Goal: Complete application form: Complete application form

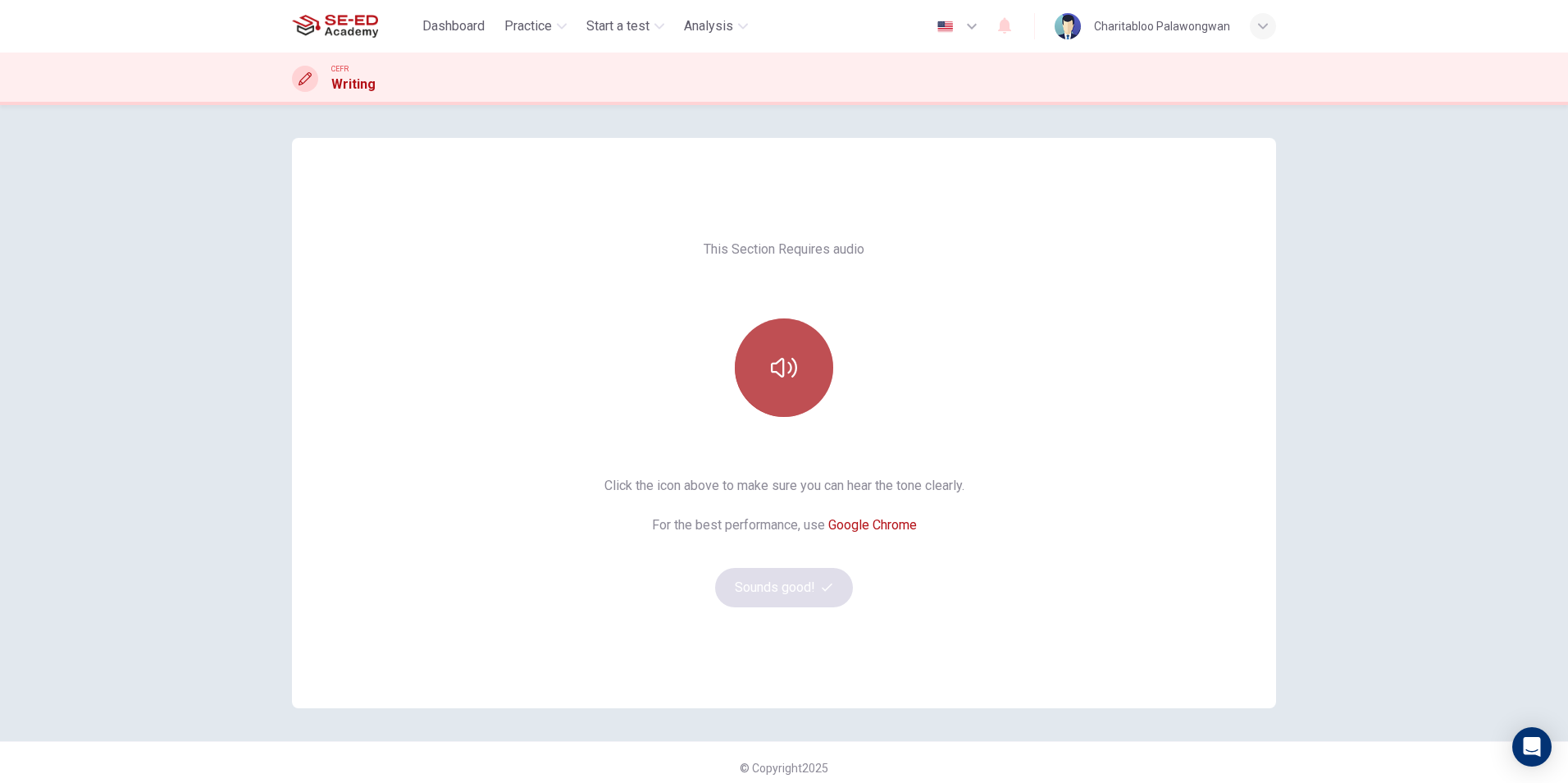
click at [784, 369] on icon "button" at bounding box center [784, 367] width 26 height 26
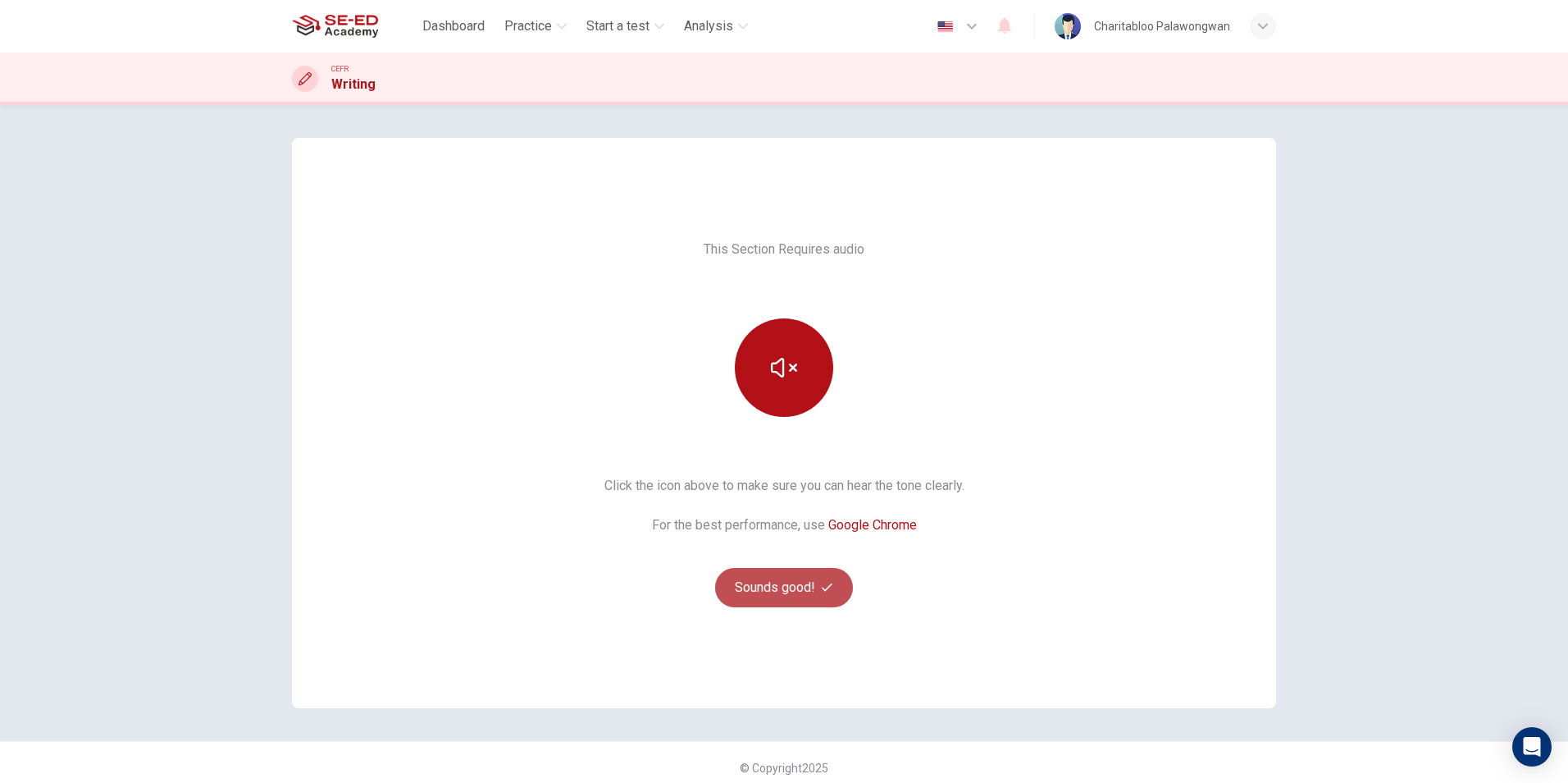
click at [837, 575] on button "Sounds good!" at bounding box center [784, 587] width 138 height 39
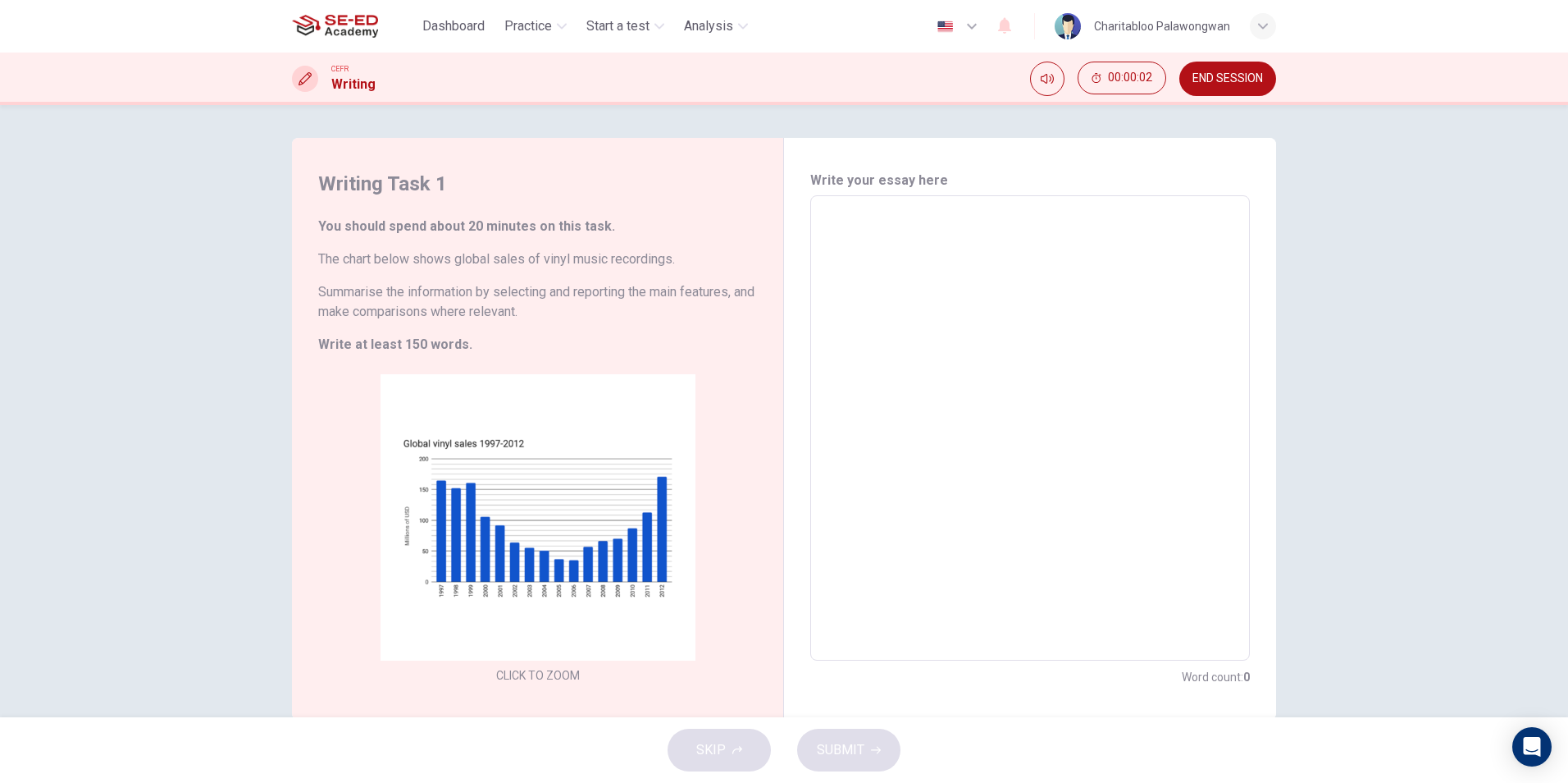
click at [921, 411] on textarea at bounding box center [1030, 428] width 417 height 438
click at [983, 335] on textarea at bounding box center [1030, 428] width 417 height 438
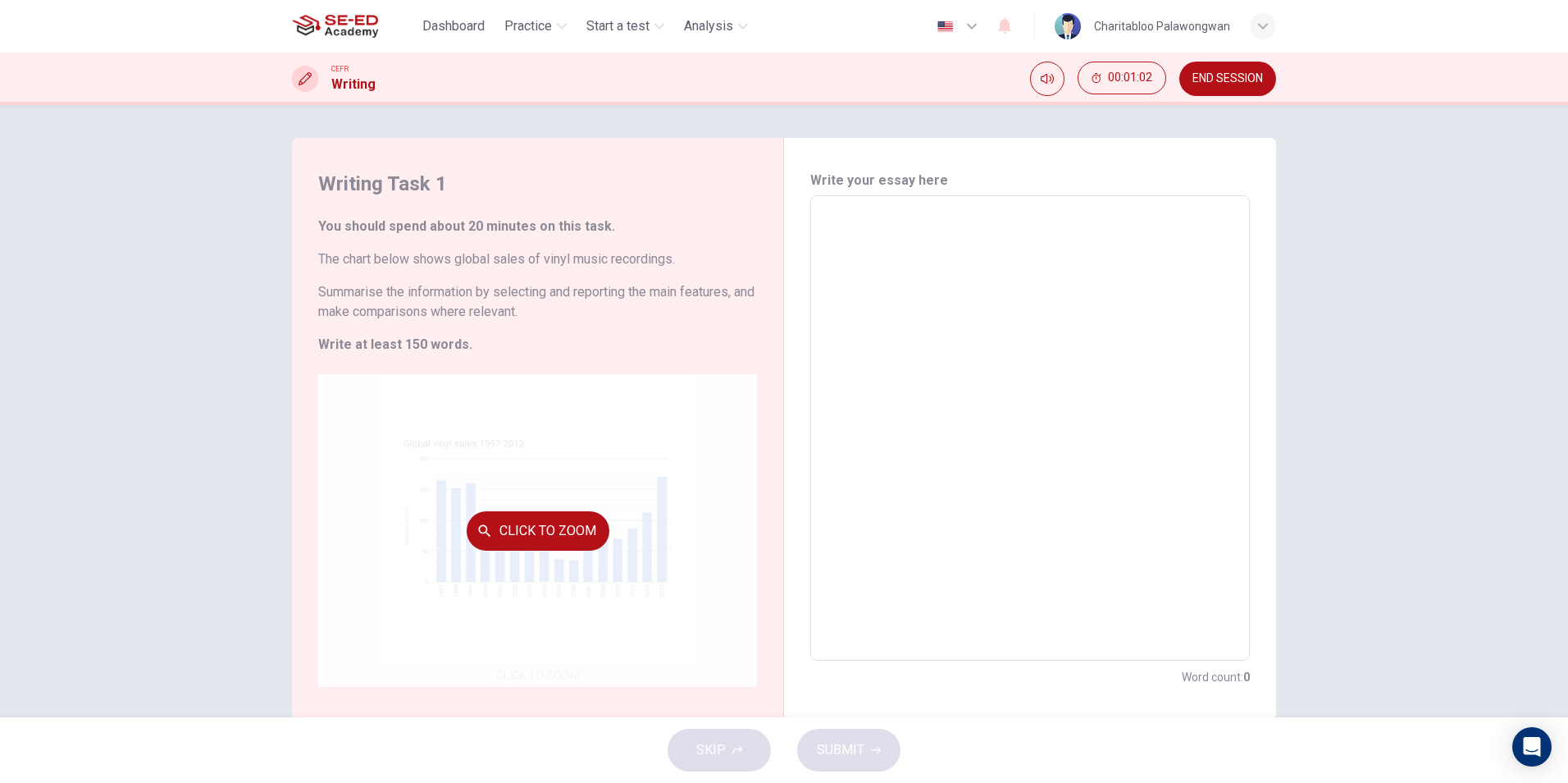
click at [472, 500] on div "Click to Zoom" at bounding box center [537, 530] width 439 height 313
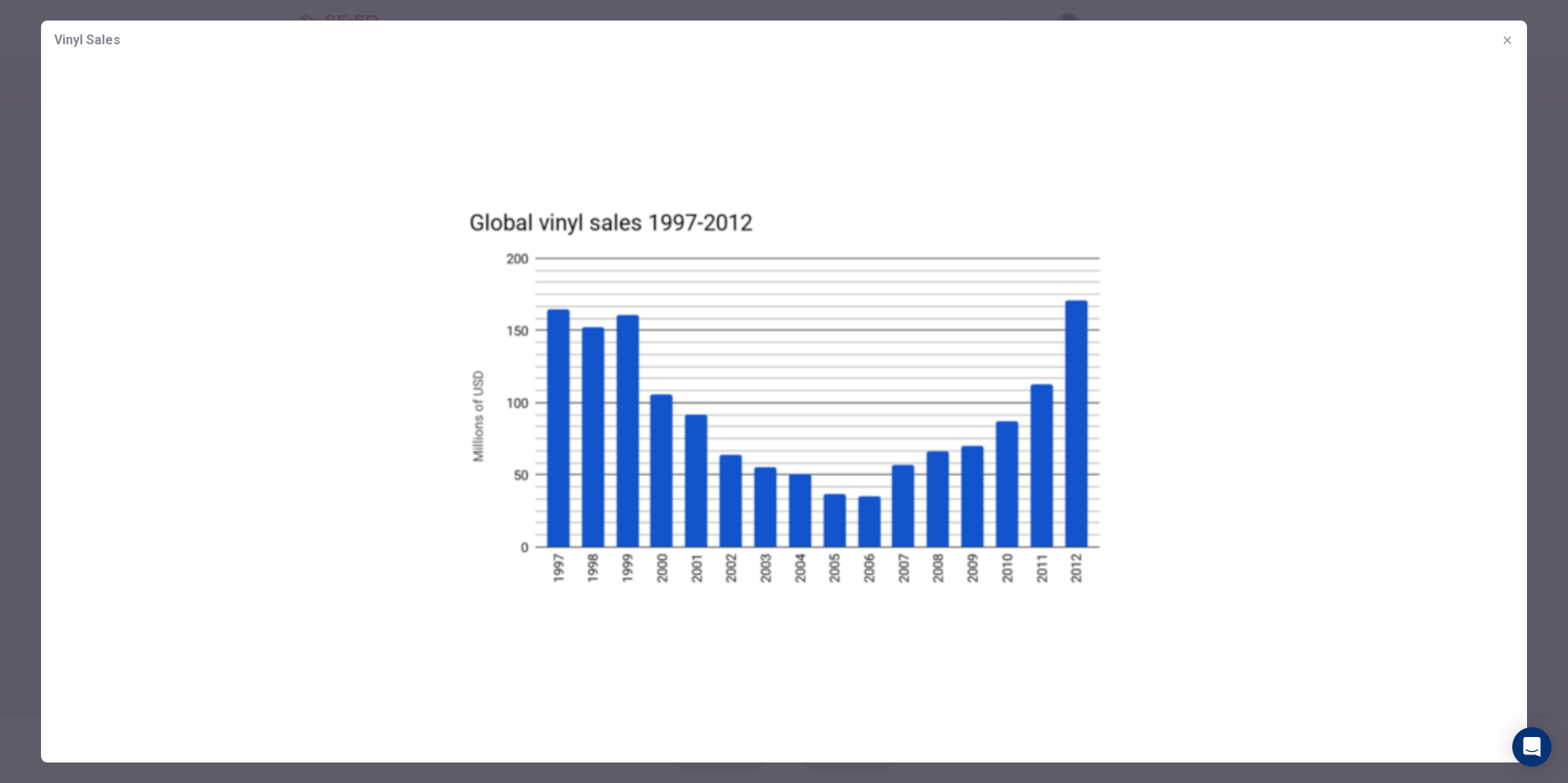
click at [472, 500] on img at bounding box center [784, 395] width 1486 height 672
click at [595, 407] on img at bounding box center [784, 395] width 1486 height 672
click at [1507, 41] on icon "button" at bounding box center [1507, 40] width 13 height 13
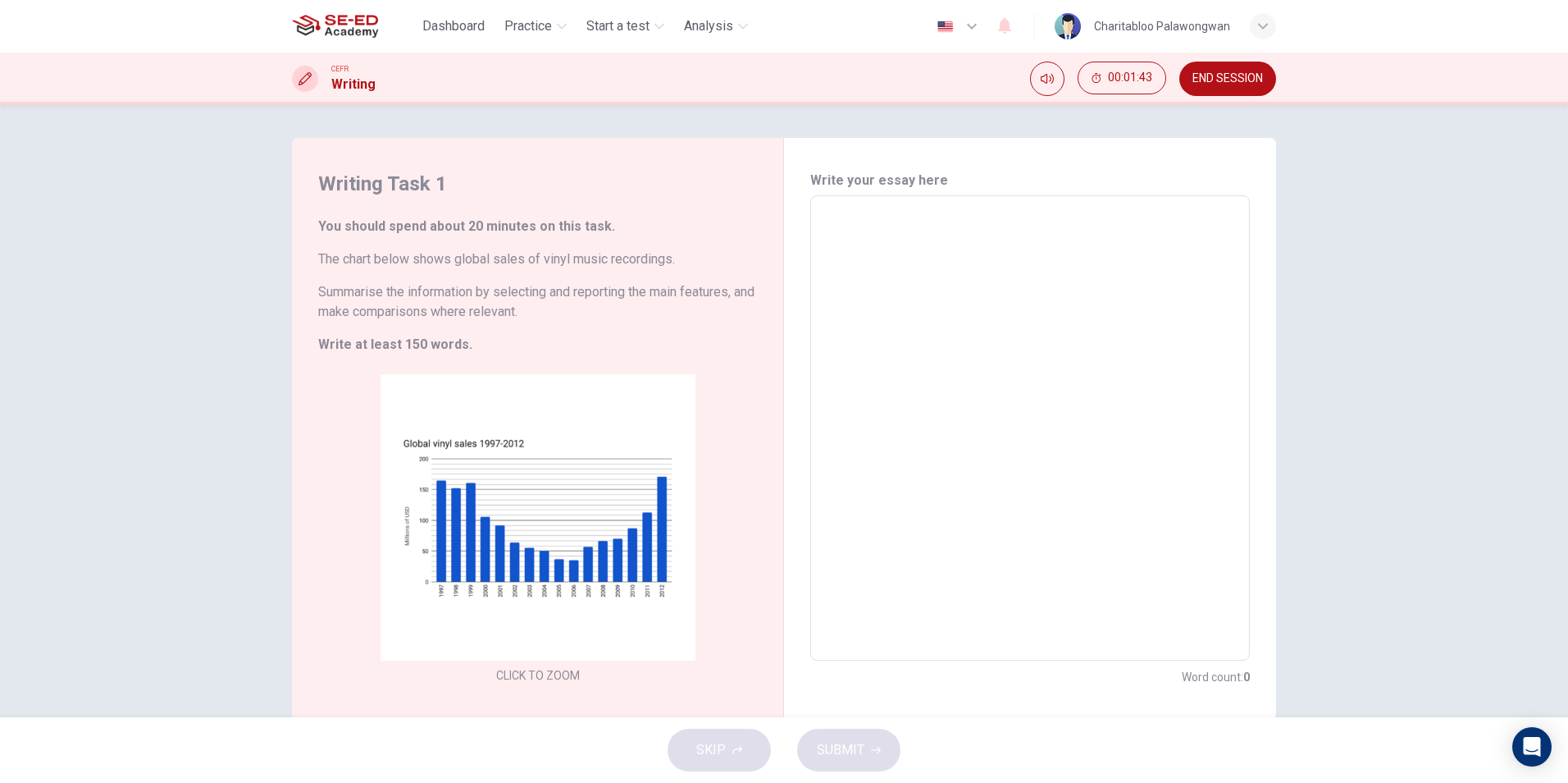
drag, startPoint x: 495, startPoint y: 310, endPoint x: 543, endPoint y: 310, distance: 48.0
click at [543, 310] on h6 "Summarise the information by selecting and reporting the main features, and mak…" at bounding box center [537, 302] width 439 height 39
click at [896, 252] on textarea at bounding box center [1030, 428] width 417 height 438
type textarea "F"
type textarea "x"
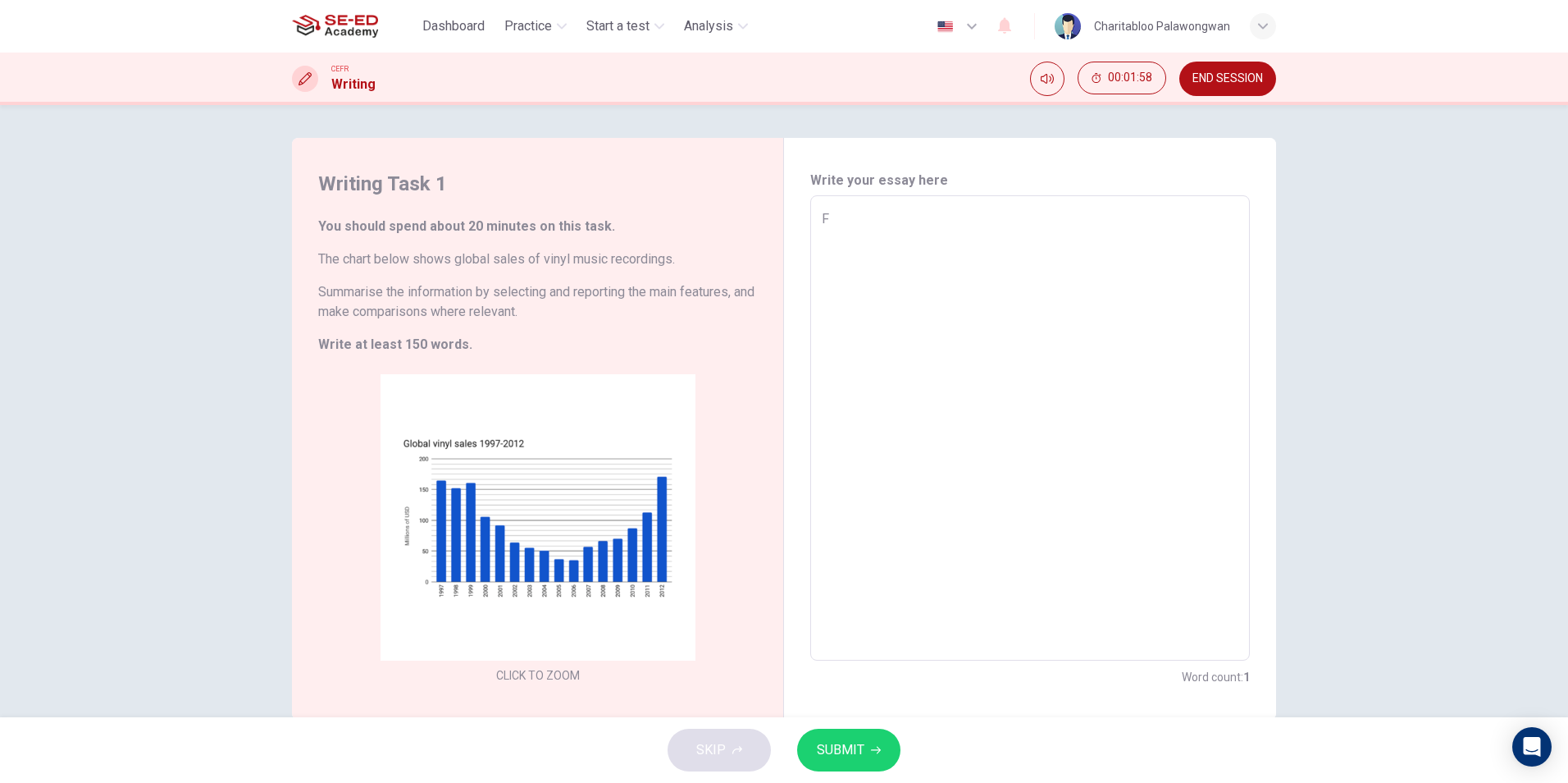
type textarea "Fr"
type textarea "x"
type textarea "Fro"
type textarea "x"
type textarea "From"
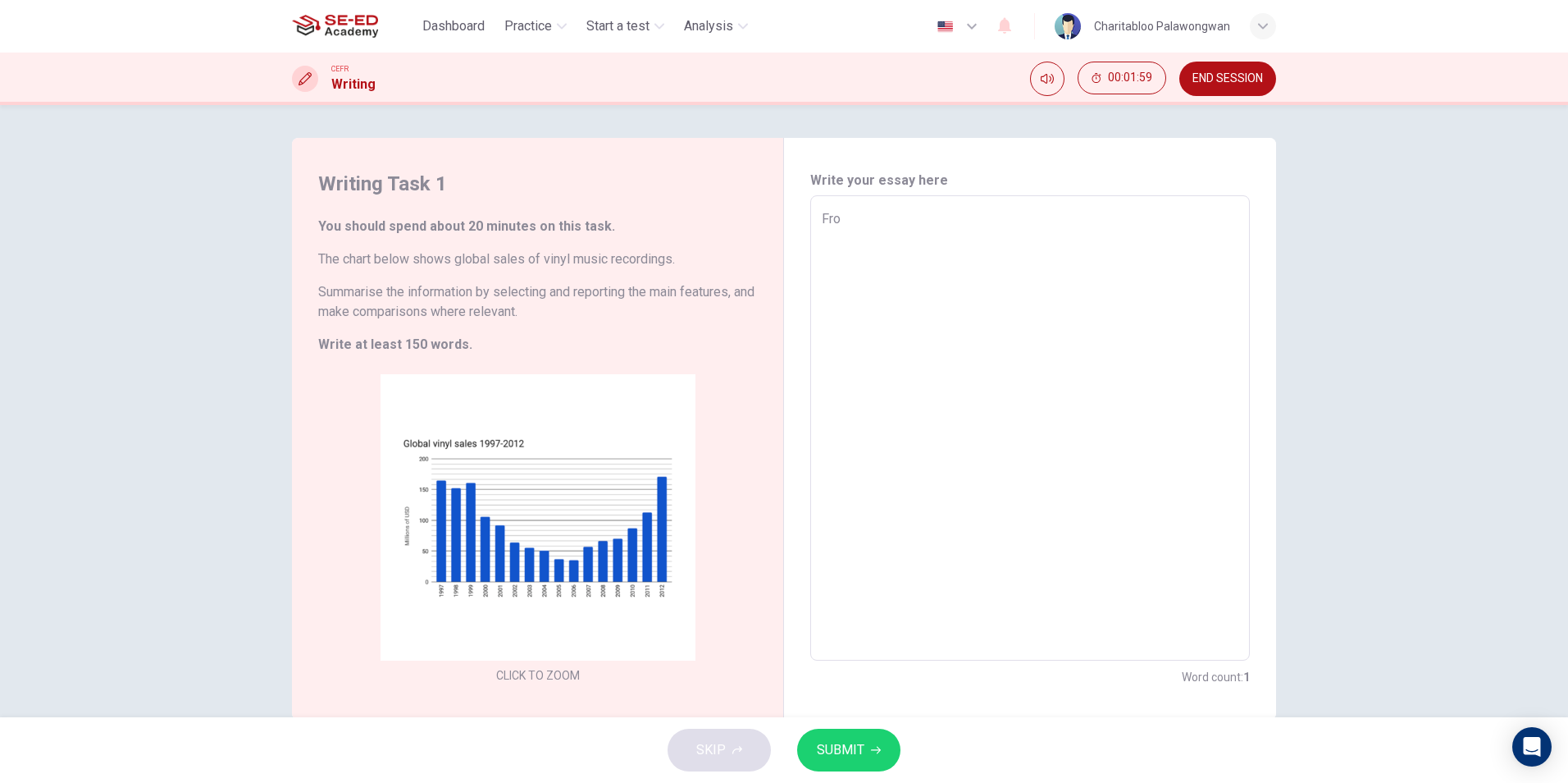
type textarea "x"
type textarea "From"
type textarea "x"
type textarea "From t"
type textarea "x"
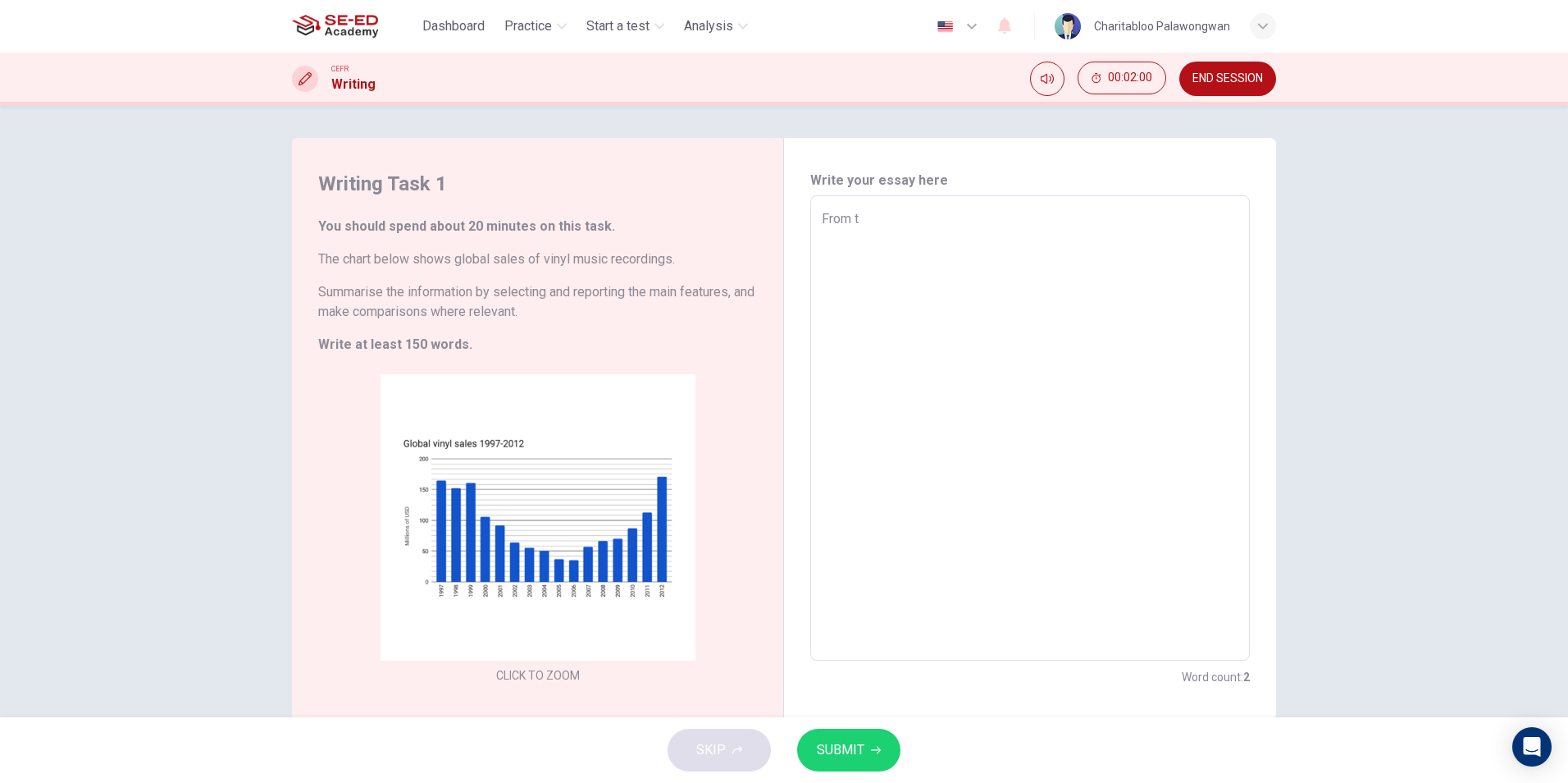
type textarea "From th"
type textarea "x"
type textarea "From the"
type textarea "x"
type textarea "From the"
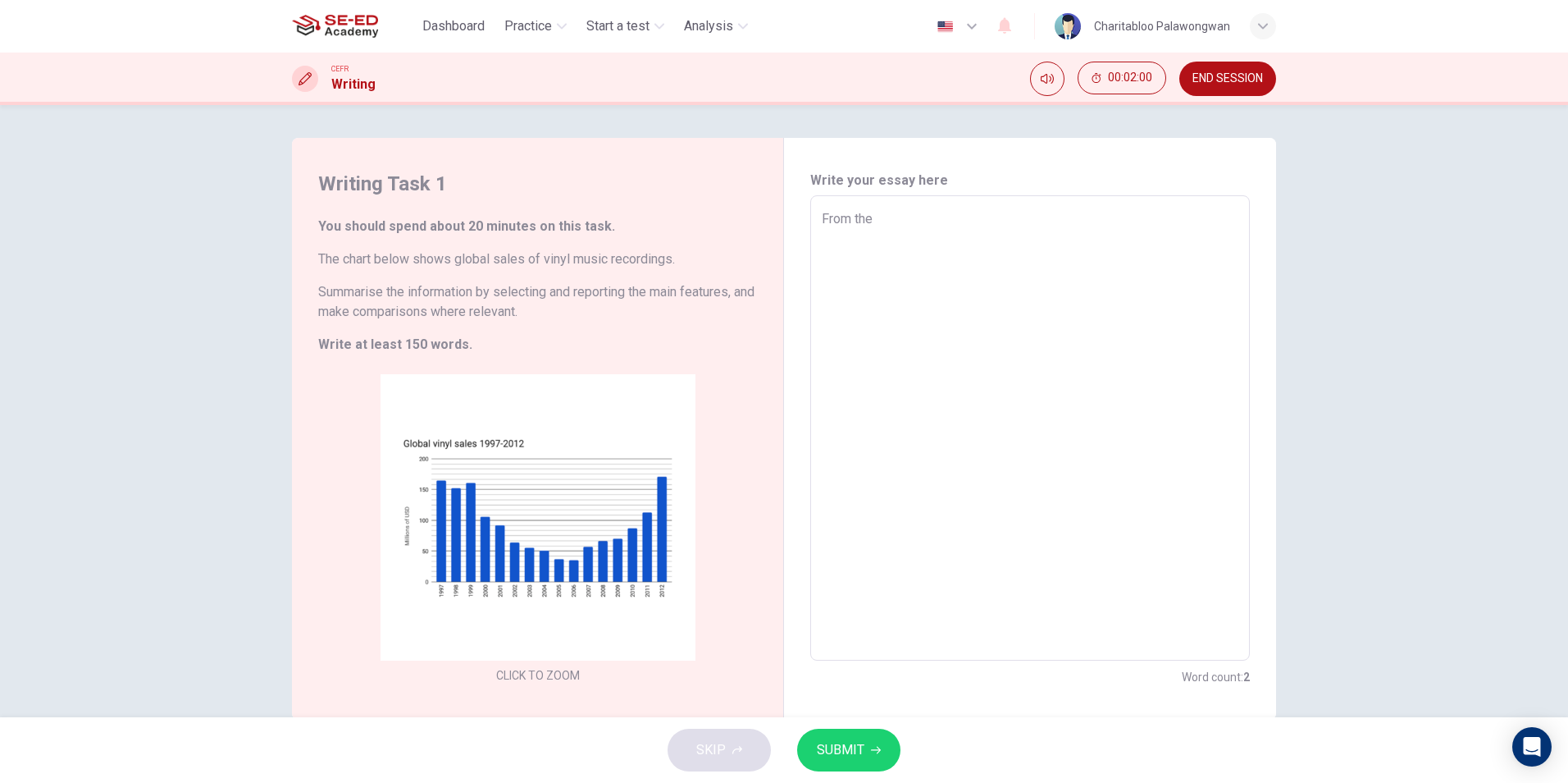
type textarea "x"
type textarea "From the c"
type textarea "x"
type textarea "From the ch"
type textarea "x"
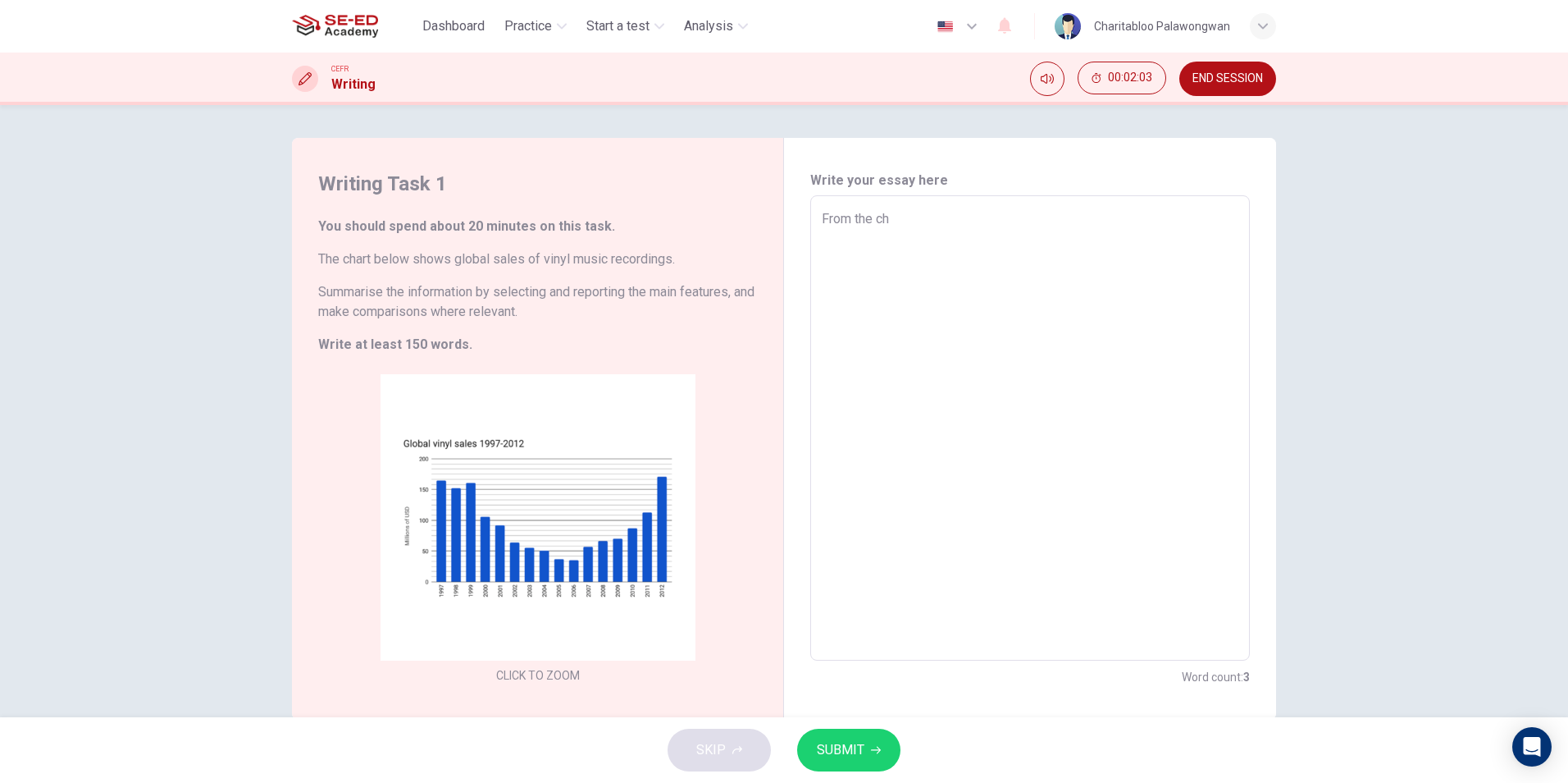
type textarea "From the cha"
type textarea "x"
type textarea "From the char"
type textarea "x"
type textarea "From the chart"
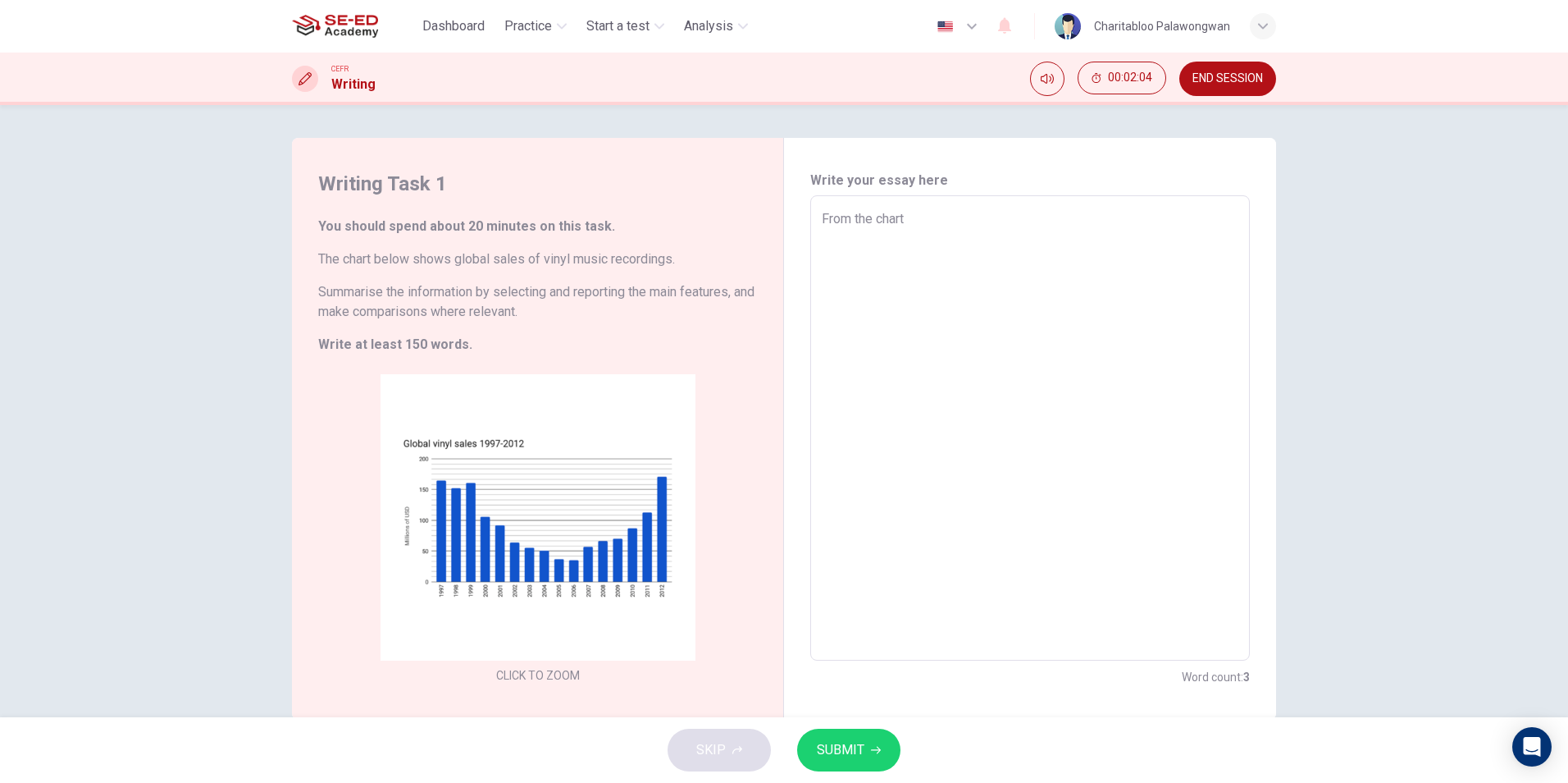
type textarea "x"
type textarea "From the chart}"
type textarea "x"
type textarea "From the chart"
type textarea "x"
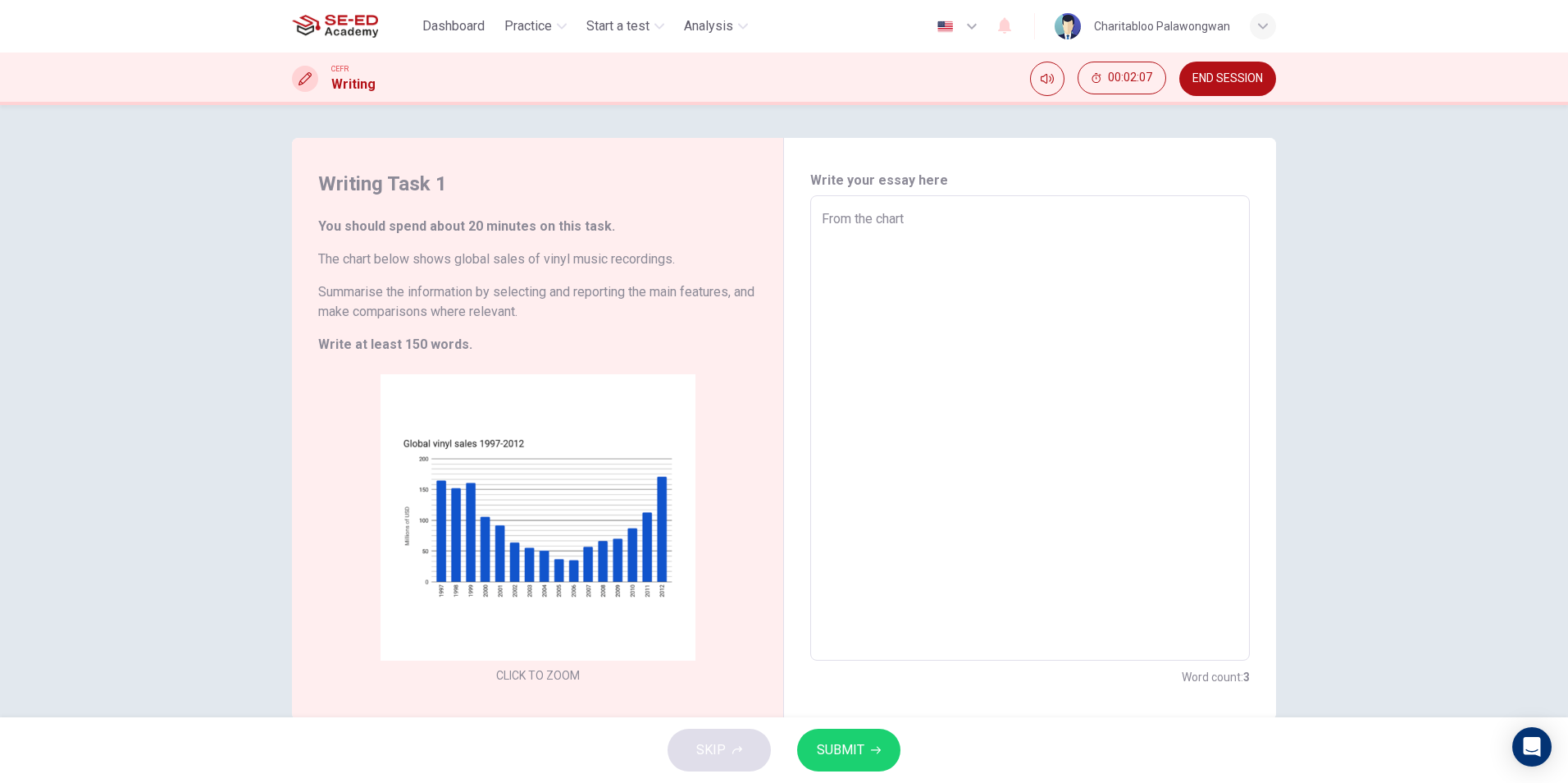
type textarea "From the chart,"
type textarea "x"
type textarea "From the chart,"
type textarea "x"
type textarea "From the chart, I"
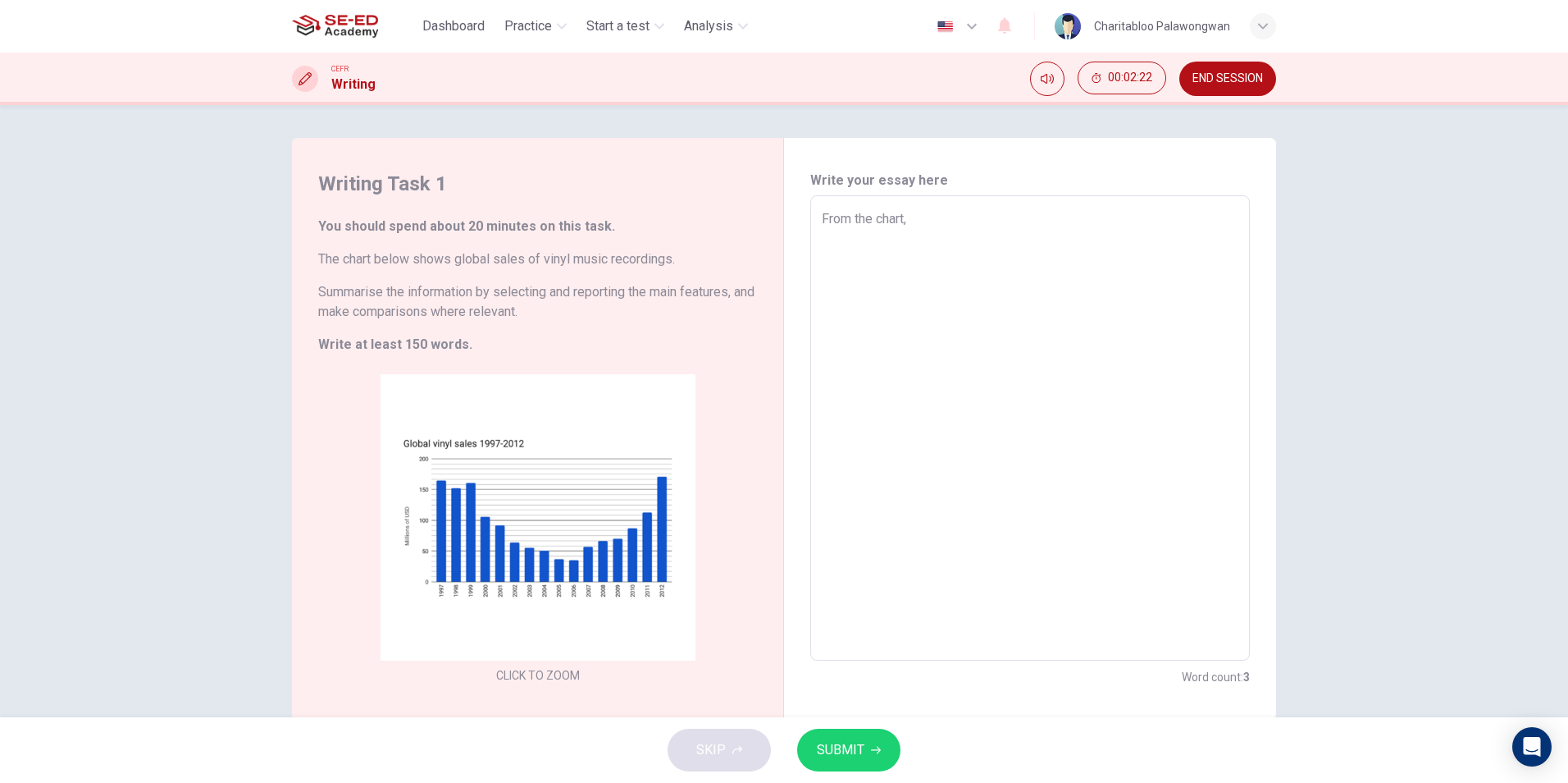
type textarea "x"
type textarea "From the chart, It"
type textarea "x"
type textarea "From the chart, It"
type textarea "x"
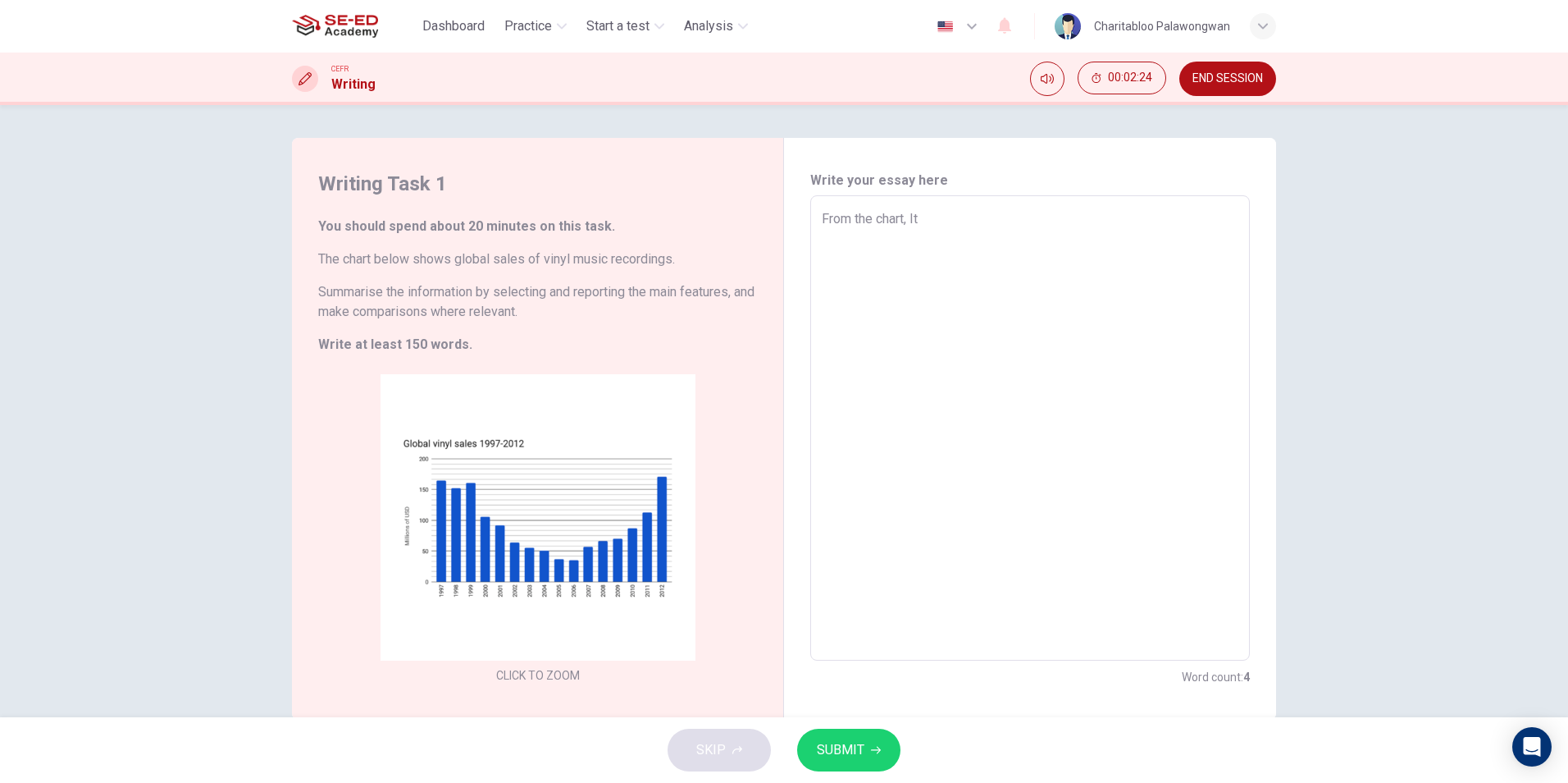
type textarea "From the chart, It i"
type textarea "x"
type textarea "From the chart, It is"
type textarea "x"
type textarea "From the chart, It is"
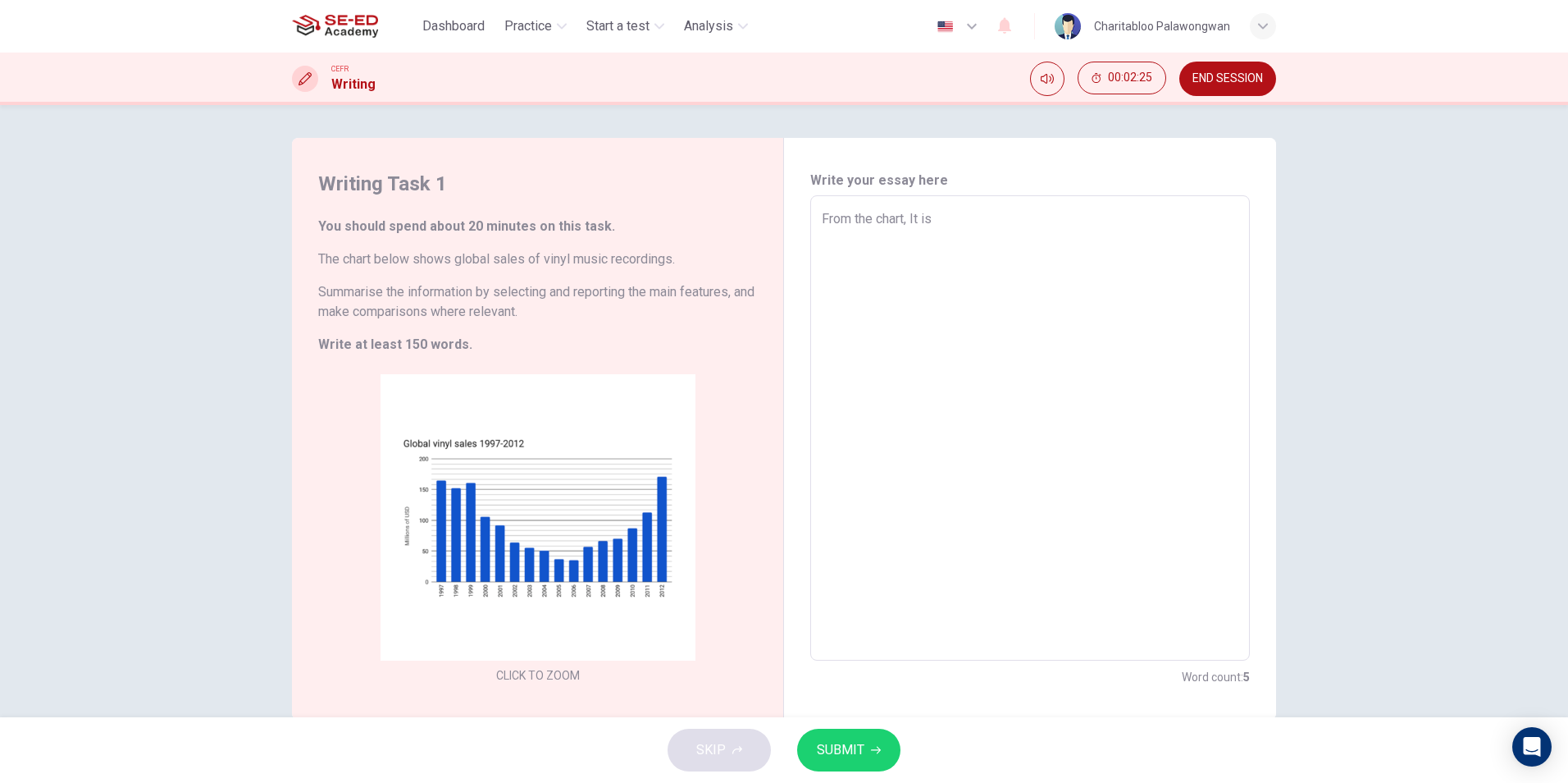
type textarea "x"
type textarea "From the chart, It is t"
type textarea "x"
type textarea "From the chart, It is th"
type textarea "x"
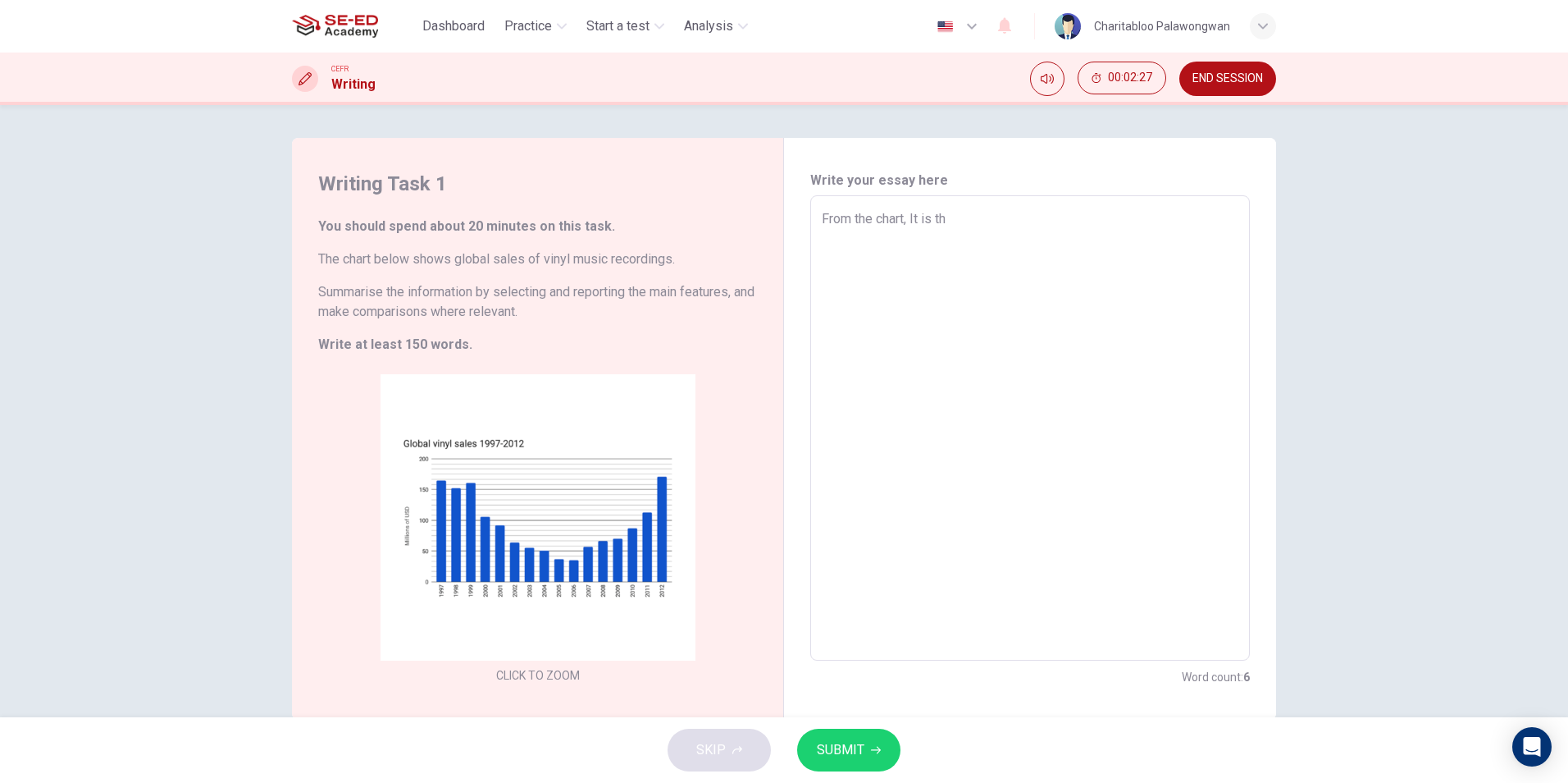
type textarea "From the chart, It is the"
type textarea "x"
type textarea "From the chart, It is the"
type textarea "x"
type textarea "From the chart, It is the c"
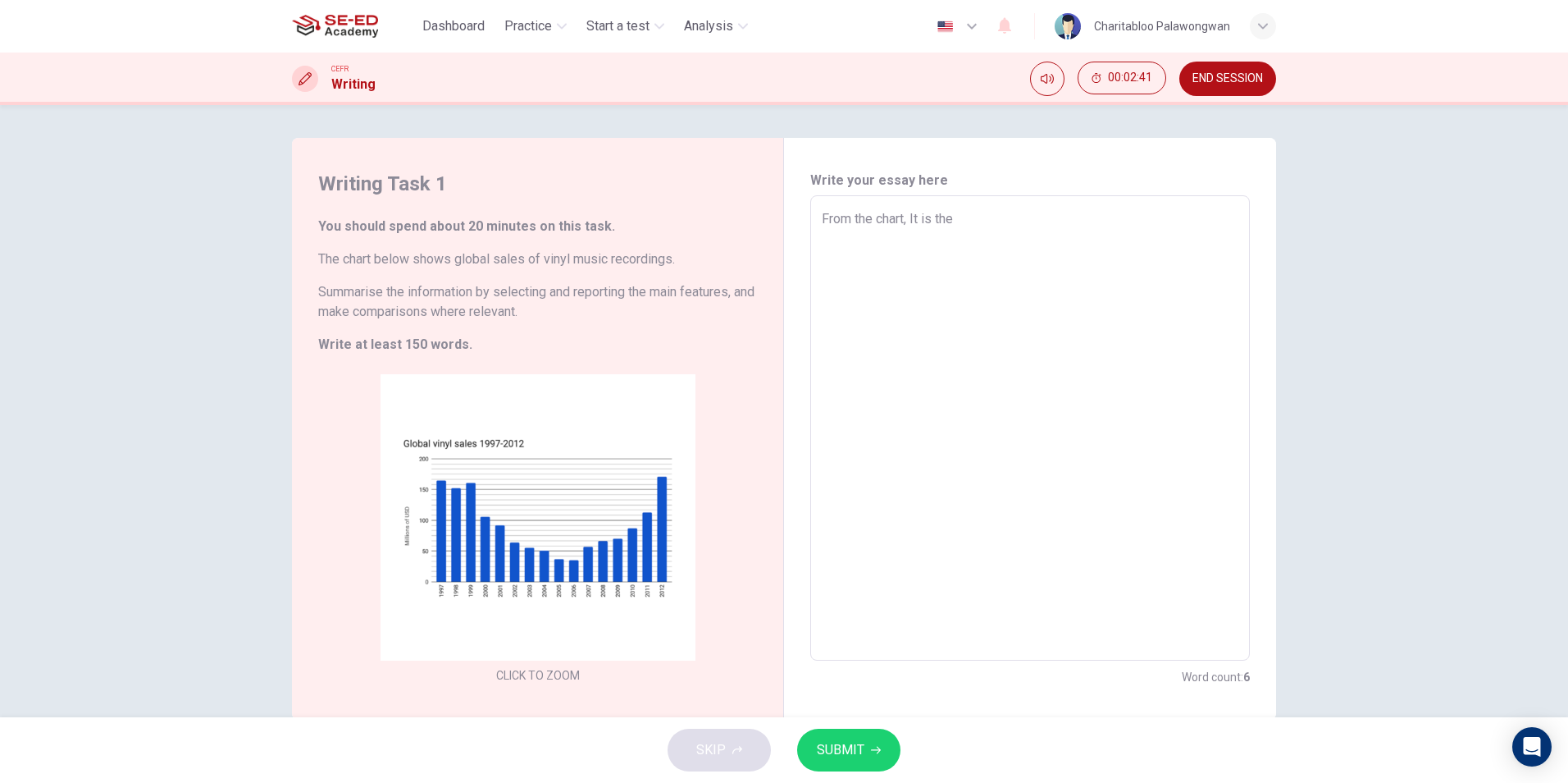
type textarea "x"
type textarea "From the chart, It is the ce"
type textarea "x"
type textarea "From the chart, It is the c"
type textarea "x"
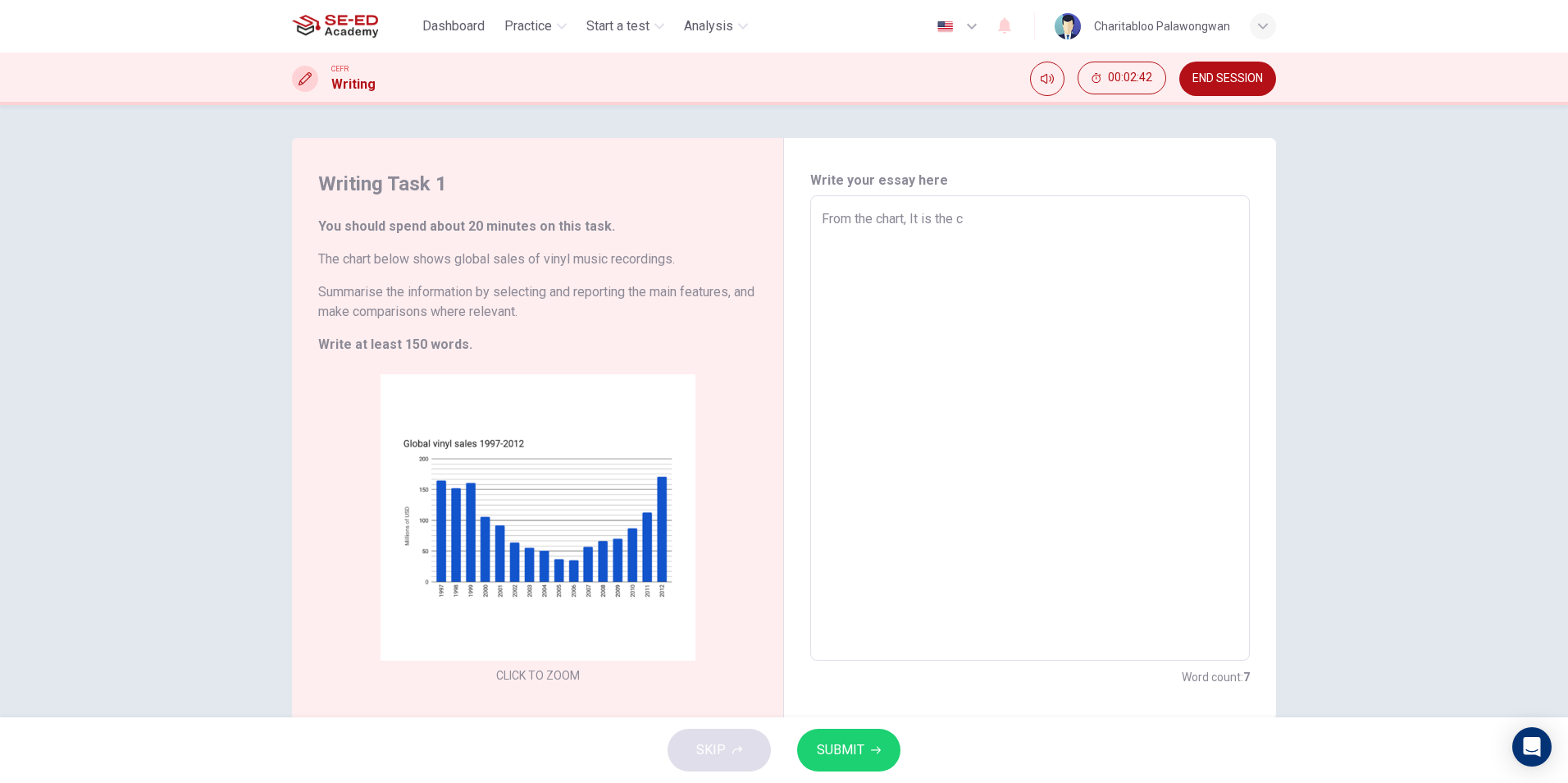
type textarea "From the chart, It is the"
type textarea "x"
type textarea "From the chart, It is the r"
type textarea "x"
type textarea "From the chart, It is the re"
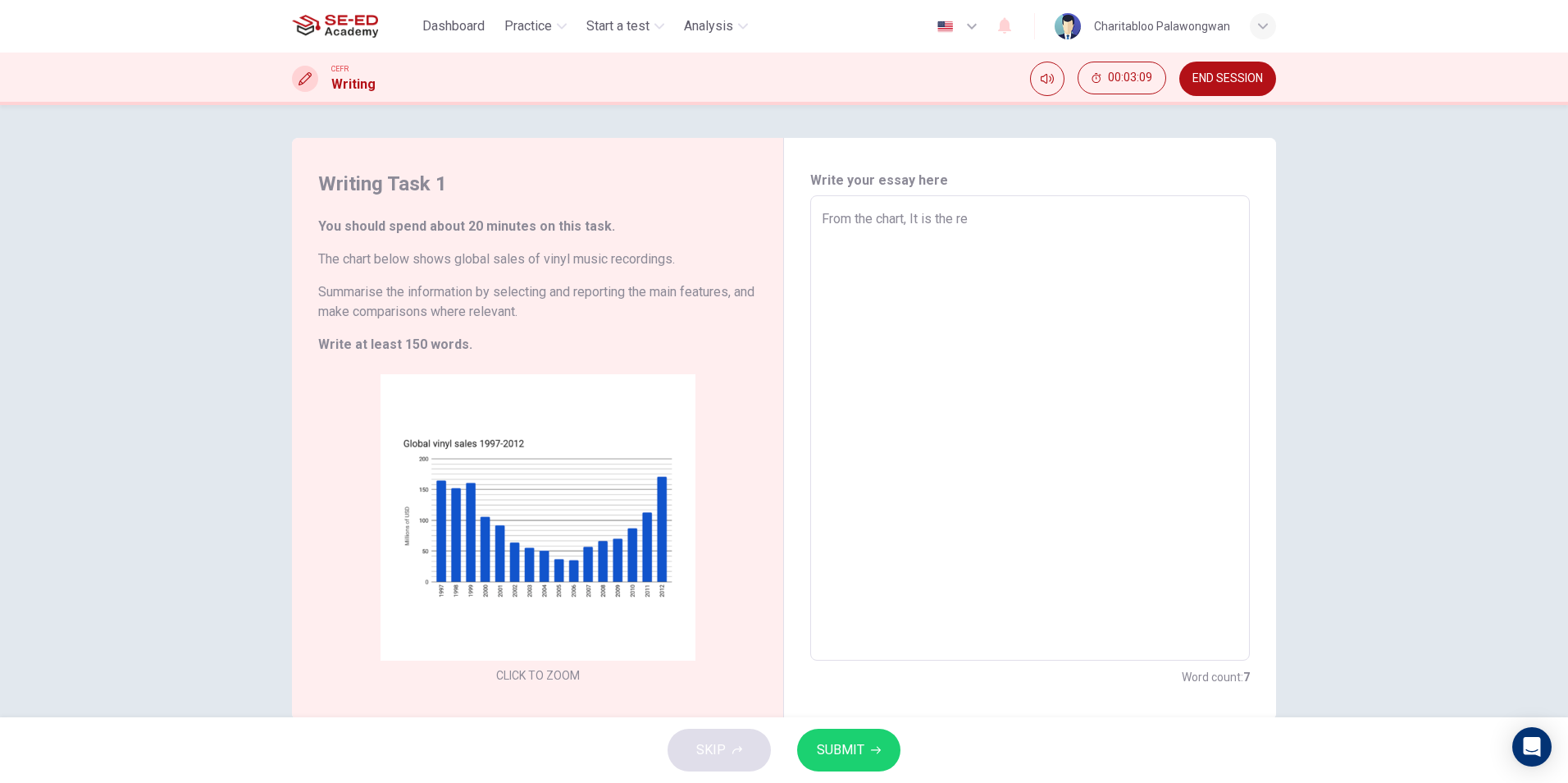
type textarea "x"
type textarea "From the chart, It is the rel"
type textarea "x"
type textarea "From the chart, It is the rela"
type textarea "x"
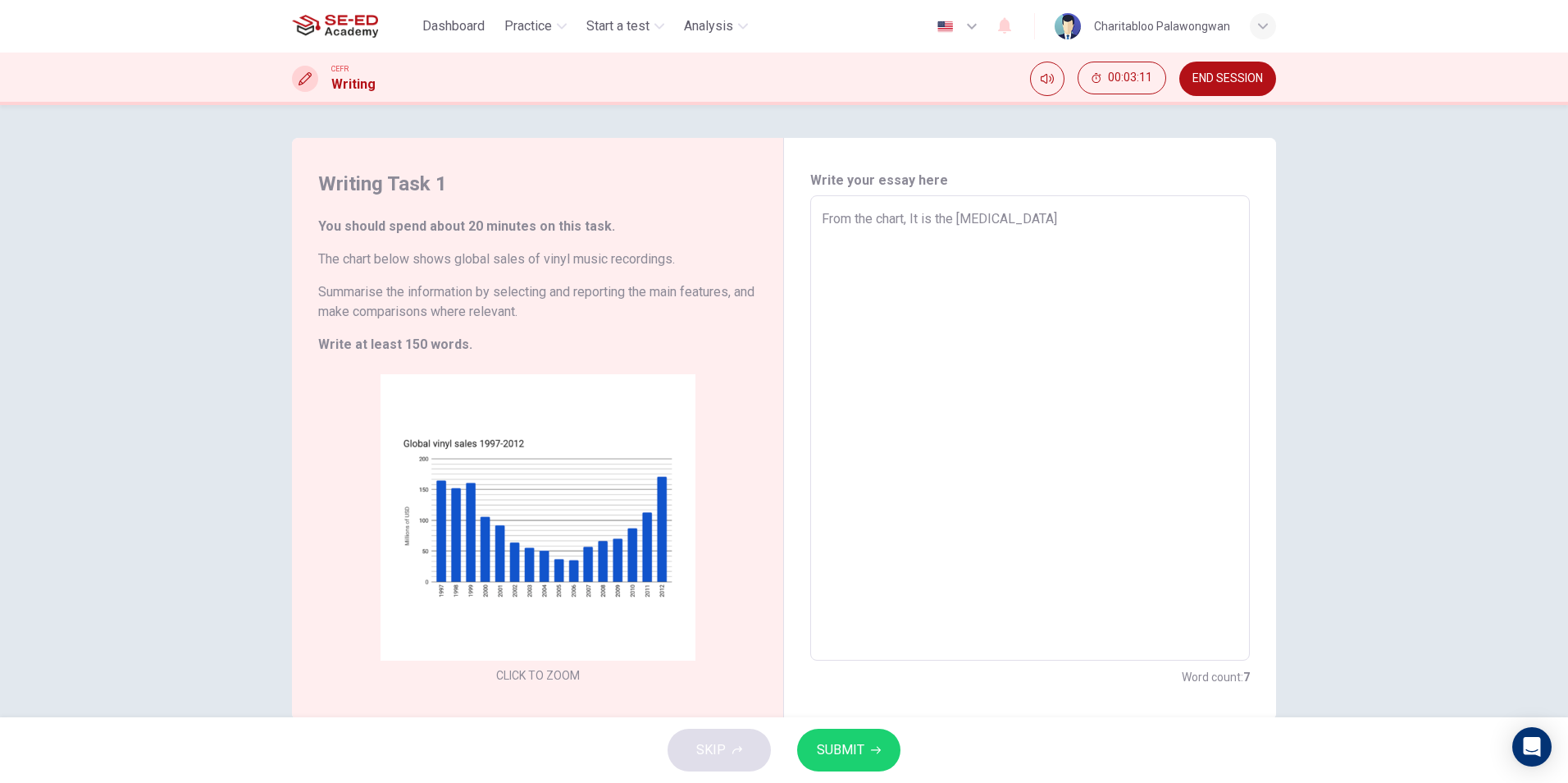
type textarea "From the chart, It is the relat"
type textarea "x"
type textarea "From the chart, It is the relati"
type textarea "x"
type textarea "From the chart, It is the relatio"
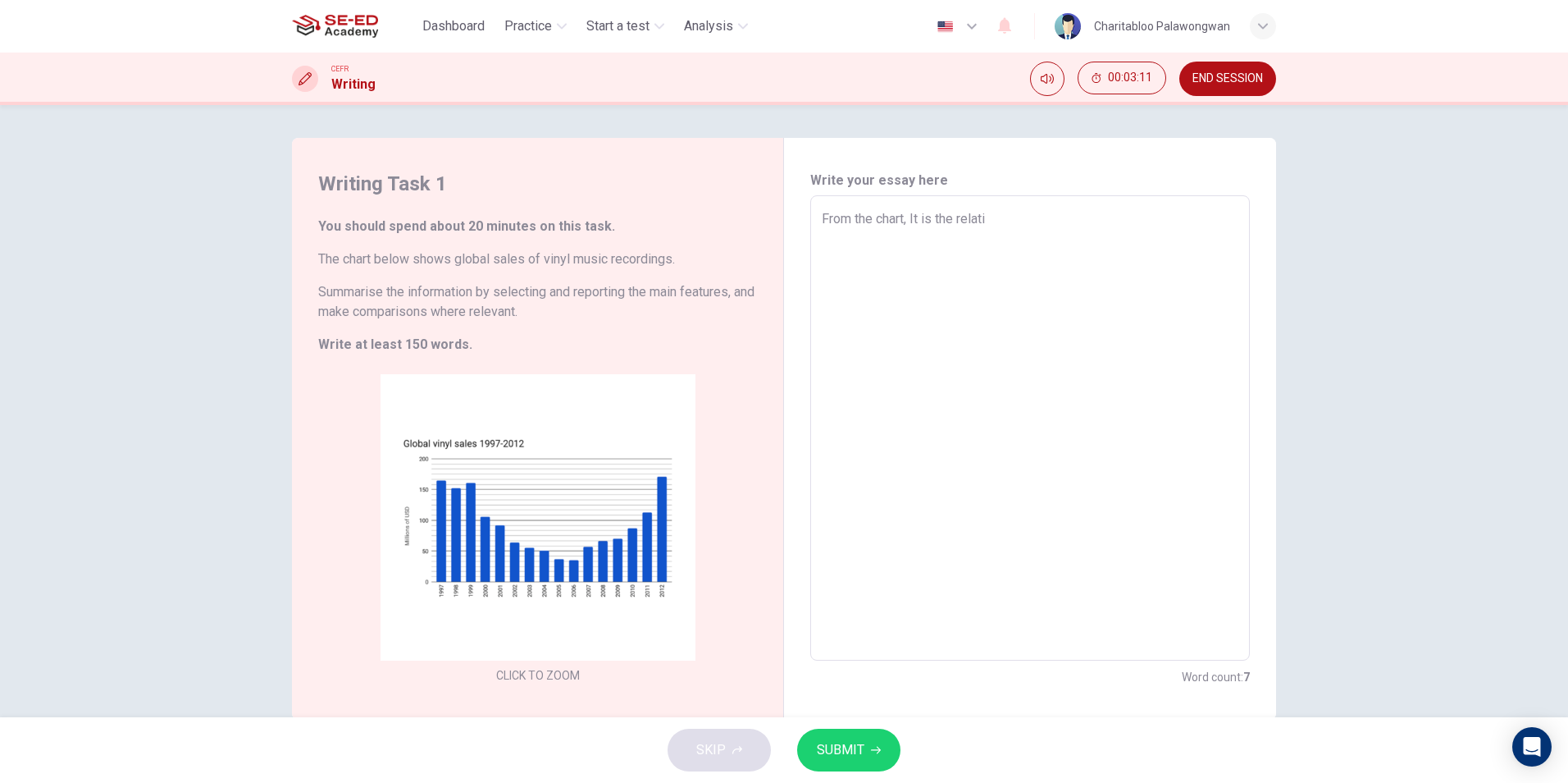
type textarea "x"
type textarea "From the chart, It is the relation"
type textarea "x"
type textarea "From the chart, It is the relations"
type textarea "x"
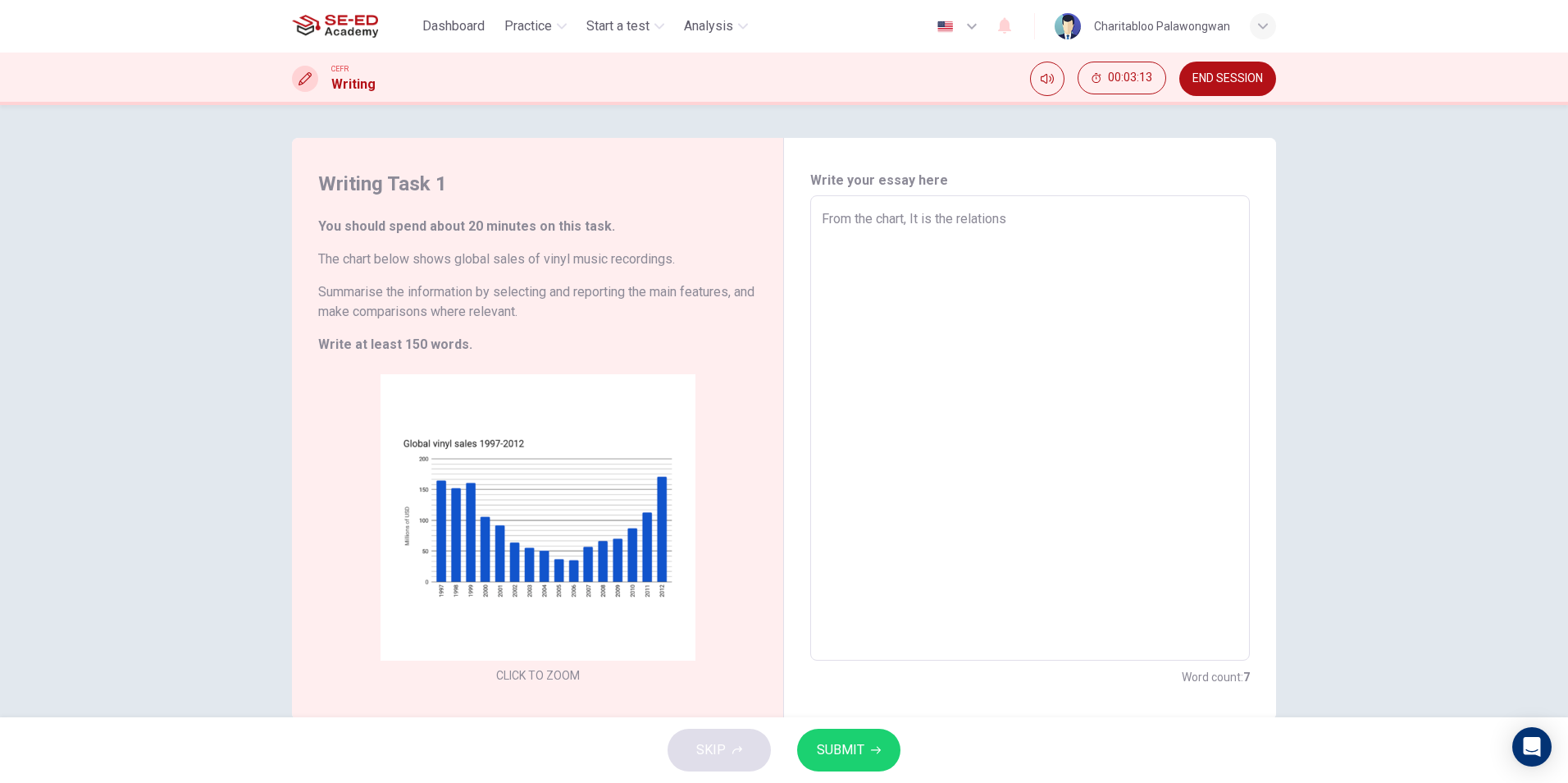
type textarea "From the chart, It is the relationsh"
type textarea "x"
type textarea "From the chart, It is the relationshi"
type textarea "x"
type textarea "From the chart, It is the relationship"
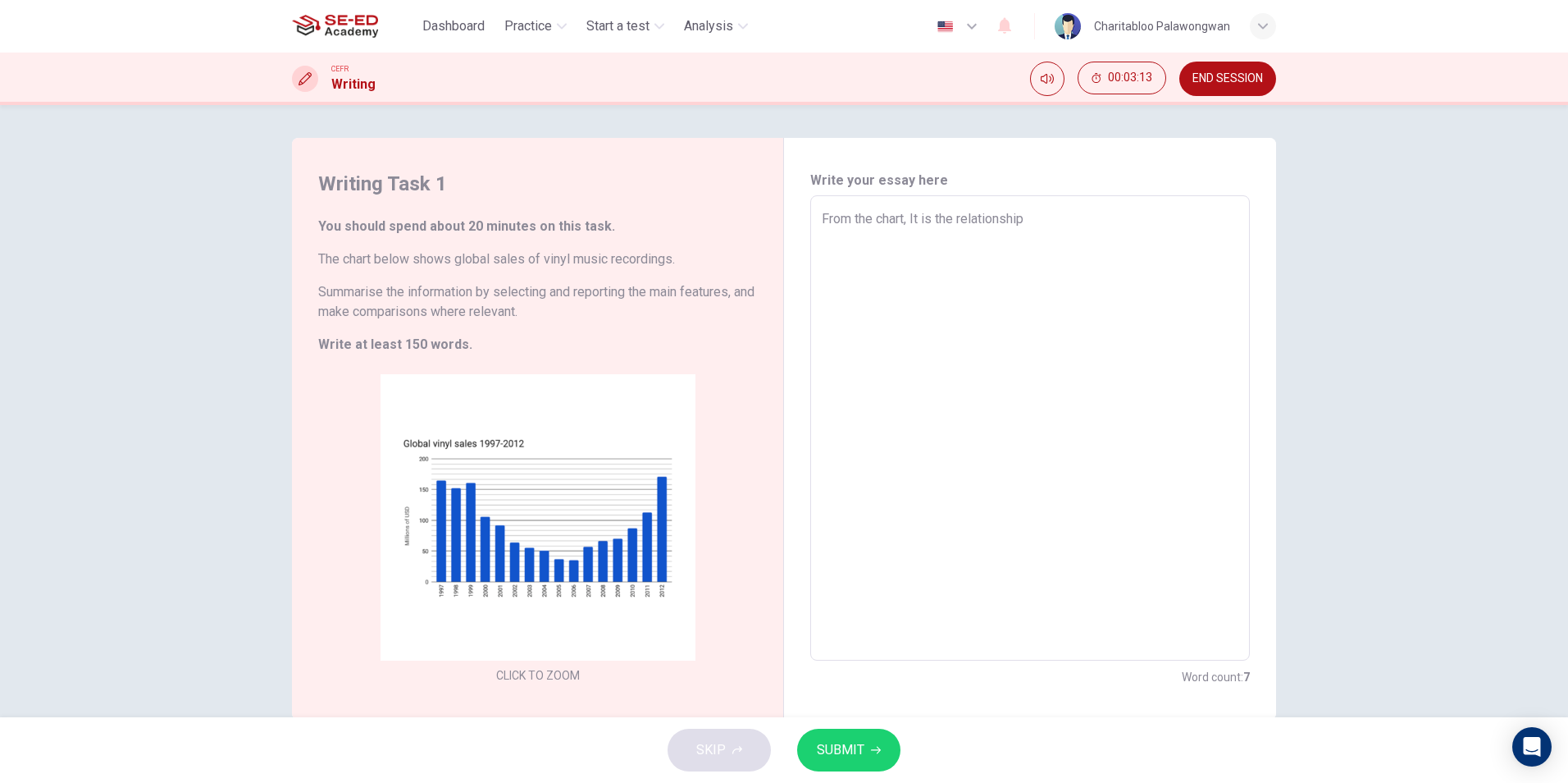
type textarea "x"
type textarea "From the chart, It is the relationship"
type textarea "x"
type textarea "From the chart, It is the relationship o"
type textarea "x"
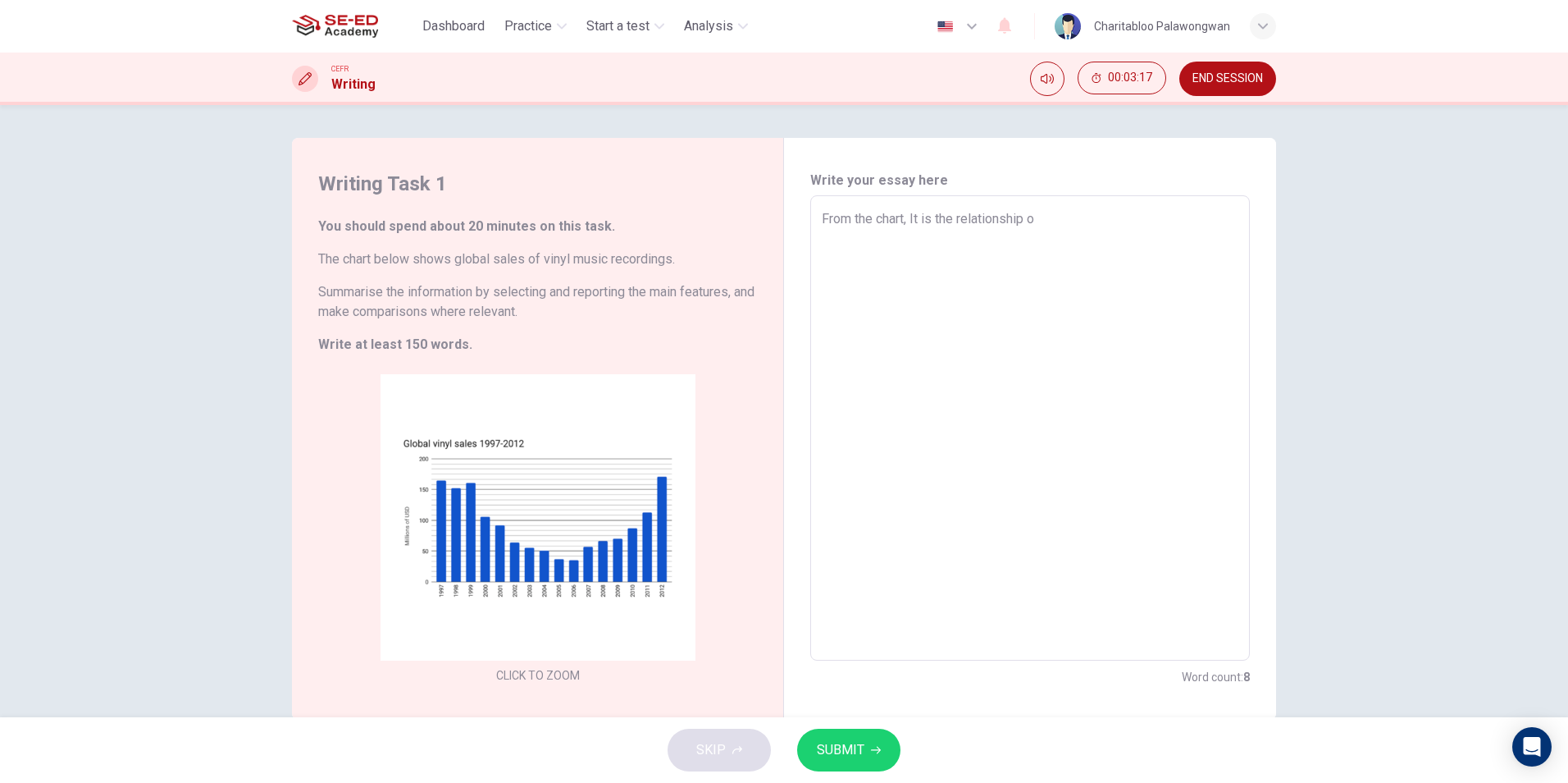
type textarea "From the chart, It is the relationship of"
type textarea "x"
type textarea "From the chart, It is the relationship of"
type textarea "x"
type textarea "From the chart, It is the relationship of G"
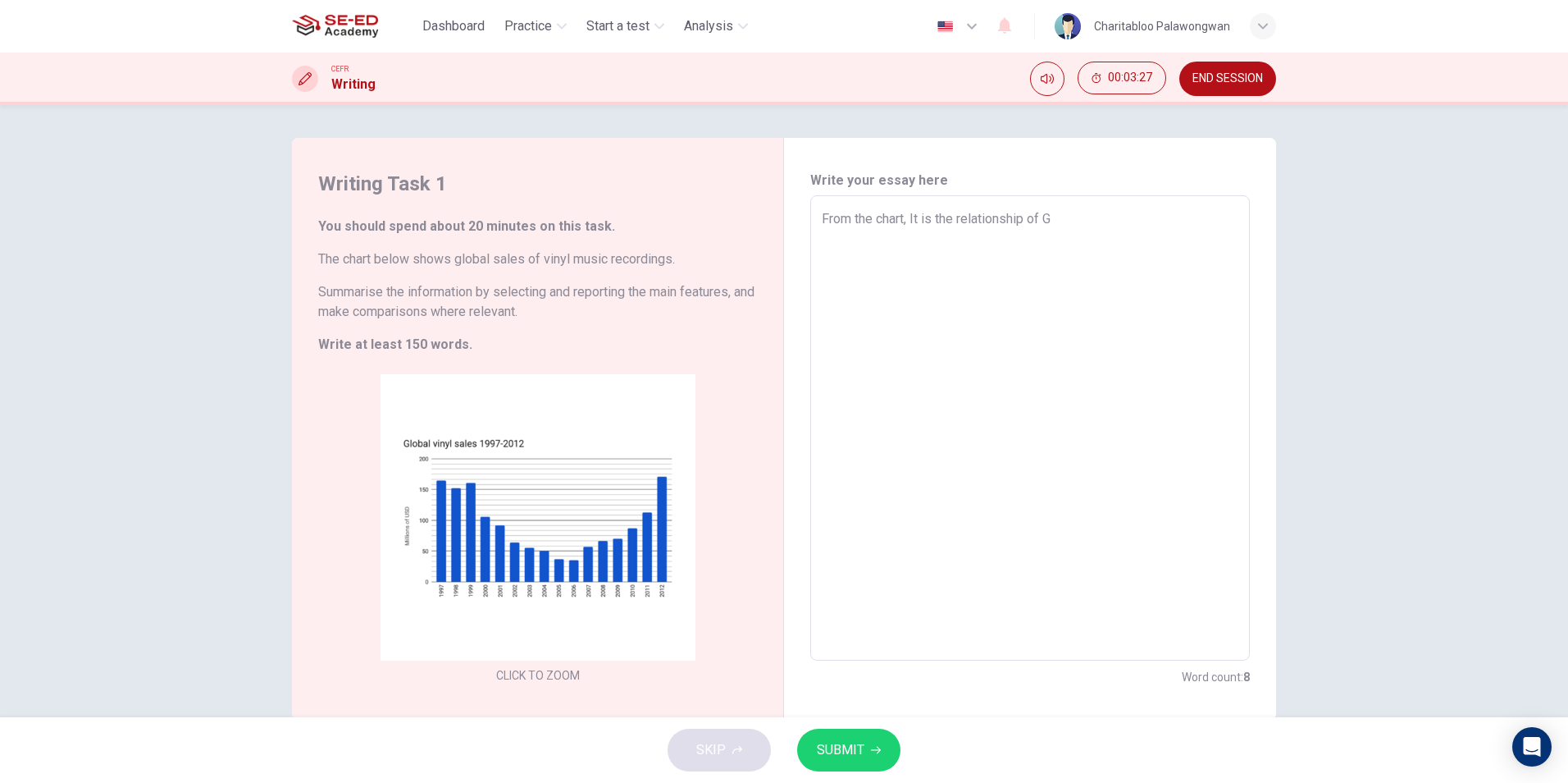
type textarea "x"
type textarea "From the chart, It is the relationship of Gl"
type textarea "x"
type textarea "From the chart, It is the relationship of Glo"
type textarea "x"
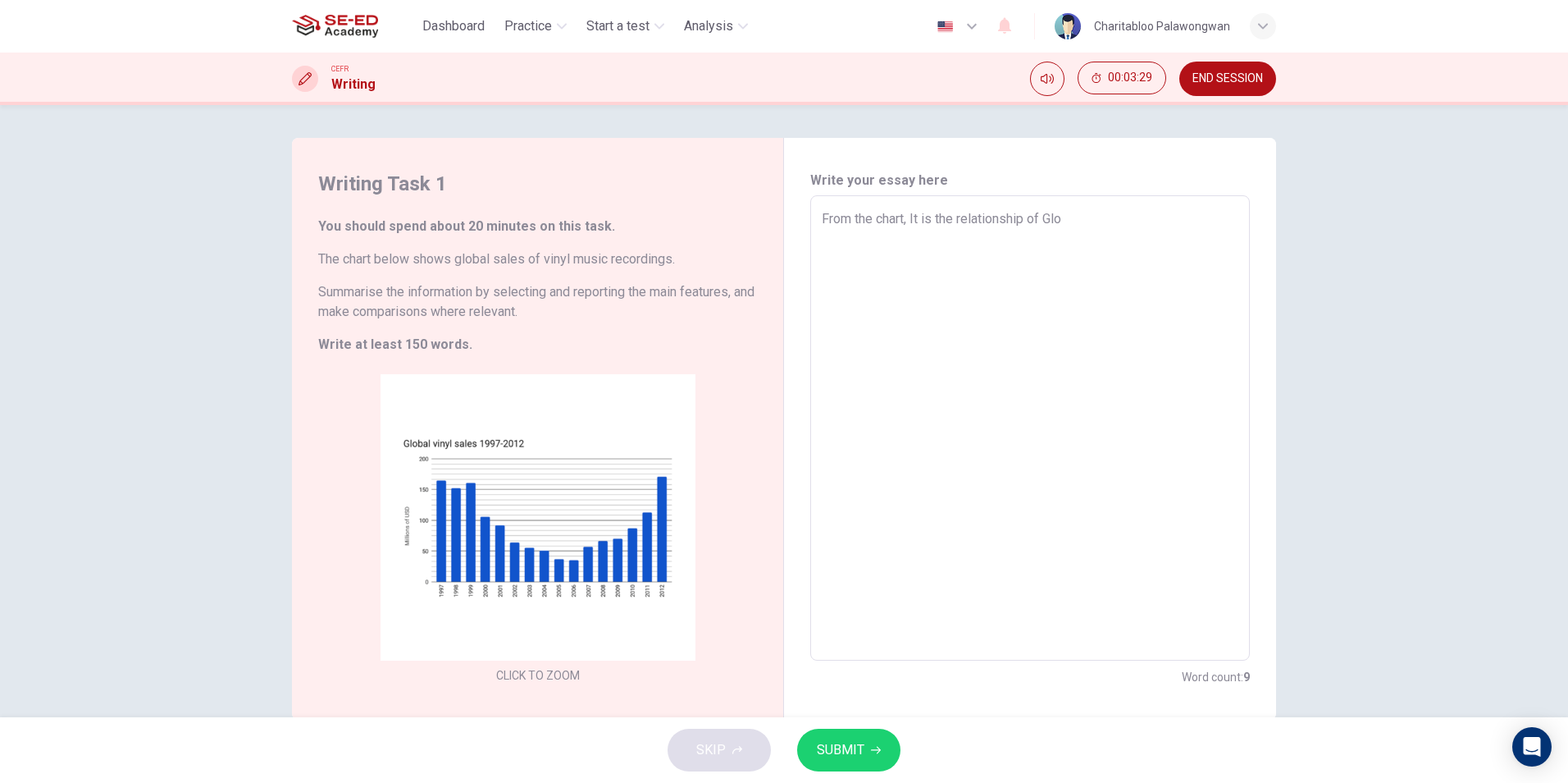
type textarea "From the chart, It is the relationship of Glob"
type textarea "x"
type textarea "From the chart, It is the relationship of Globa"
type textarea "x"
type textarea "From the chart, It is the relationship of Global"
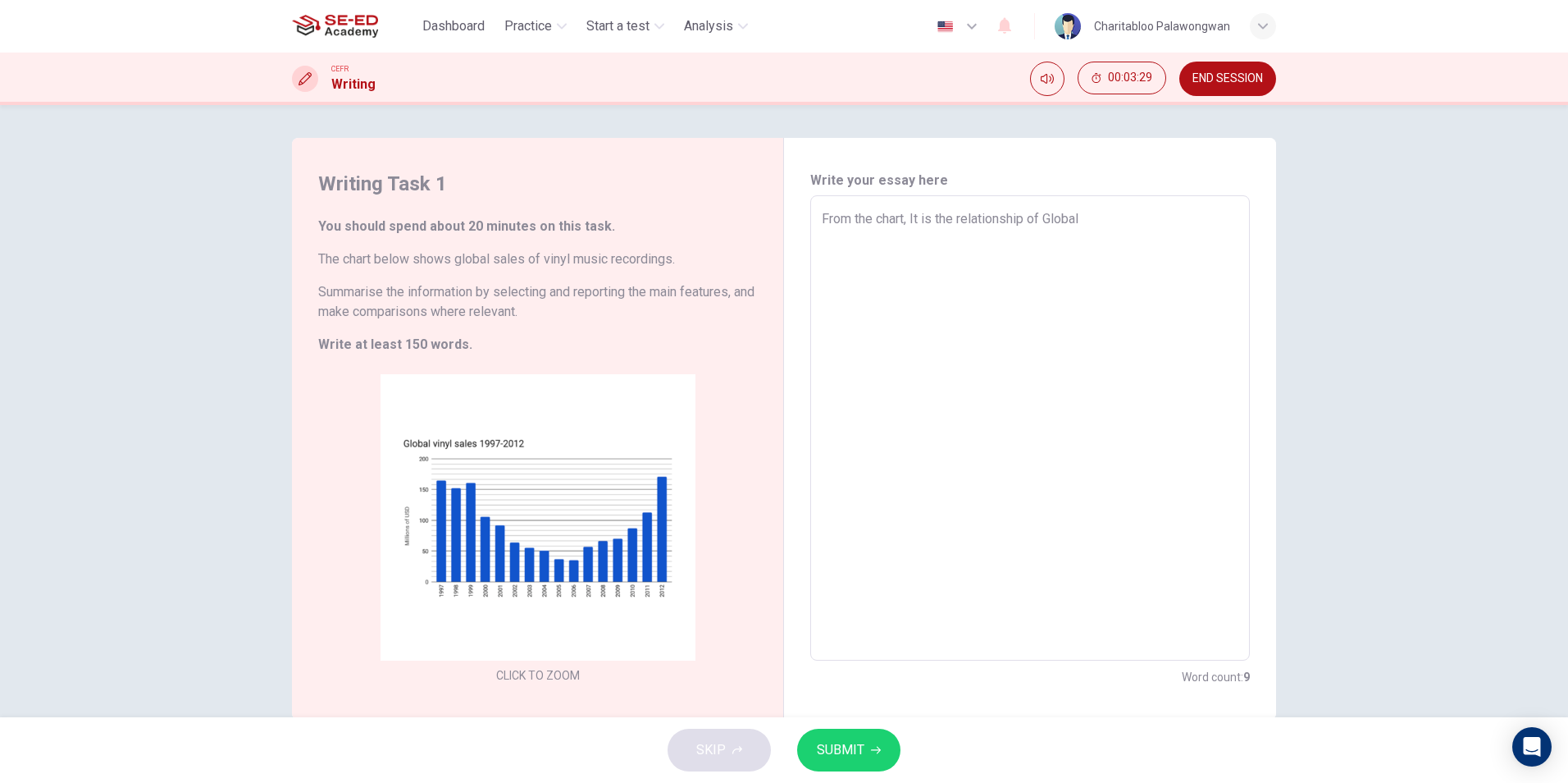
type textarea "x"
type textarea "From the chart, It is the relationship of Global"
type textarea "x"
type textarea "From the chart, It is the relationship of Global v"
type textarea "x"
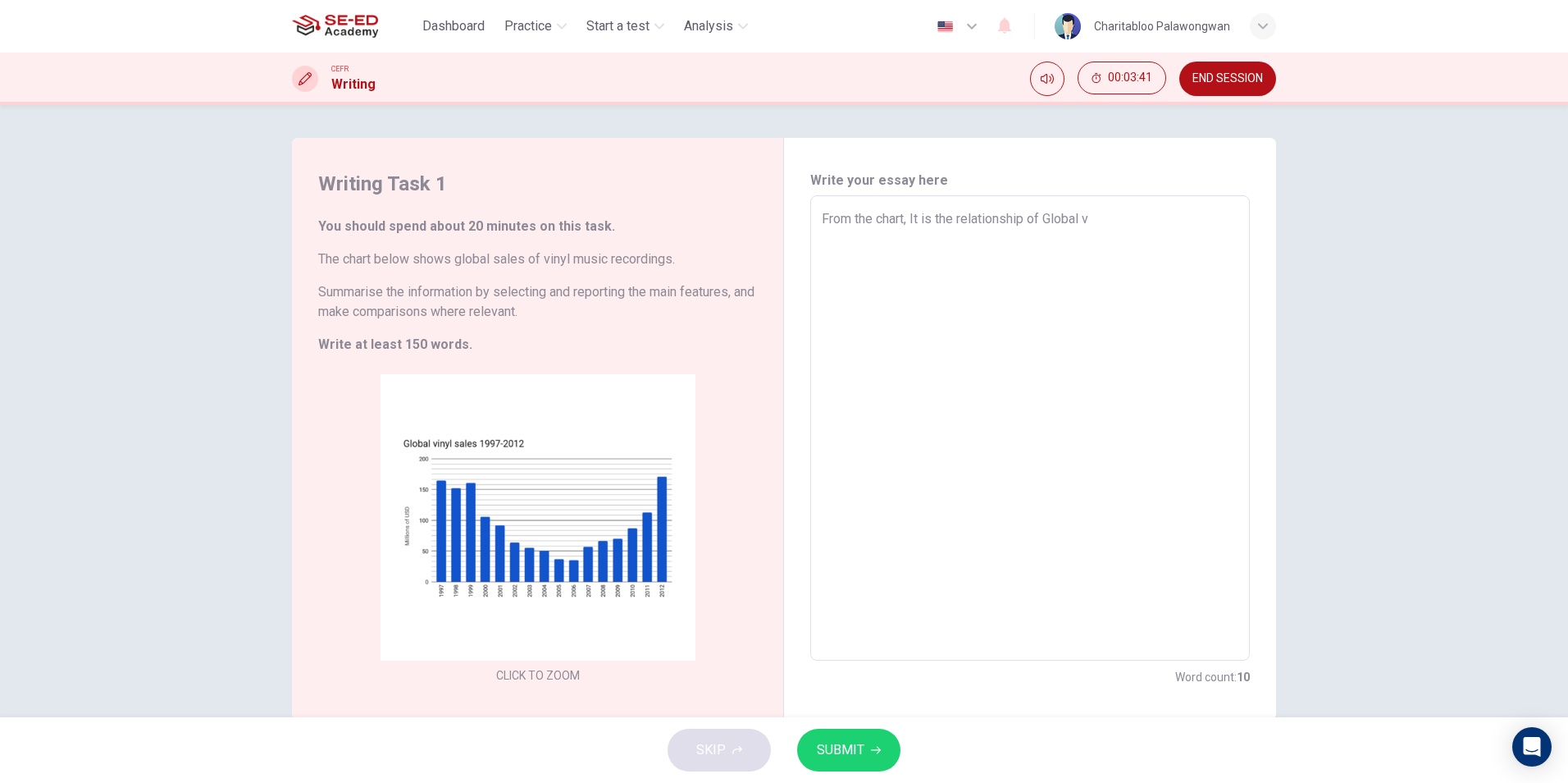
type textarea "From the chart, It is the relationship of Global vi"
type textarea "x"
type textarea "From the chart, It is the relationship of Global vin"
type textarea "x"
type textarea "From the chart, It is the relationship of Global viny"
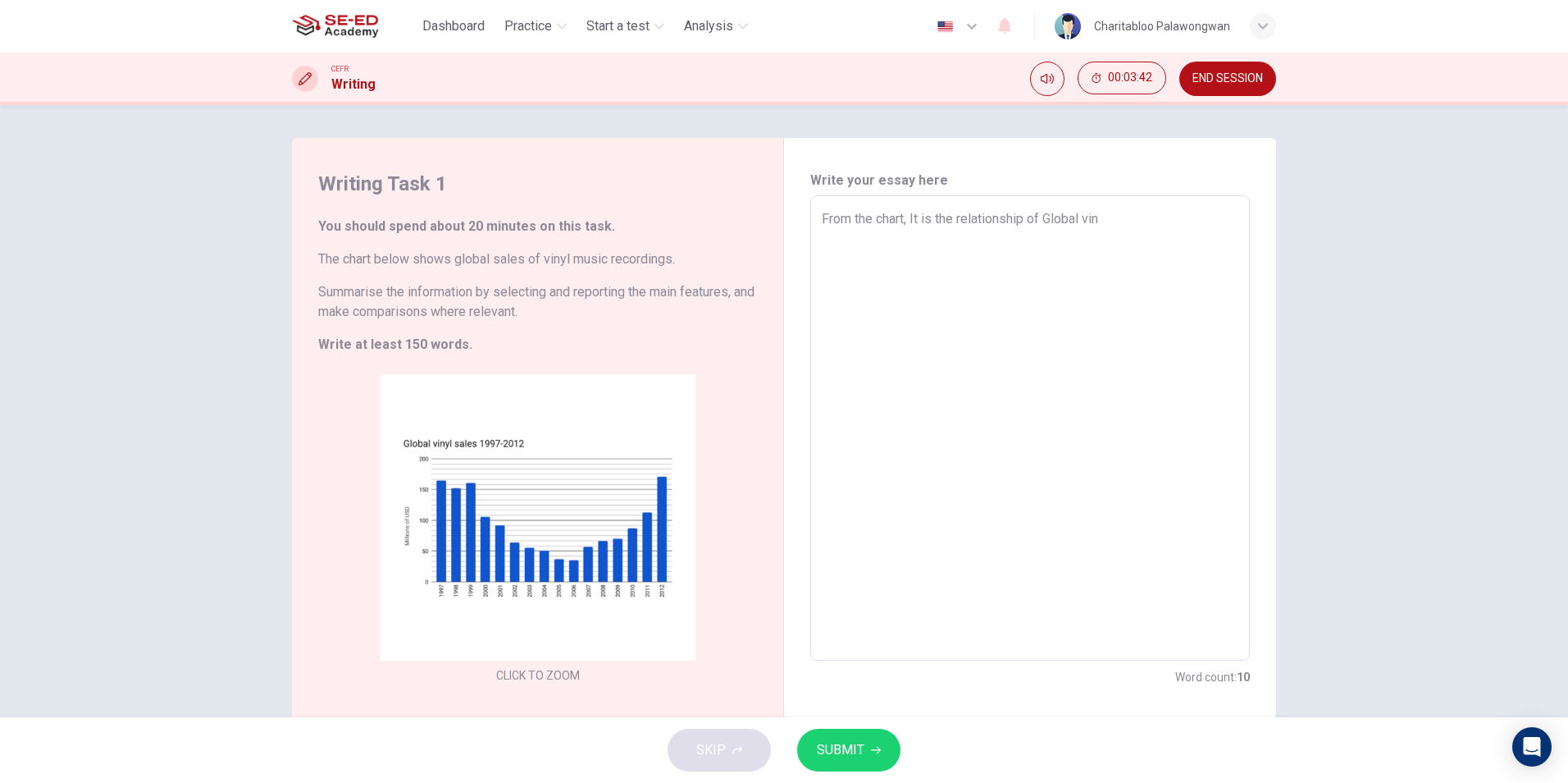
type textarea "x"
type textarea "From the chart, It is the relationship of Global vinyl"
type textarea "x"
type textarea "From the chart, It is the relationship of Global vinyl"
type textarea "x"
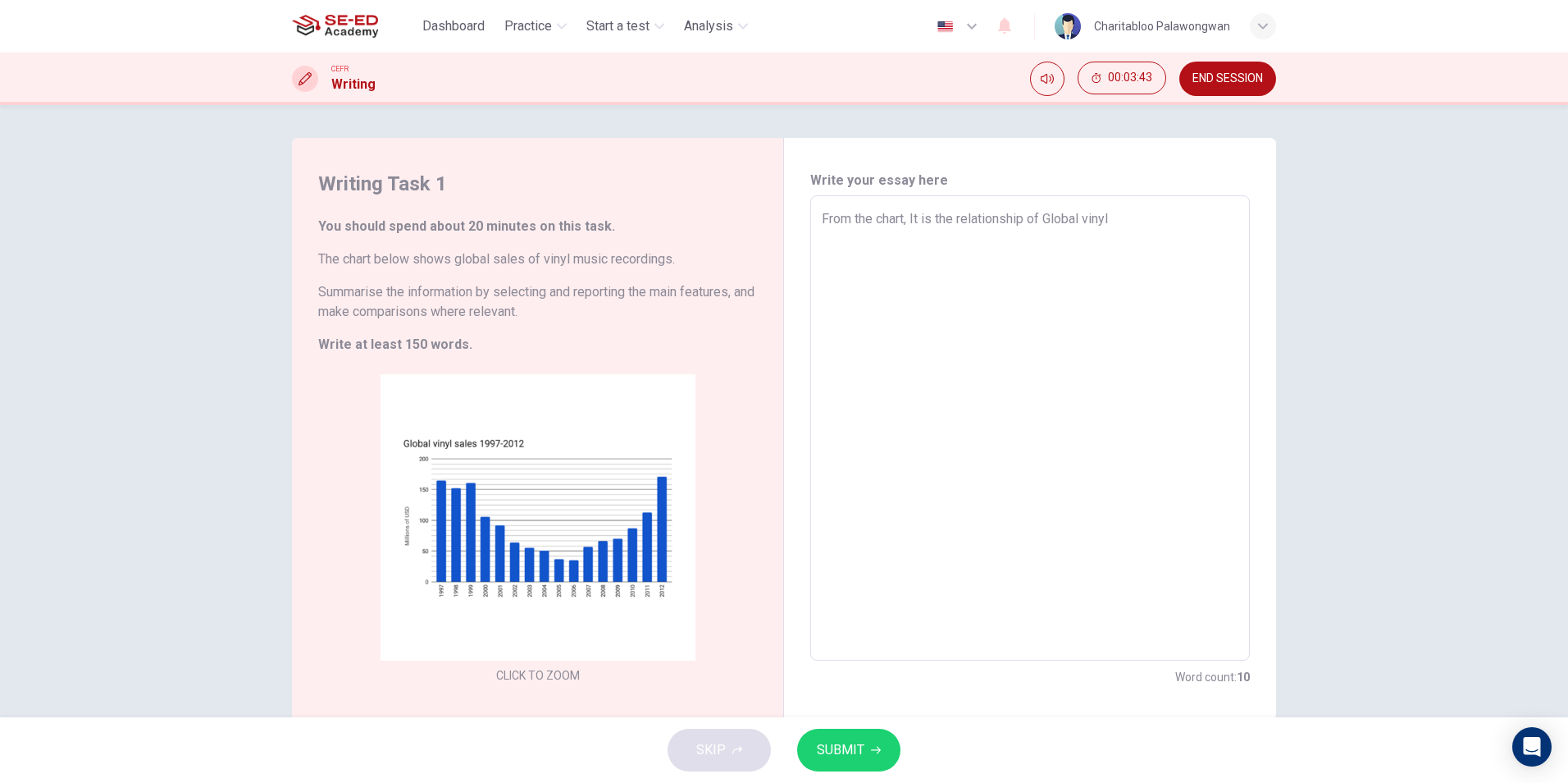
type textarea "From the chart, It is the relationship of Global vinyl s"
type textarea "x"
type textarea "From the chart, It is the relationship of Global vinyl sa"
type textarea "x"
type textarea "From the chart, It is the relationship of Global vinyl sal"
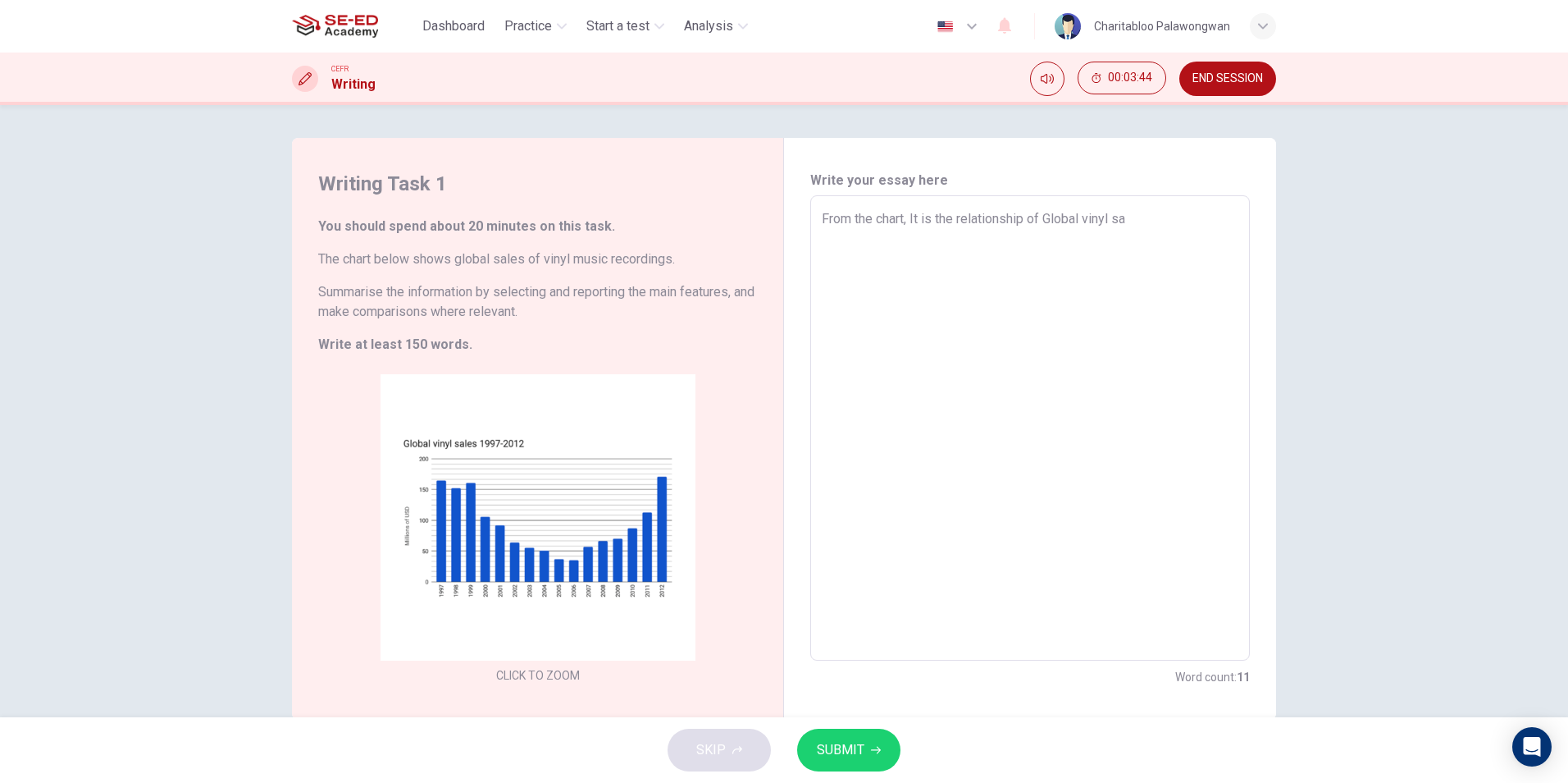
type textarea "x"
type textarea "From the chart, It is the relationship of Global vinyl sale"
type textarea "x"
type textarea "From the chart, It is the relationship of Global vinyl sale"
type textarea "x"
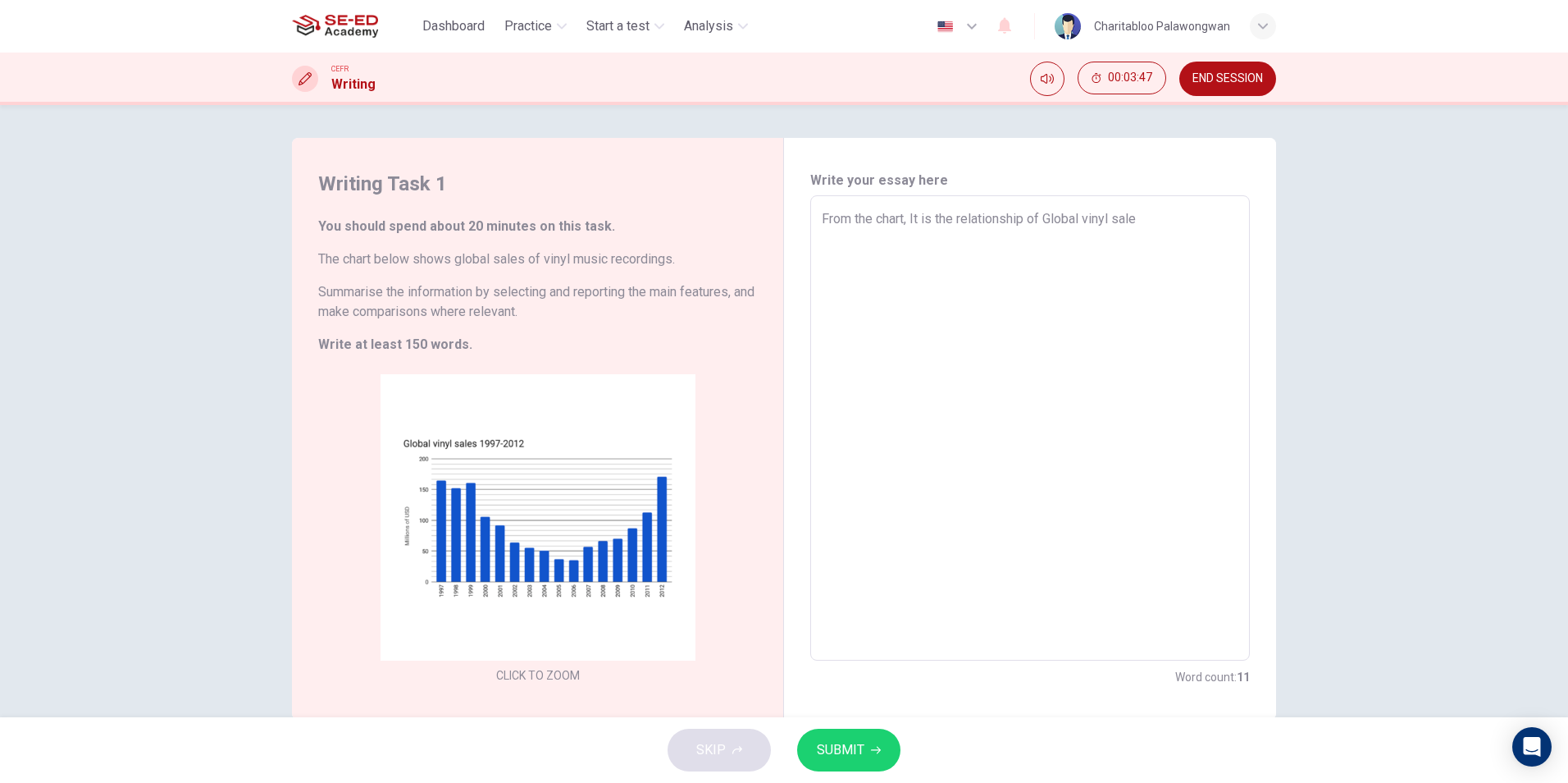
type textarea "From the chart, It is the relationship of Global vinyl sale"
type textarea "x"
type textarea "From the chart, It is the relationship of Global vinyl sales"
type textarea "x"
type textarea "From the chart, It is the relationship of Global vinyl sales"
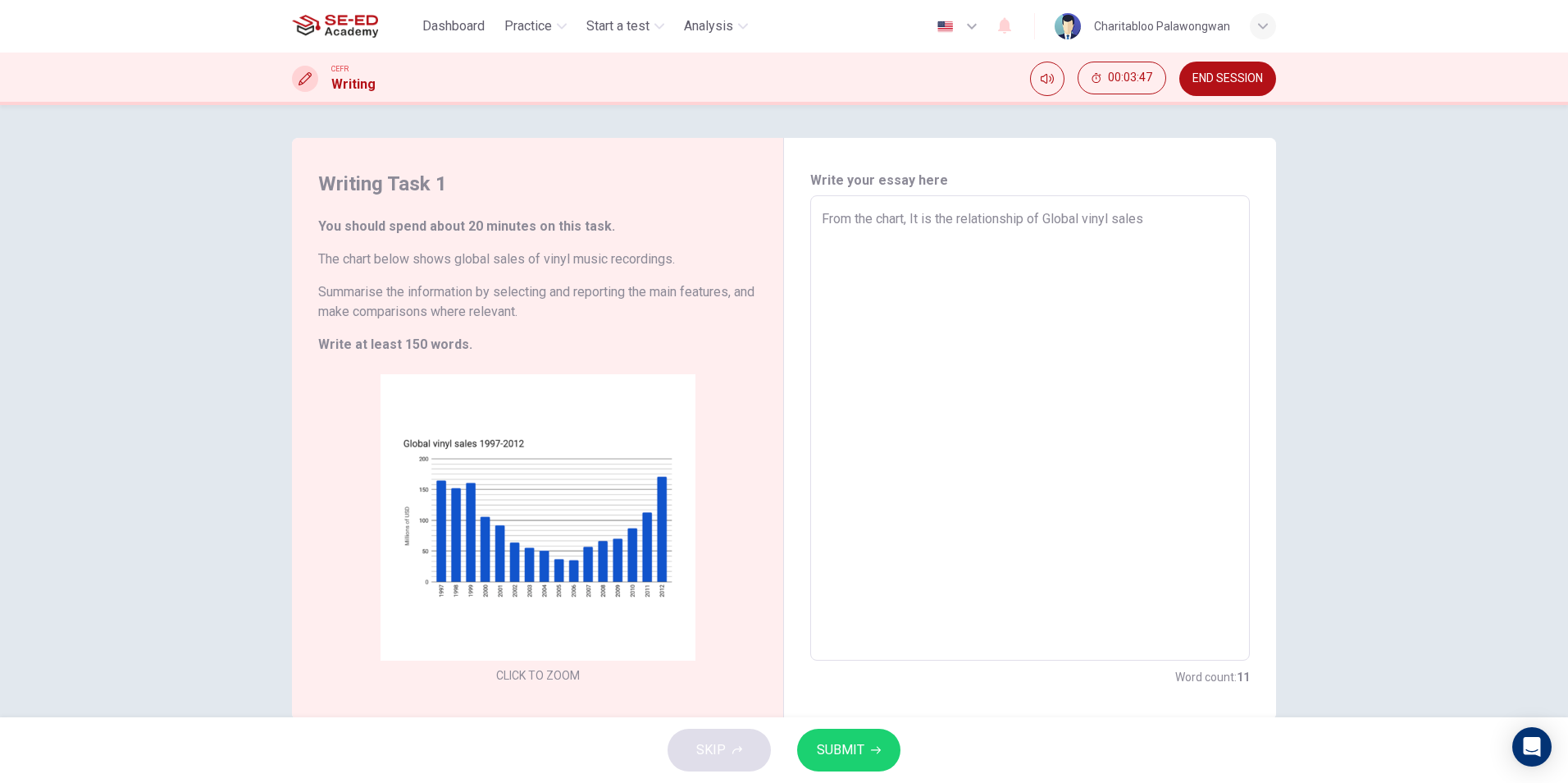
type textarea "x"
type textarea "From the chart, It is the relationship of Global vinyl sales o"
type textarea "x"
type textarea "From the chart, It is the relationship of Global vinyl sales of"
type textarea "x"
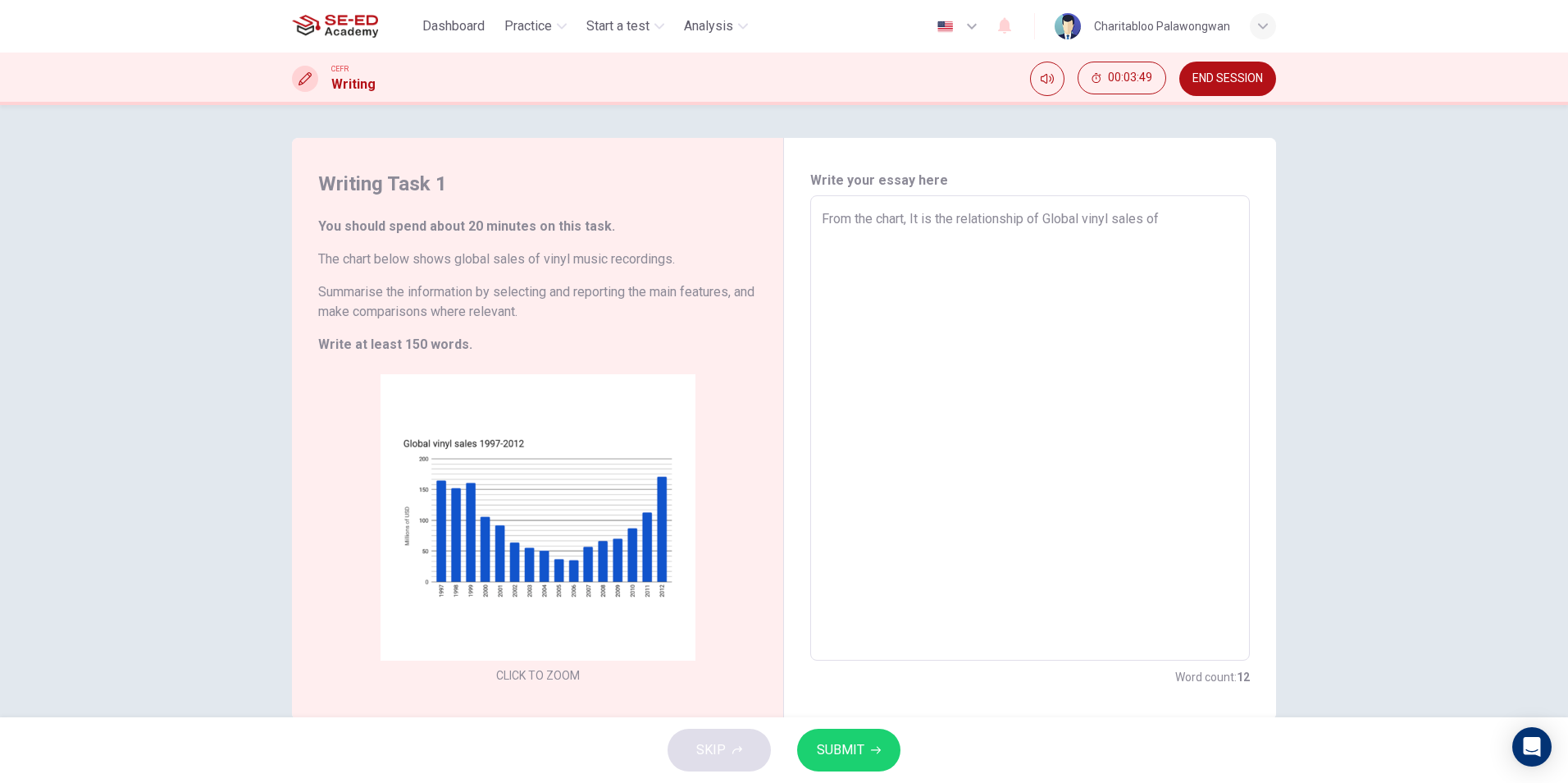
type textarea "From the chart, It is the relationship of Global vinyl sales of"
type textarea "x"
type textarea "From the chart, It is the relationship of Global vinyl sales of"
type textarea "x"
type textarea "From the chart, It is the relationship of Global vinyl sales o"
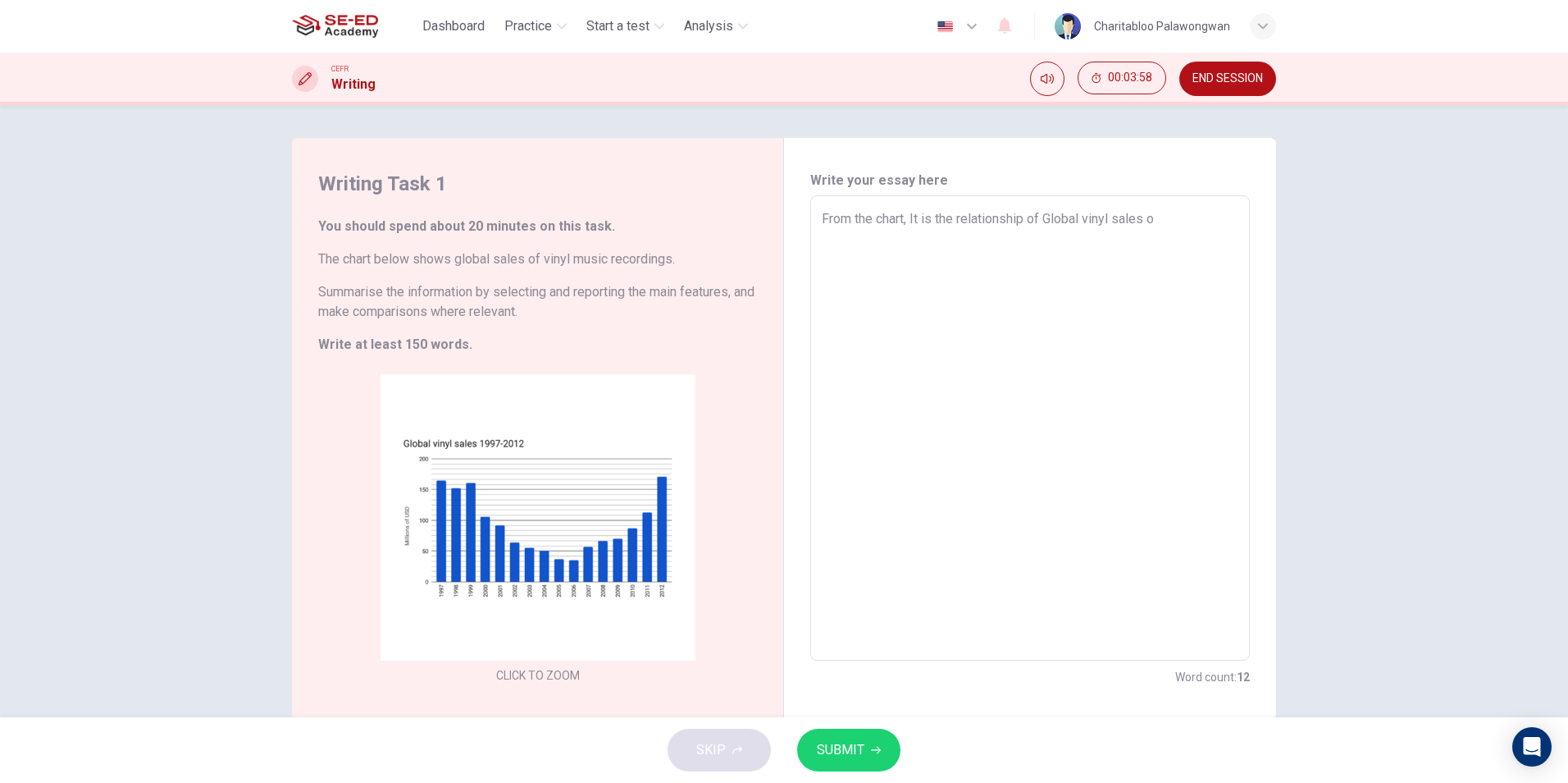
type textarea "x"
type textarea "From the chart, It is the relationship of Global vinyl sales"
type textarea "x"
type textarea "From the chart, It is the relationship of Global vinyl sales e"
type textarea "x"
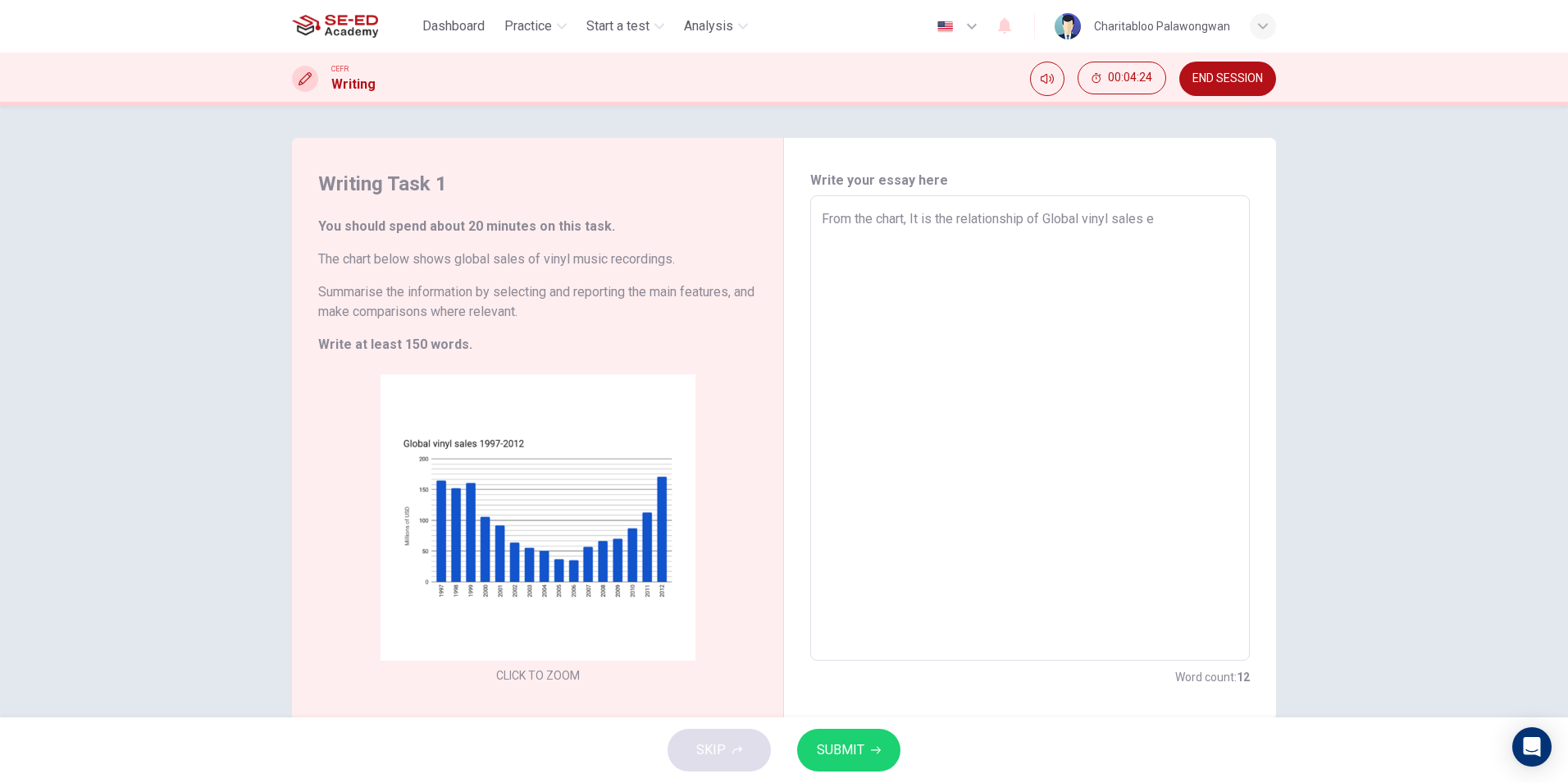
type textarea "From the chart, It is the relationship of Global vinyl sales ea"
type textarea "x"
type textarea "From the chart, It is the relationship of Global vinyl sales eac"
type textarea "x"
type textarea "From the chart, It is the relationship of Global vinyl sales each"
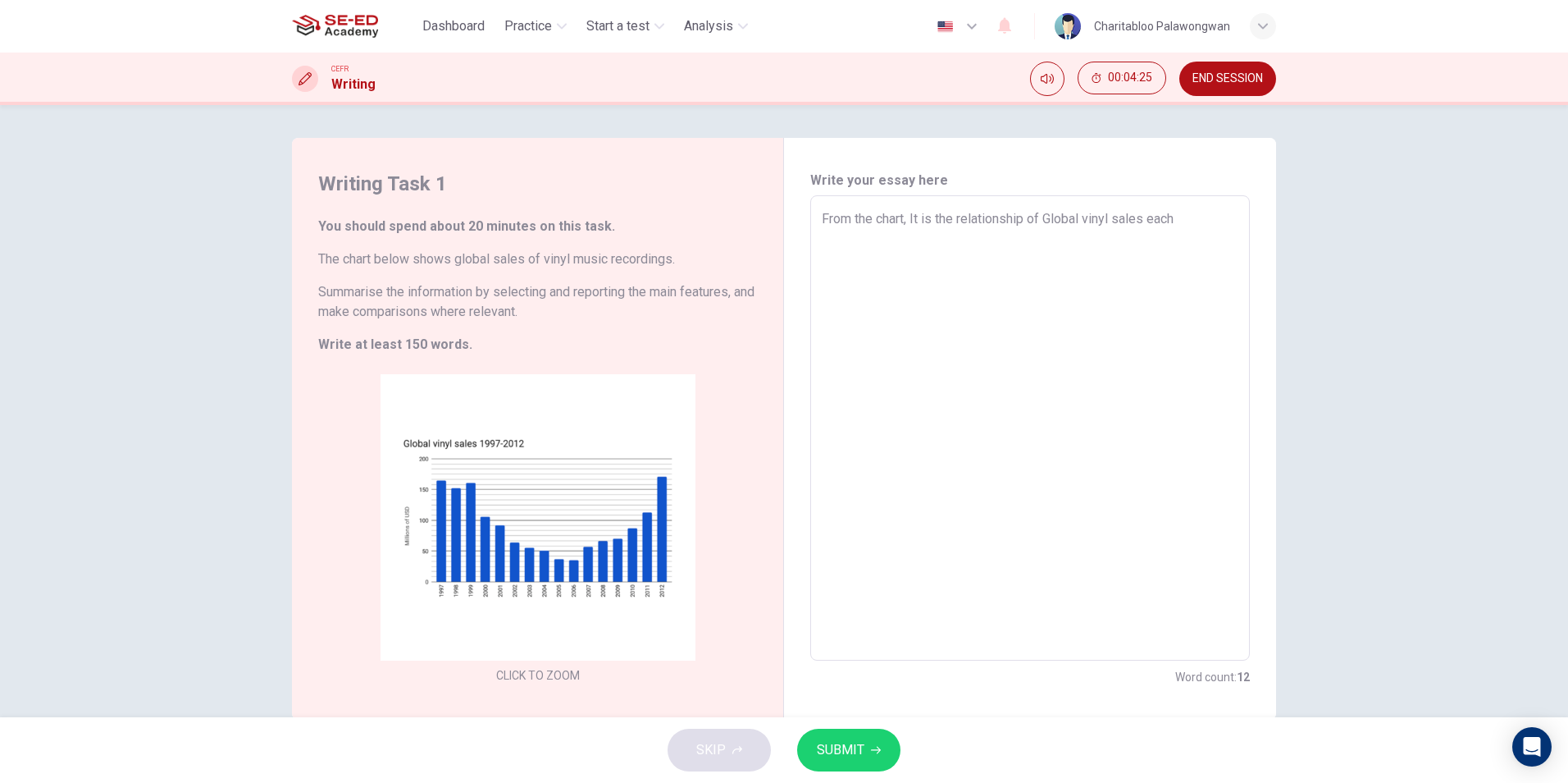
type textarea "x"
type textarea "From the chart, It is the relationship of Global vinyl sales each"
type textarea "x"
type textarea "From the chart, It is the relationship of Global vinyl sales each y"
type textarea "x"
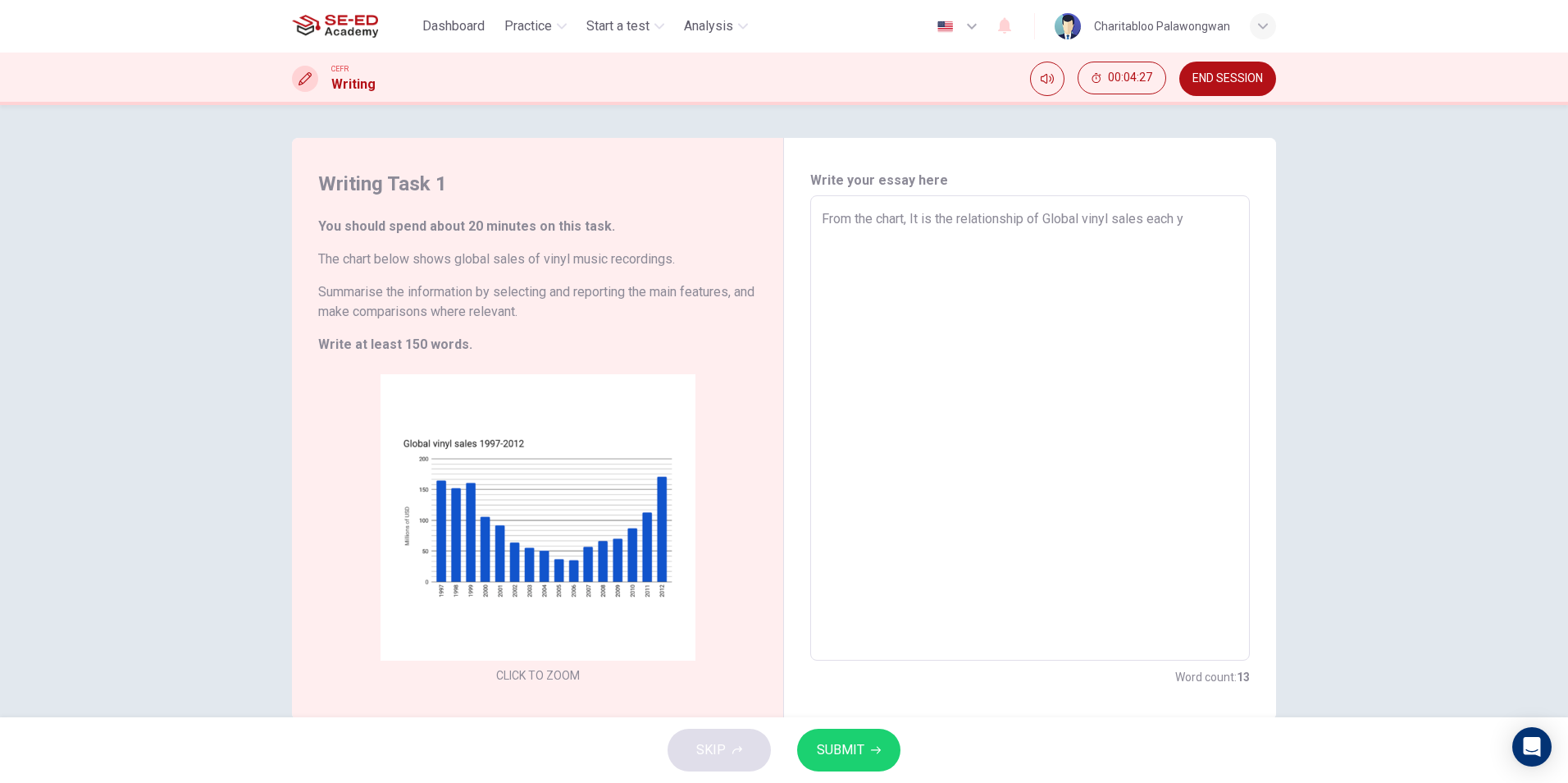
type textarea "From the chart, It is the relationship of Global vinyl sales each ye"
type textarea "x"
type textarea "From the chart, It is the relationship of Global vinyl sales each yea"
type textarea "x"
type textarea "From the chart, It is the relationship of Global vinyl sales each year"
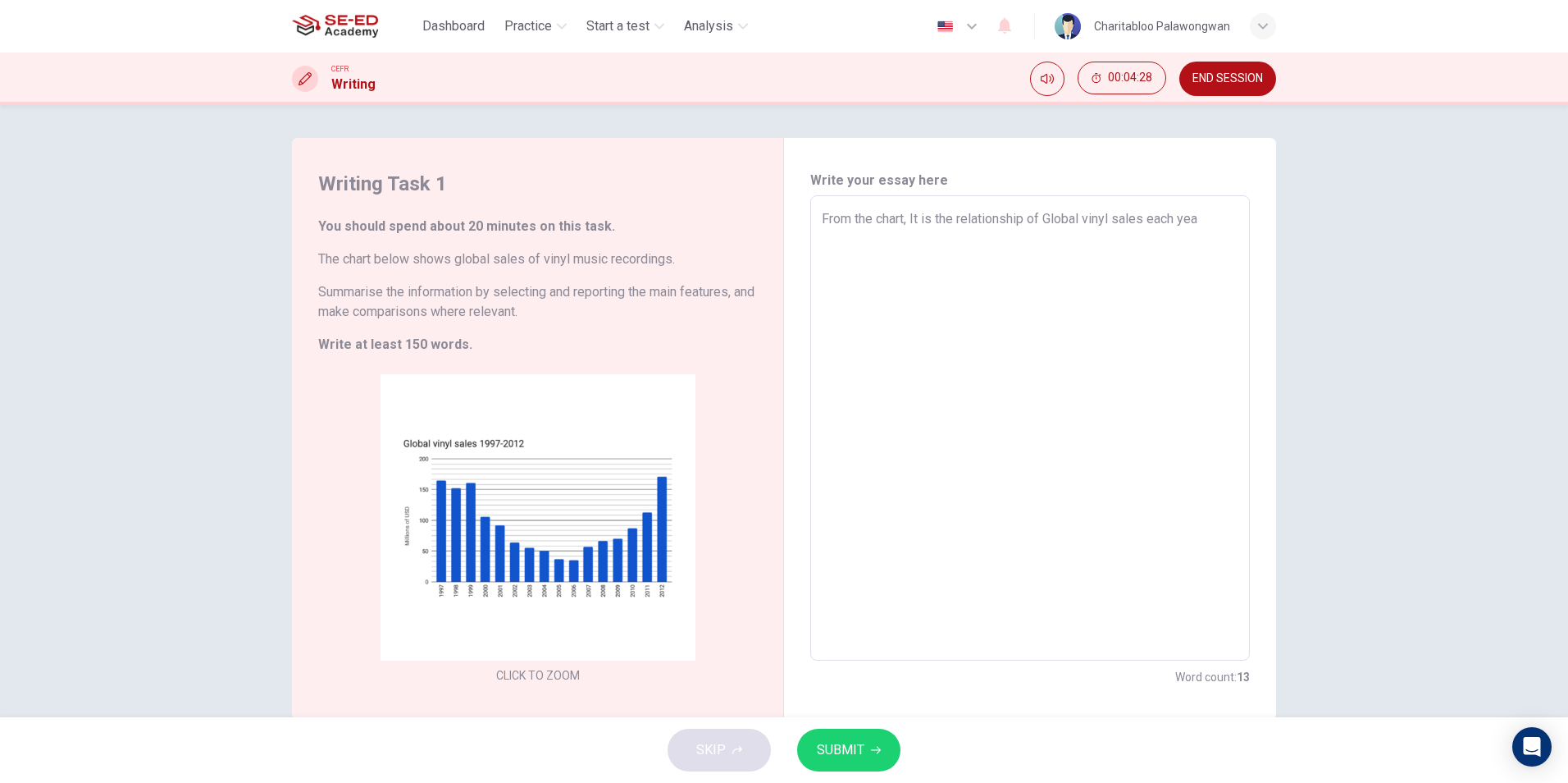
type textarea "x"
type textarea "From the chart, It is the relationship of Global vinyl sales each years"
type textarea "x"
type textarea "From the chart, It is the relationship of Global vinyl sales each years."
type textarea "x"
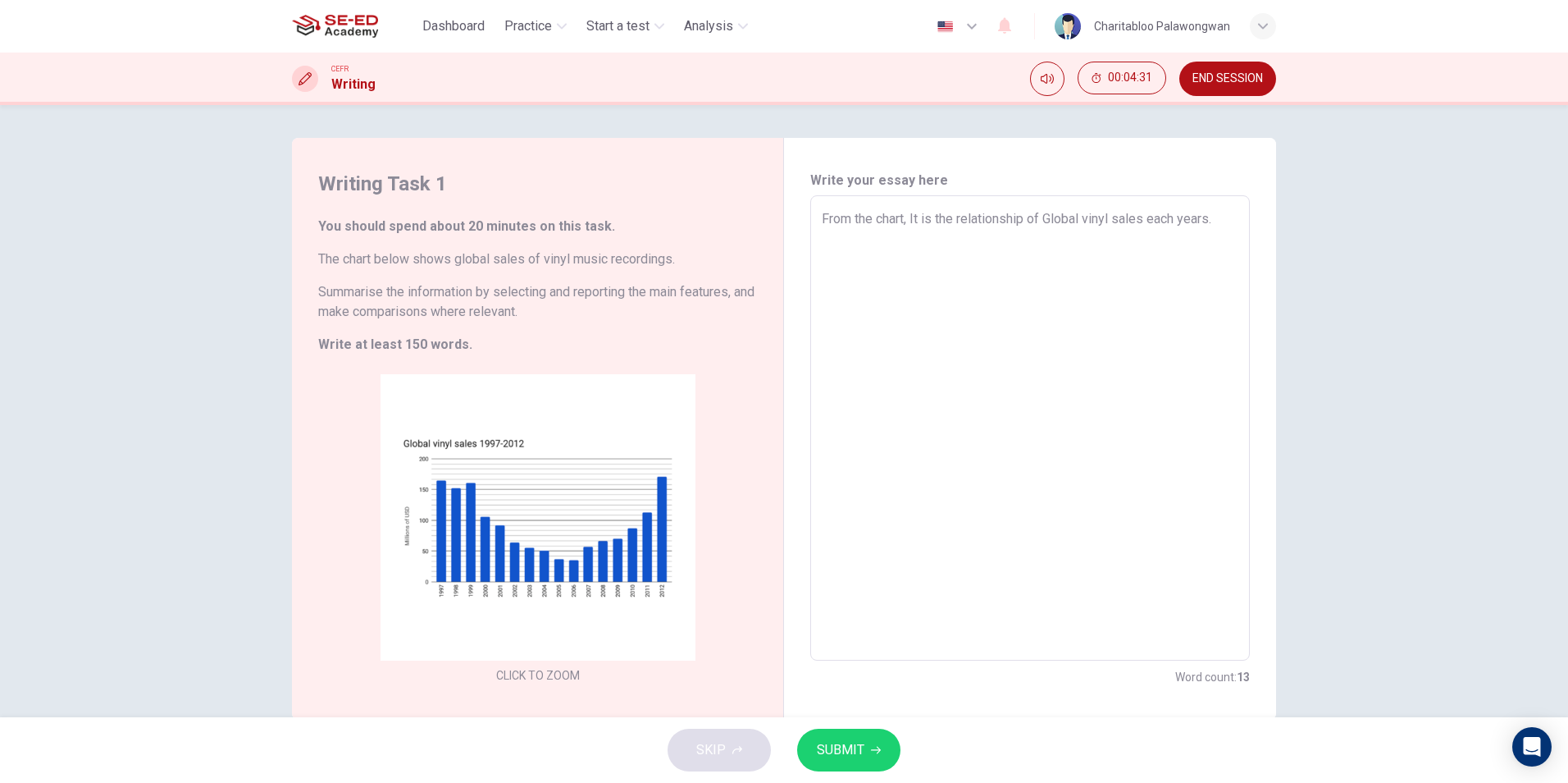
type textarea "From the chart, It is the relationship of Global vinyl sales each years."
type textarea "x"
type textarea "From the chart, It is the relationship of Global vinyl sales each years."
type textarea "x"
type textarea "From the chart, It is the relationship of Global vinyl sales each years."
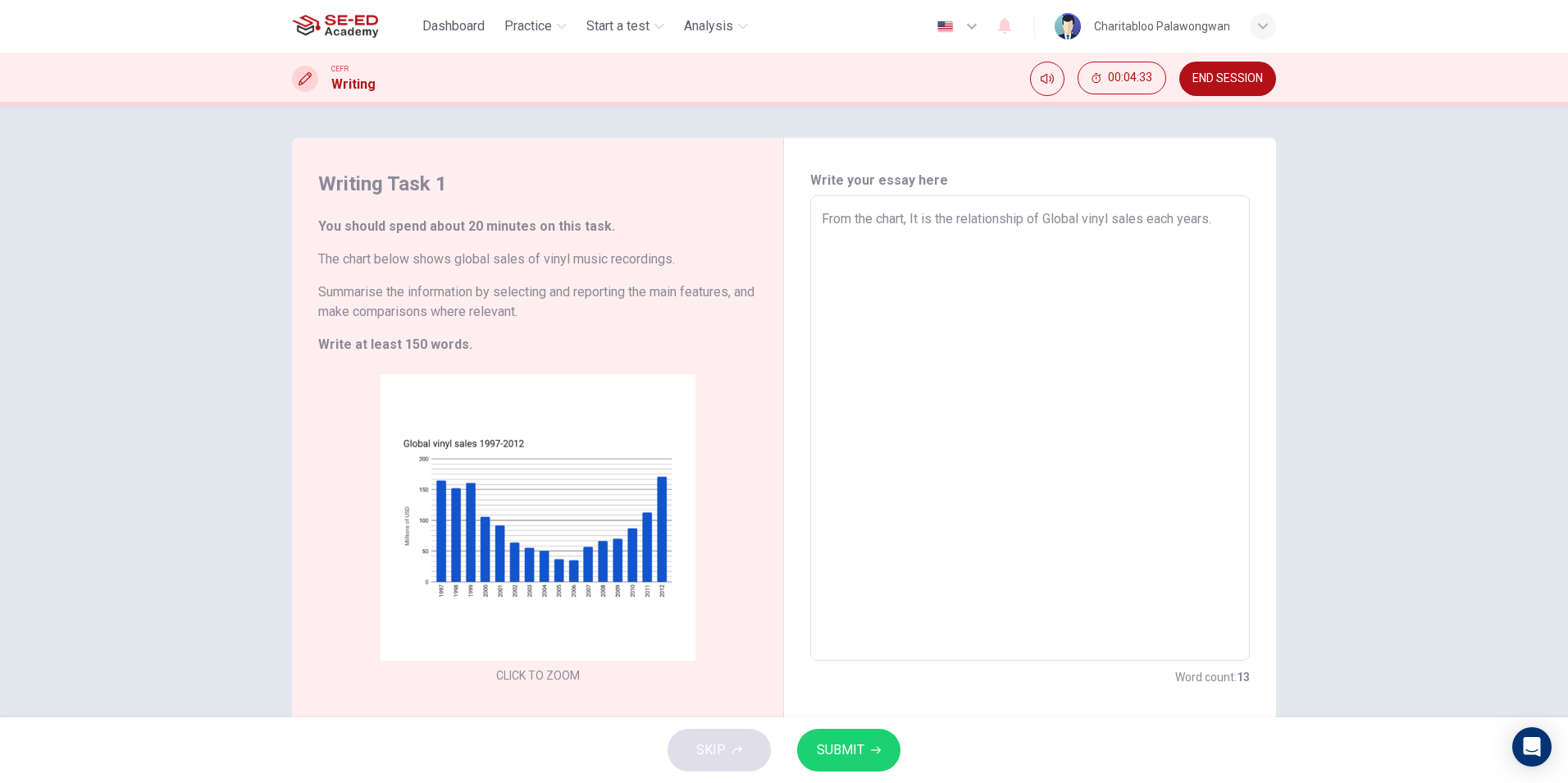
type textarea "x"
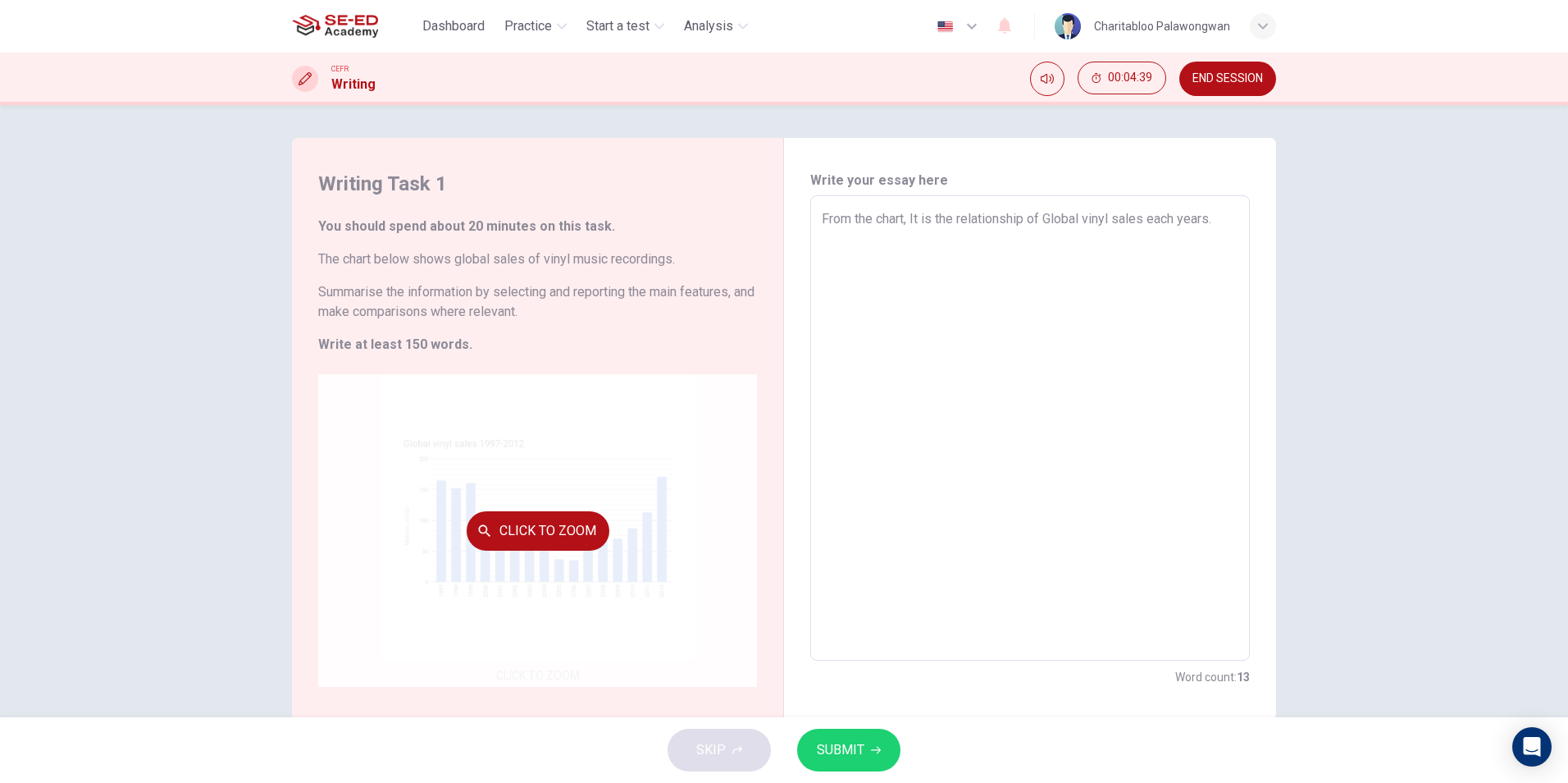
type textarea "From the chart, It is the relationship of Global vinyl sales each years."
click at [623, 520] on div "Click to Zoom" at bounding box center [537, 530] width 439 height 313
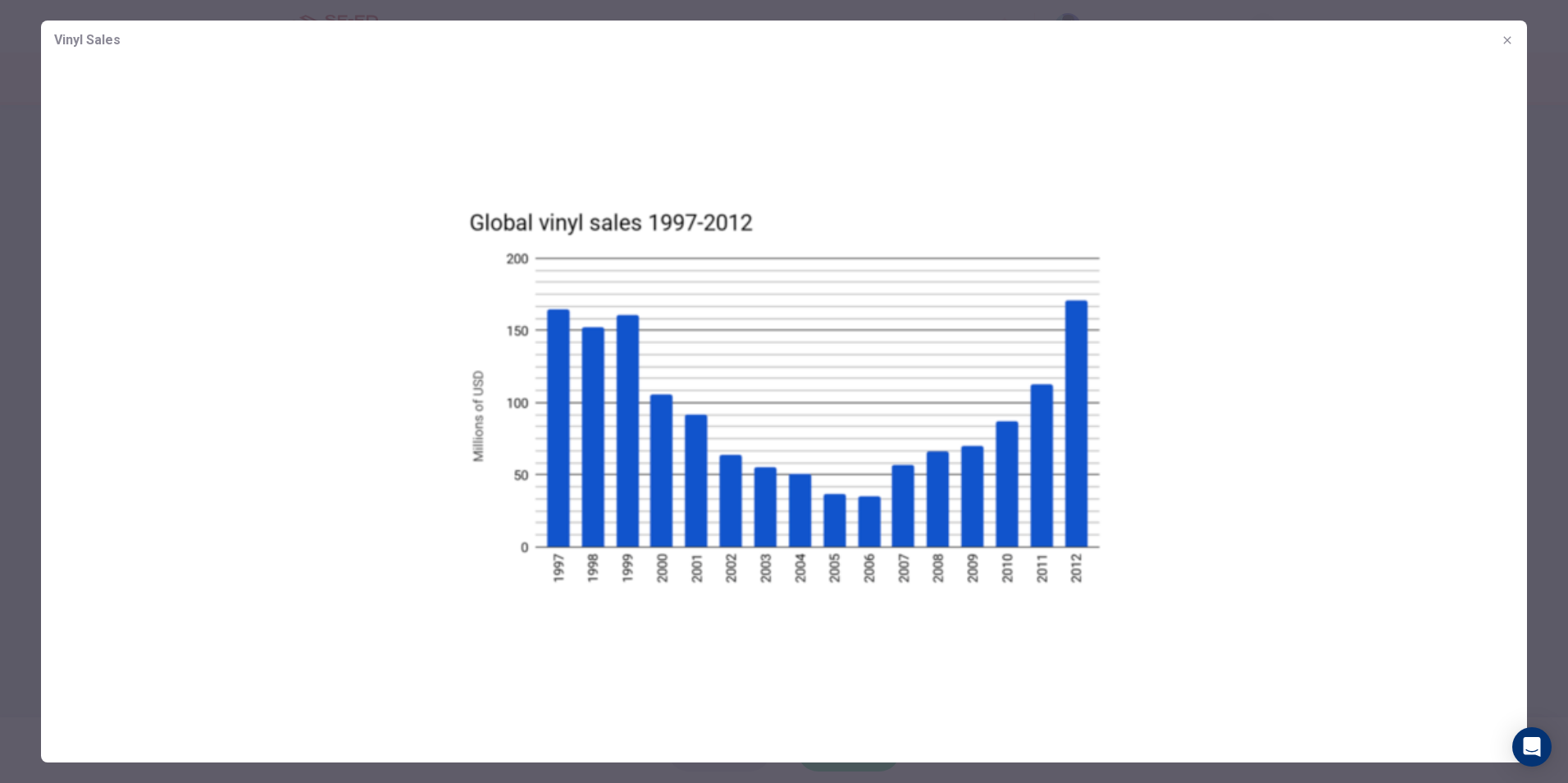
click at [556, 308] on img at bounding box center [784, 395] width 1486 height 672
click at [349, 341] on img at bounding box center [784, 395] width 1486 height 672
click at [1511, 37] on icon "button" at bounding box center [1507, 40] width 7 height 7
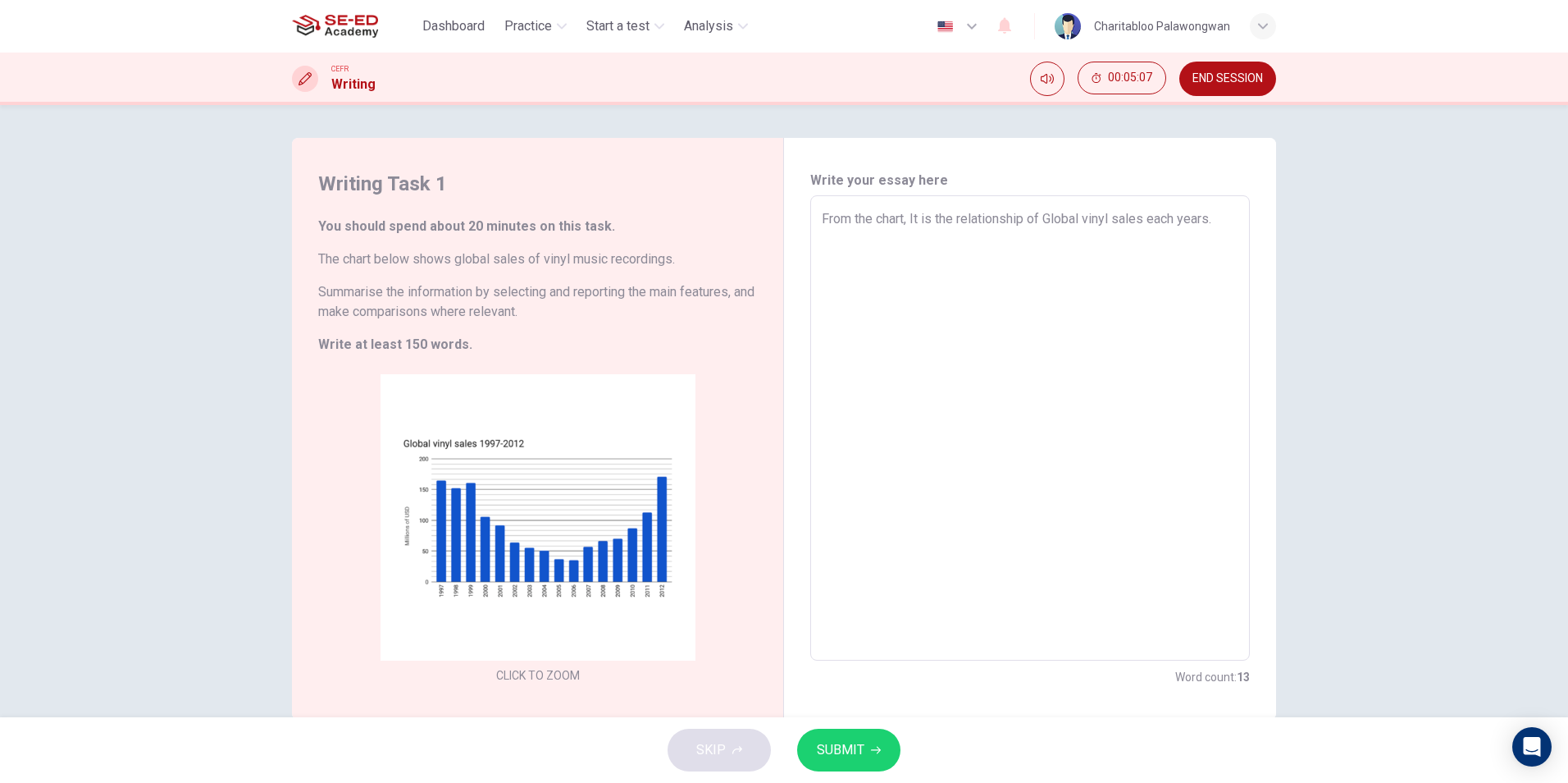
type textarea "x"
click at [1093, 279] on textarea "From the chart, It is the relationship of Global vinyl sales each years." at bounding box center [1030, 428] width 417 height 438
click at [1227, 217] on textarea "From the chart, It is the relationship of Global vinyl sales each years." at bounding box center [1030, 428] width 417 height 438
type textarea "From the chart, It is the relationship of Global vinyl sales each years. Y"
type textarea "x"
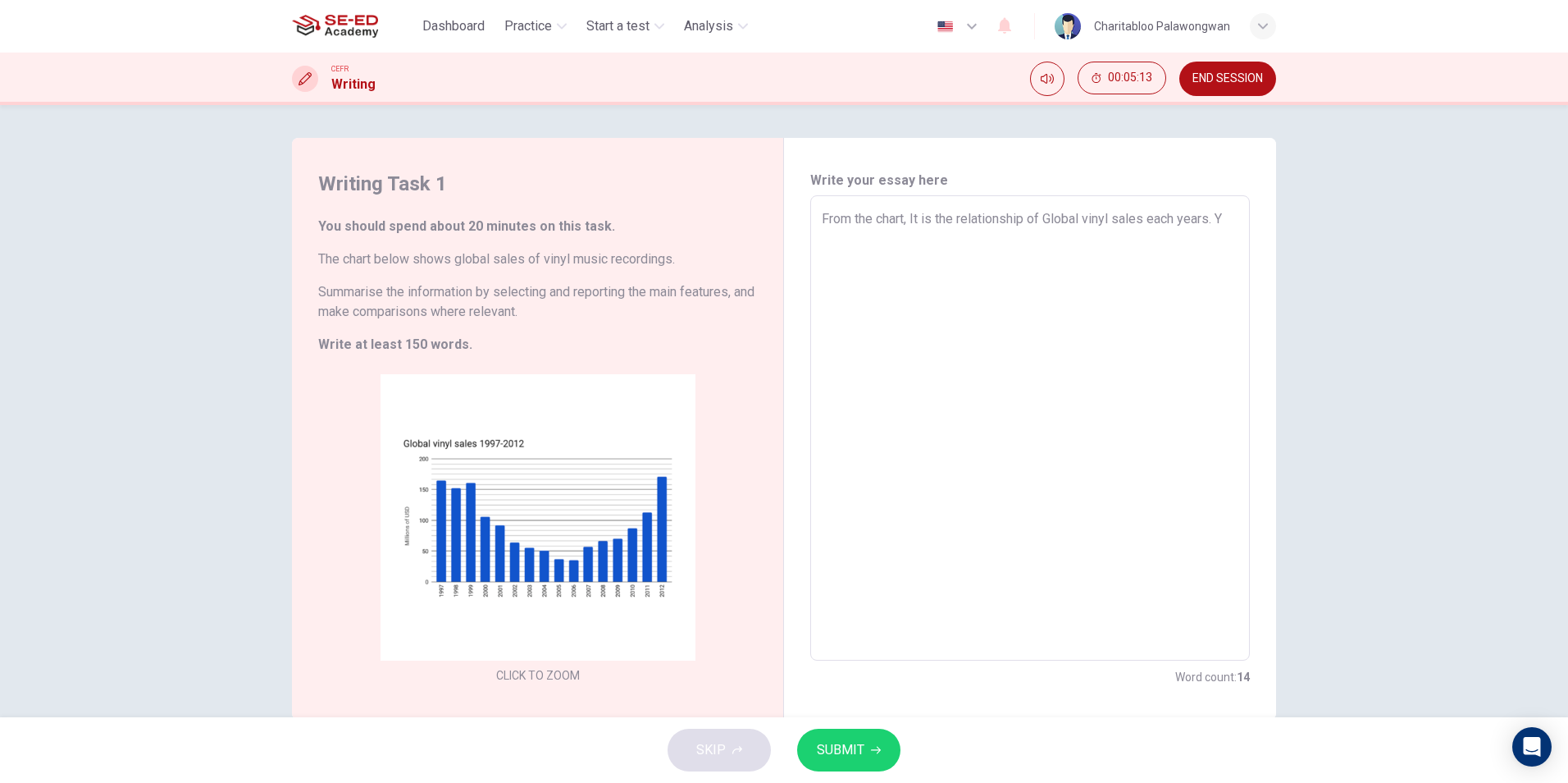
type textarea "From the chart, It is the relationship of Global vinyl sales each years. Yh"
type textarea "x"
type textarea "From the chart, It is the relationship of Global vinyl sales each years. Yhe"
type textarea "x"
type textarea "From the chart, It is the relationship of Global vinyl sales each years. Yh"
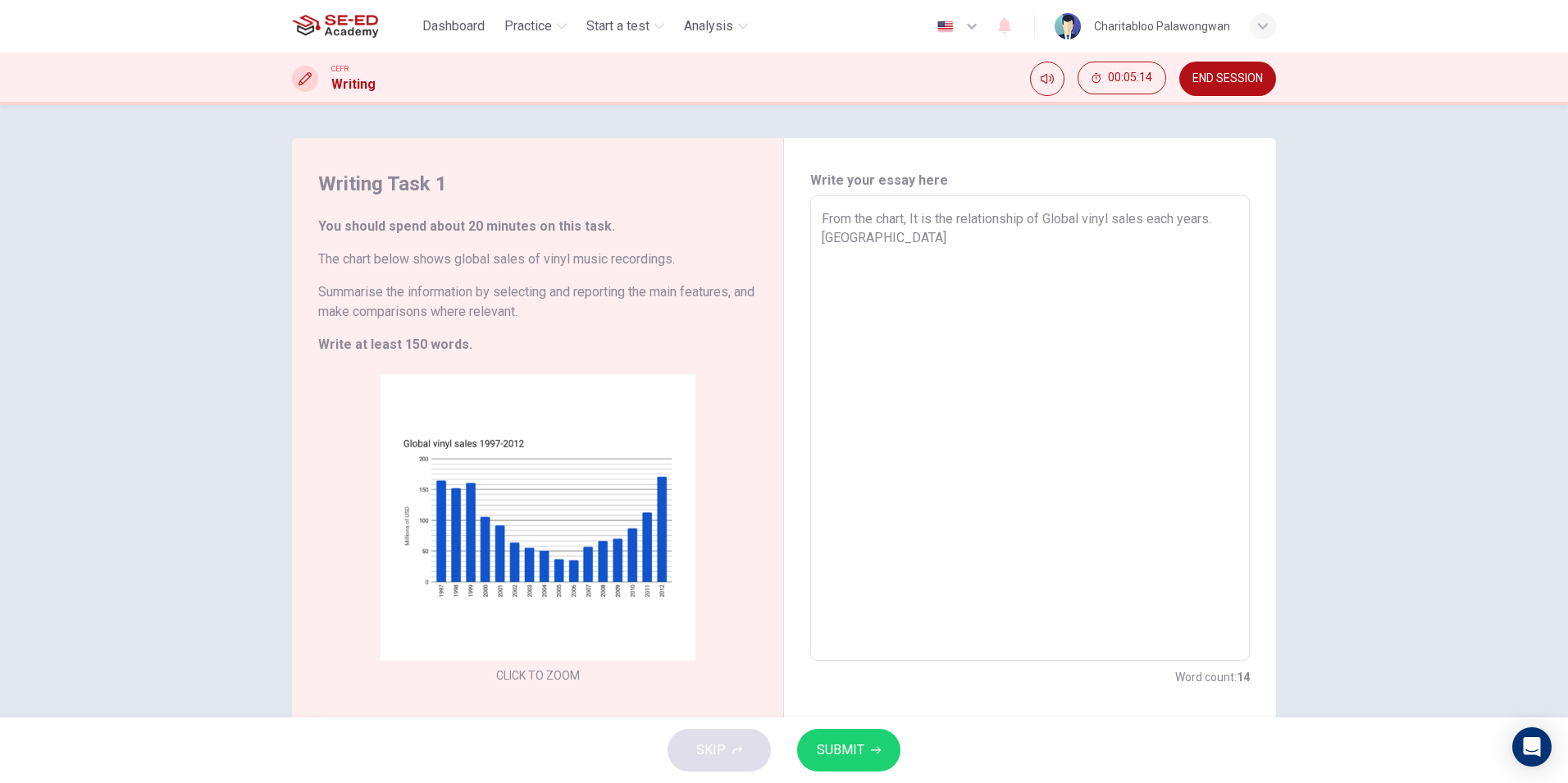
type textarea "x"
type textarea "From the chart, It is the relationship of Global vinyl sales each years. Y"
type textarea "x"
type textarea "From the chart, It is the relationship of Global vinyl sales each years."
type textarea "x"
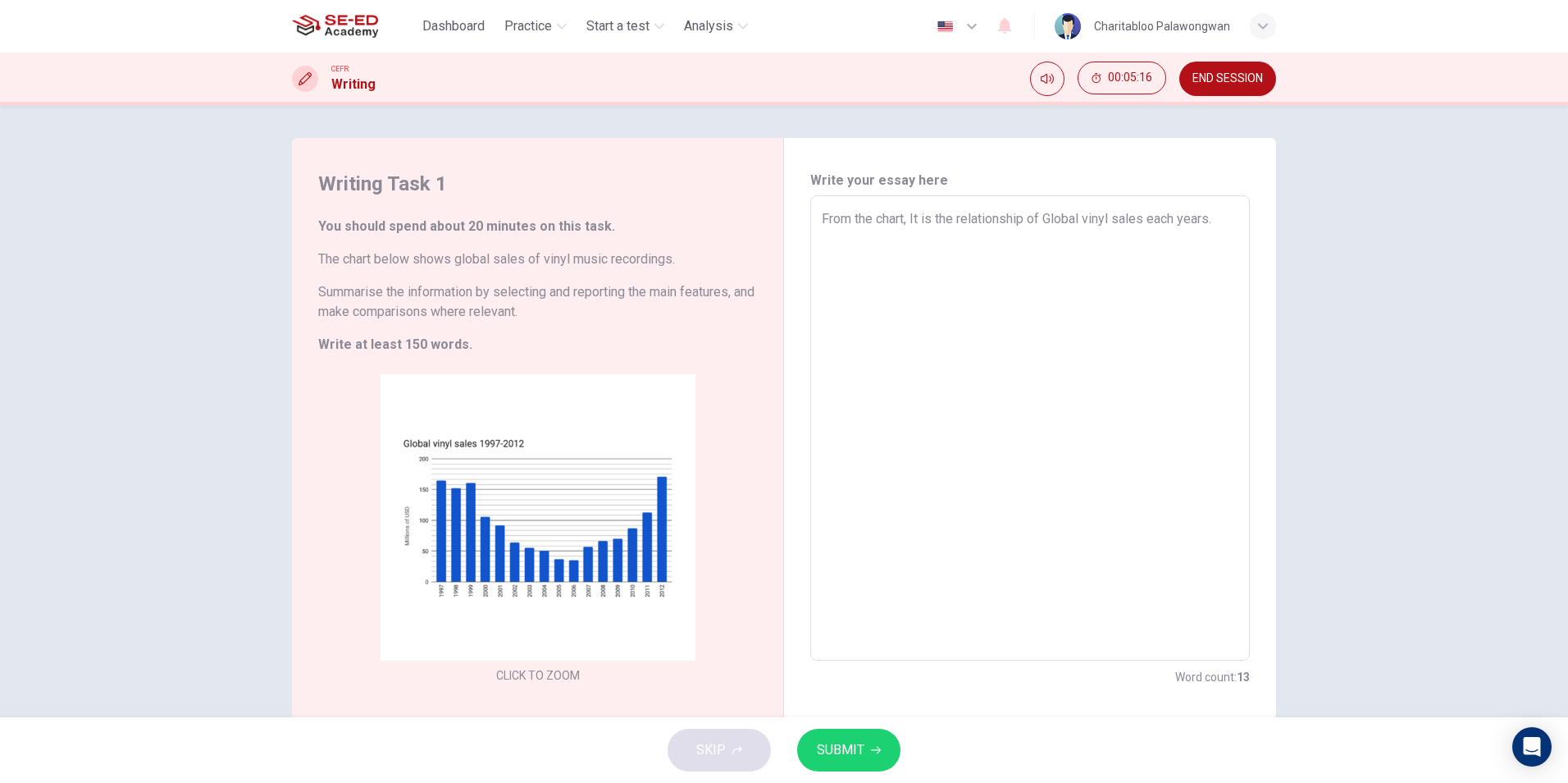
type textarea "From the chart, It is the relationship of Global vinyl sales each years. T"
type textarea "x"
type textarea "From the chart, It is the relationship of Global vinyl sales each years. Th"
type textarea "x"
type textarea "From the chart, It is the relationship of Global vinyl sales each years. The"
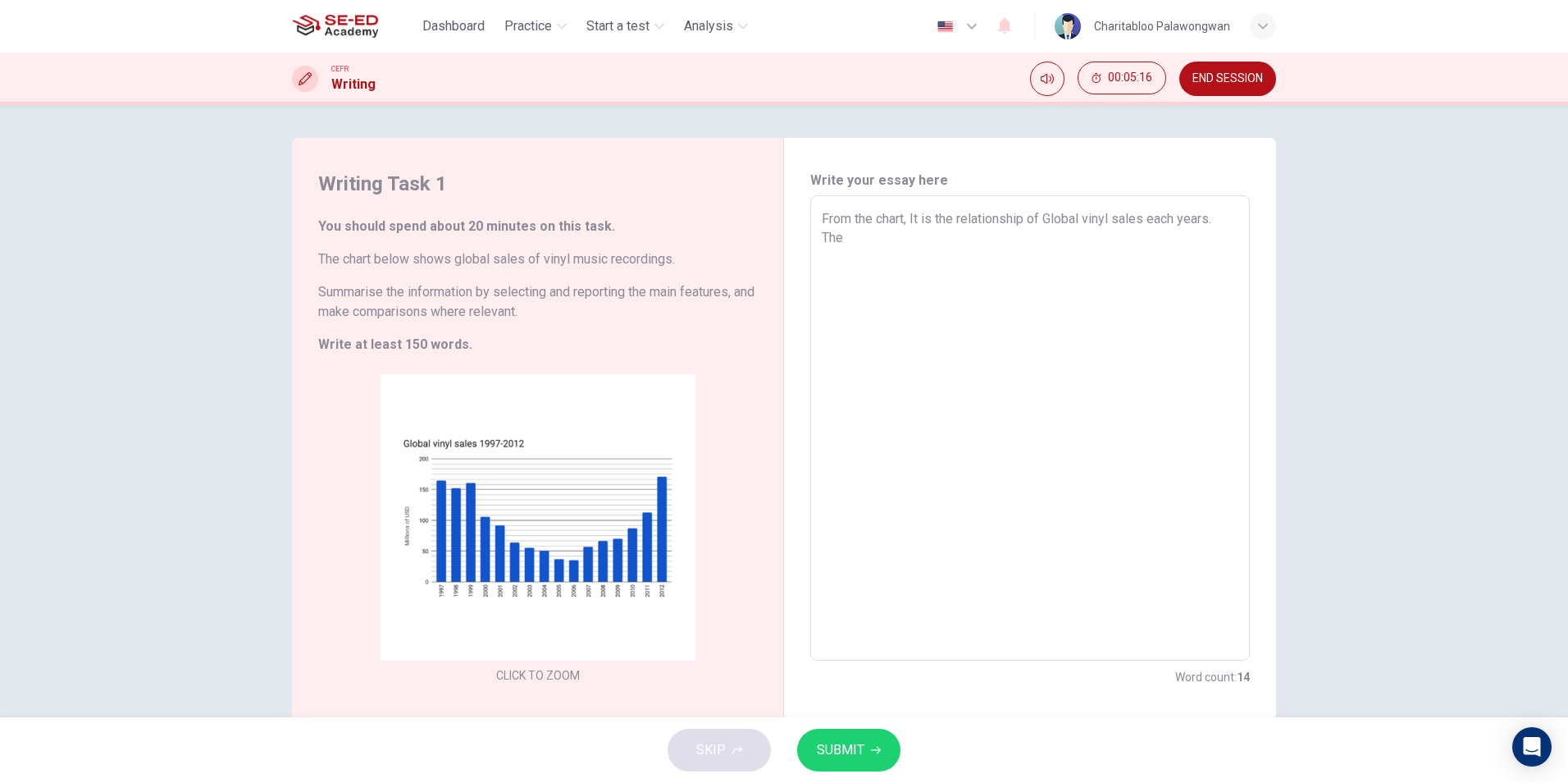
type textarea "x"
type textarea "From the chart, It is the relationship of Global vinyl sales each years. The"
type textarea "x"
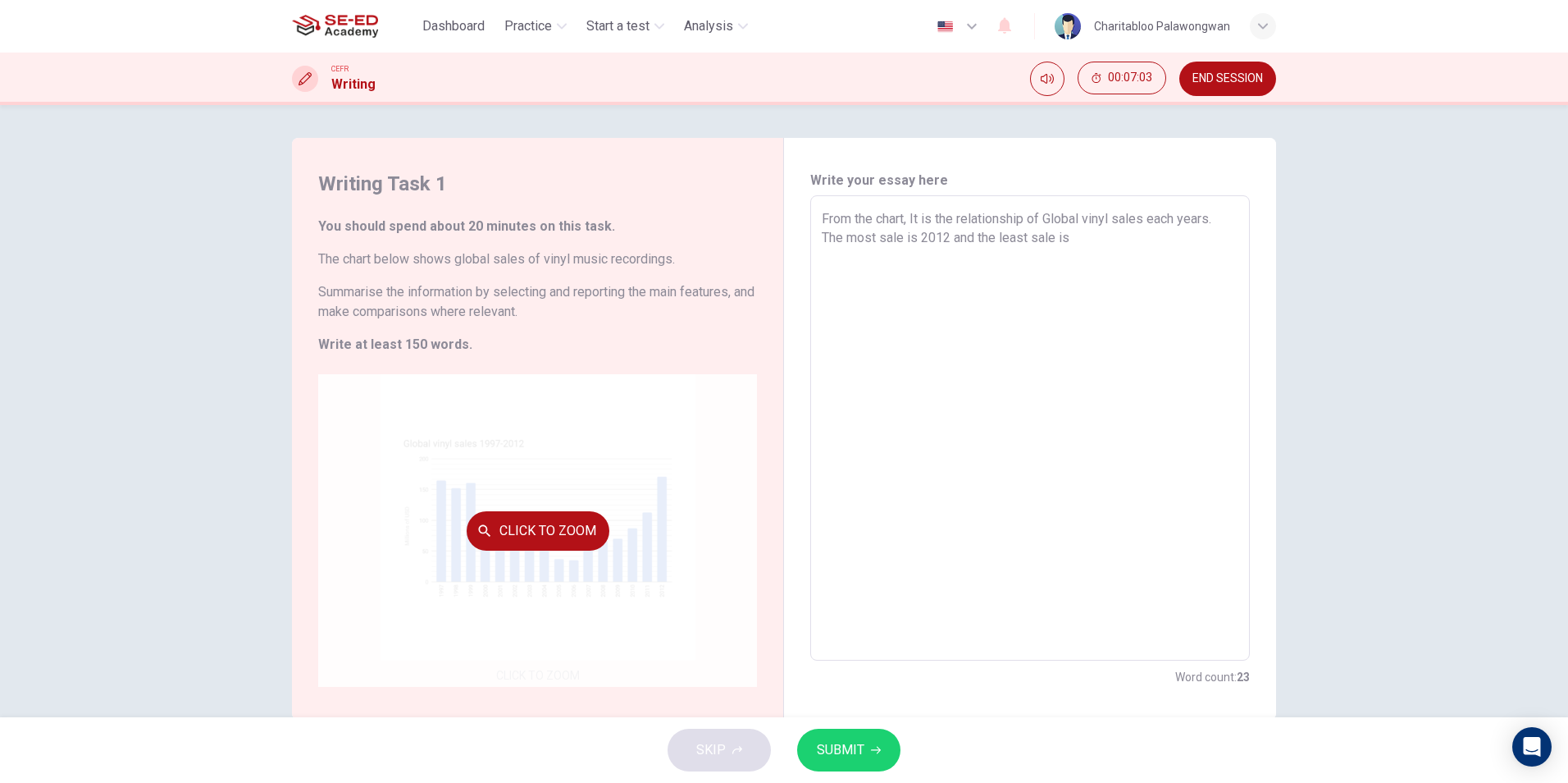
click at [632, 480] on div "Click to Zoom" at bounding box center [537, 530] width 439 height 313
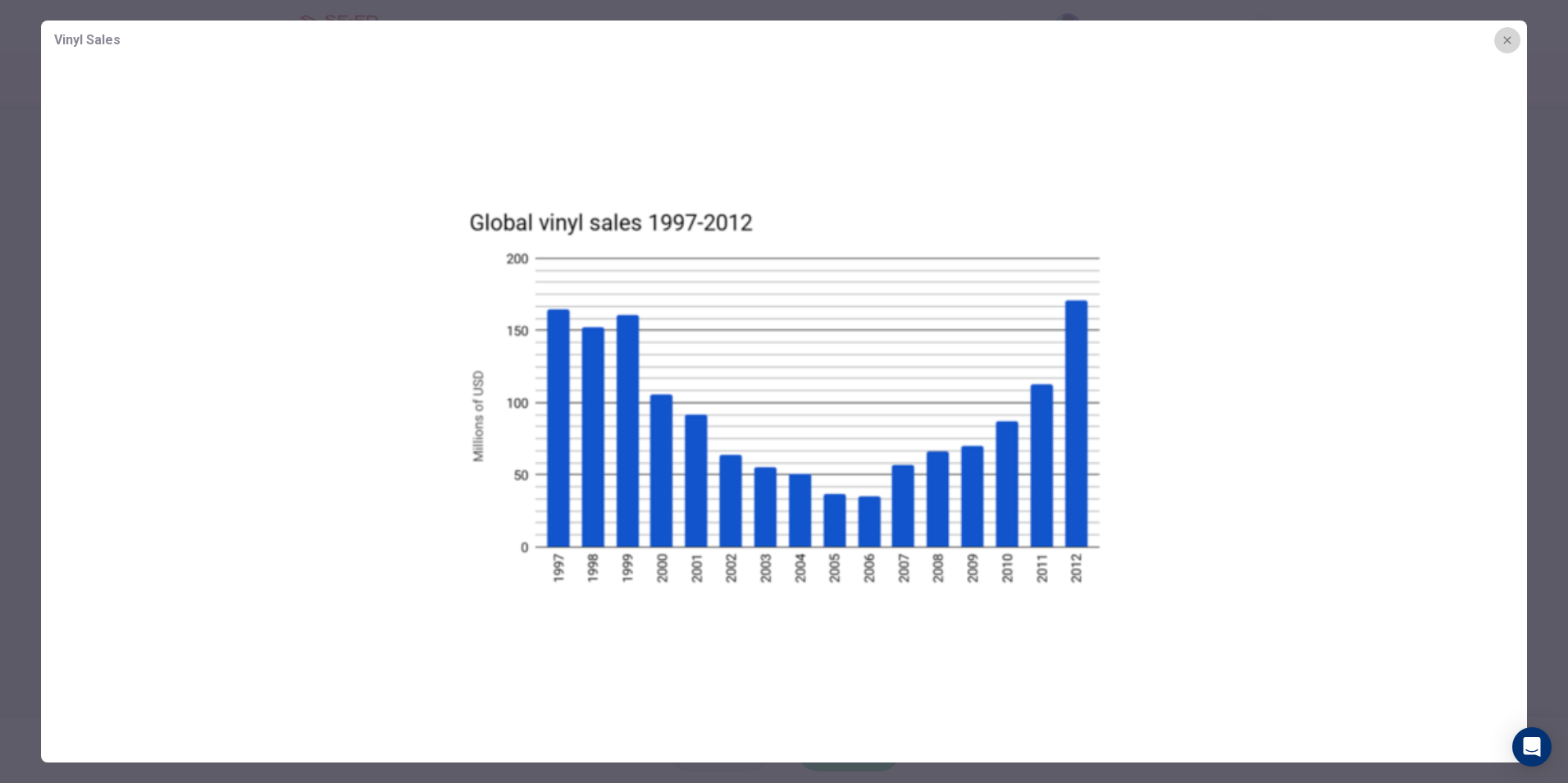
click at [1509, 44] on icon "button" at bounding box center [1507, 40] width 13 height 13
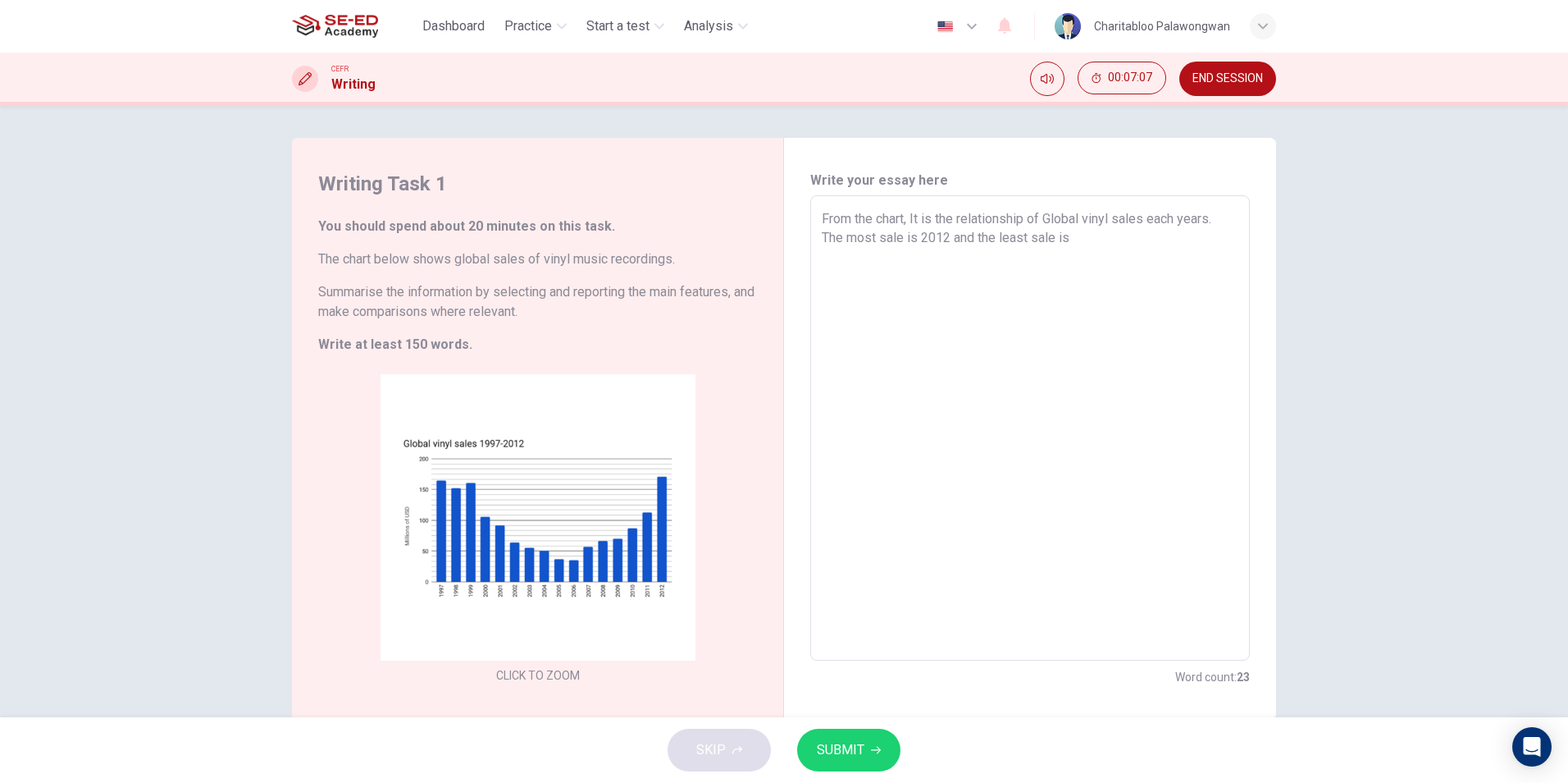
click at [1150, 259] on textarea "From the chart, It is the relationship of Global vinyl sales each years. The mo…" at bounding box center [1030, 428] width 417 height 438
click at [1157, 238] on textarea "From the chart, It is the relationship of Global vinyl sales each years. The mo…" at bounding box center [1030, 428] width 417 height 438
drag, startPoint x: 1188, startPoint y: 238, endPoint x: 1196, endPoint y: 235, distance: 8.5
click at [1196, 235] on textarea "From the chart, It is the relationship of Global vinyl sales each years. The mo…" at bounding box center [1030, 428] width 417 height 438
click at [1085, 296] on textarea "From the chart, It is the relationship of Global vinyl sales each years. The mo…" at bounding box center [1030, 428] width 417 height 438
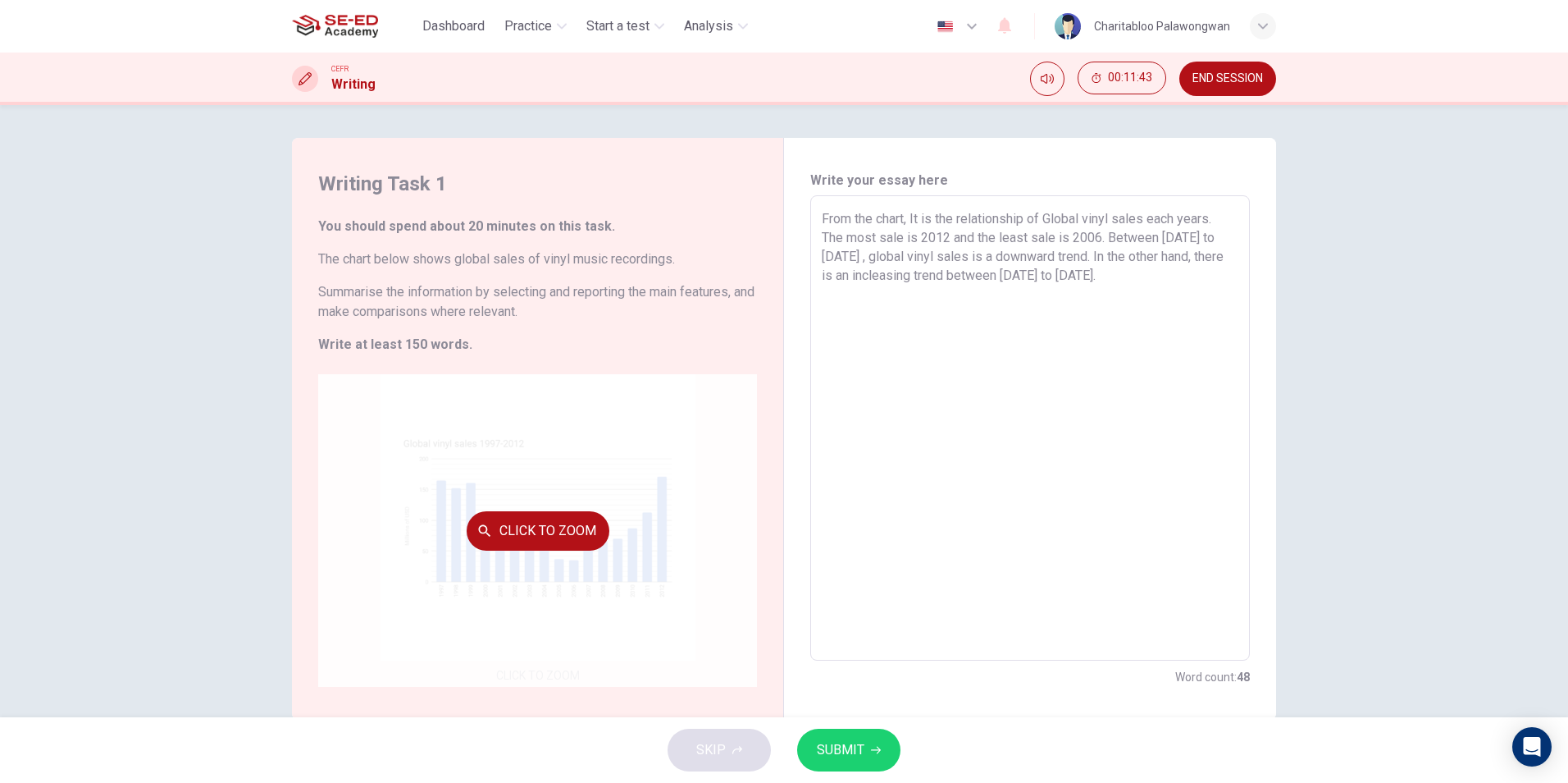
click at [632, 480] on div "Click to Zoom" at bounding box center [537, 530] width 439 height 313
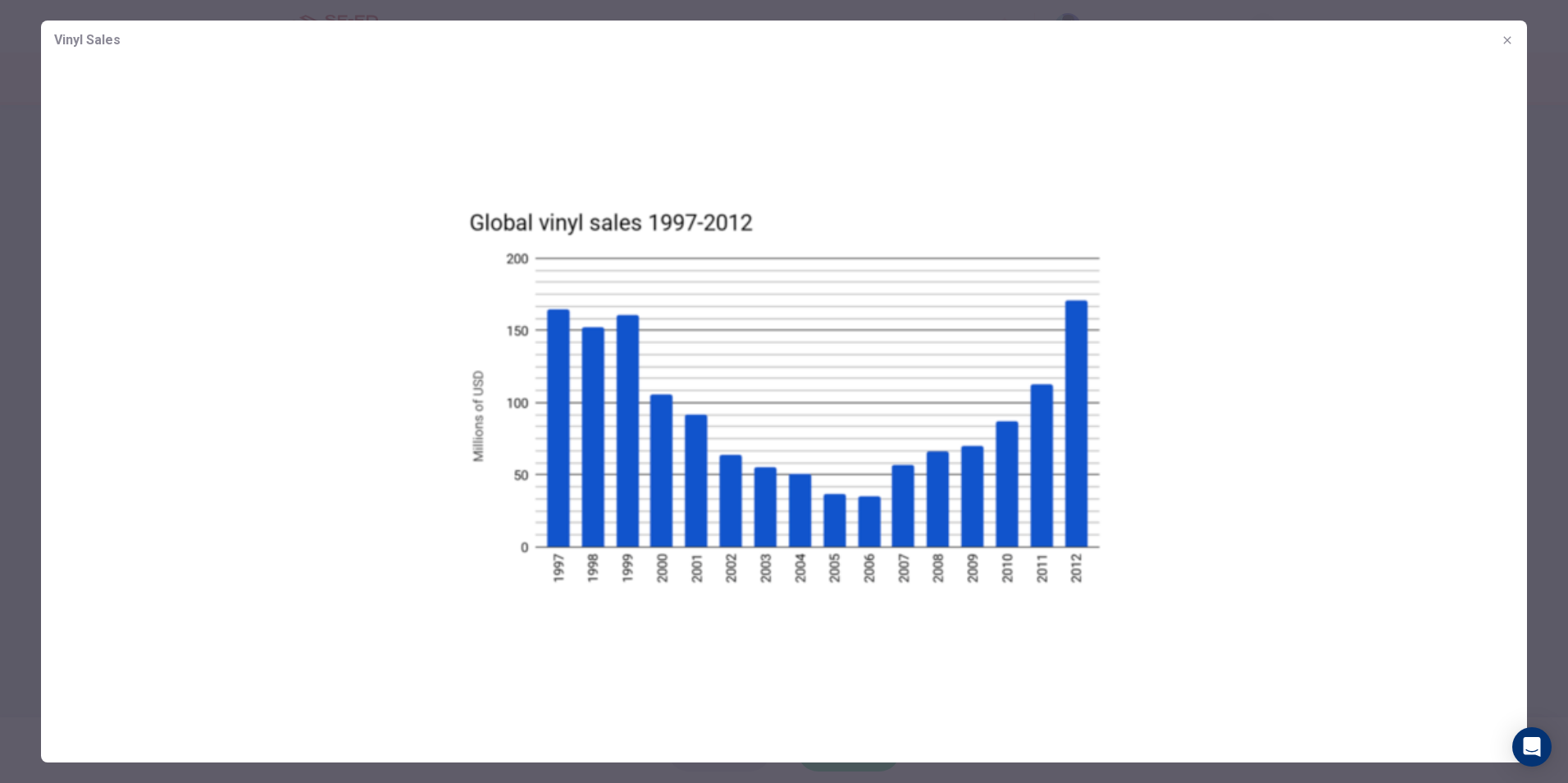
click at [26, 47] on div at bounding box center [784, 392] width 1568 height 783
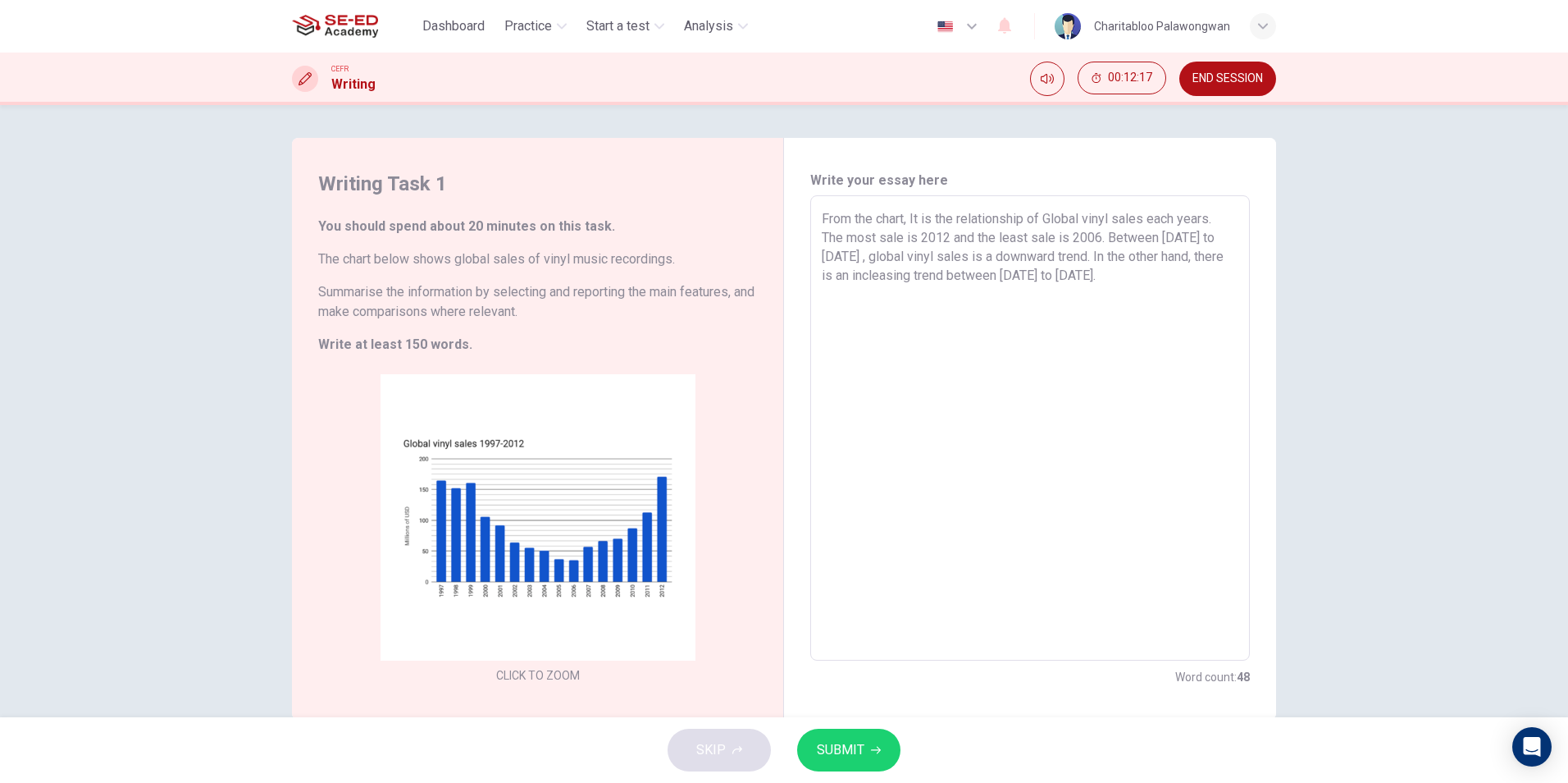
click at [1079, 303] on textarea "From the chart, It is the relationship of Global vinyl sales each years. The mo…" at bounding box center [1030, 428] width 417 height 438
click at [857, 760] on span "SUBMIT" at bounding box center [841, 749] width 48 height 23
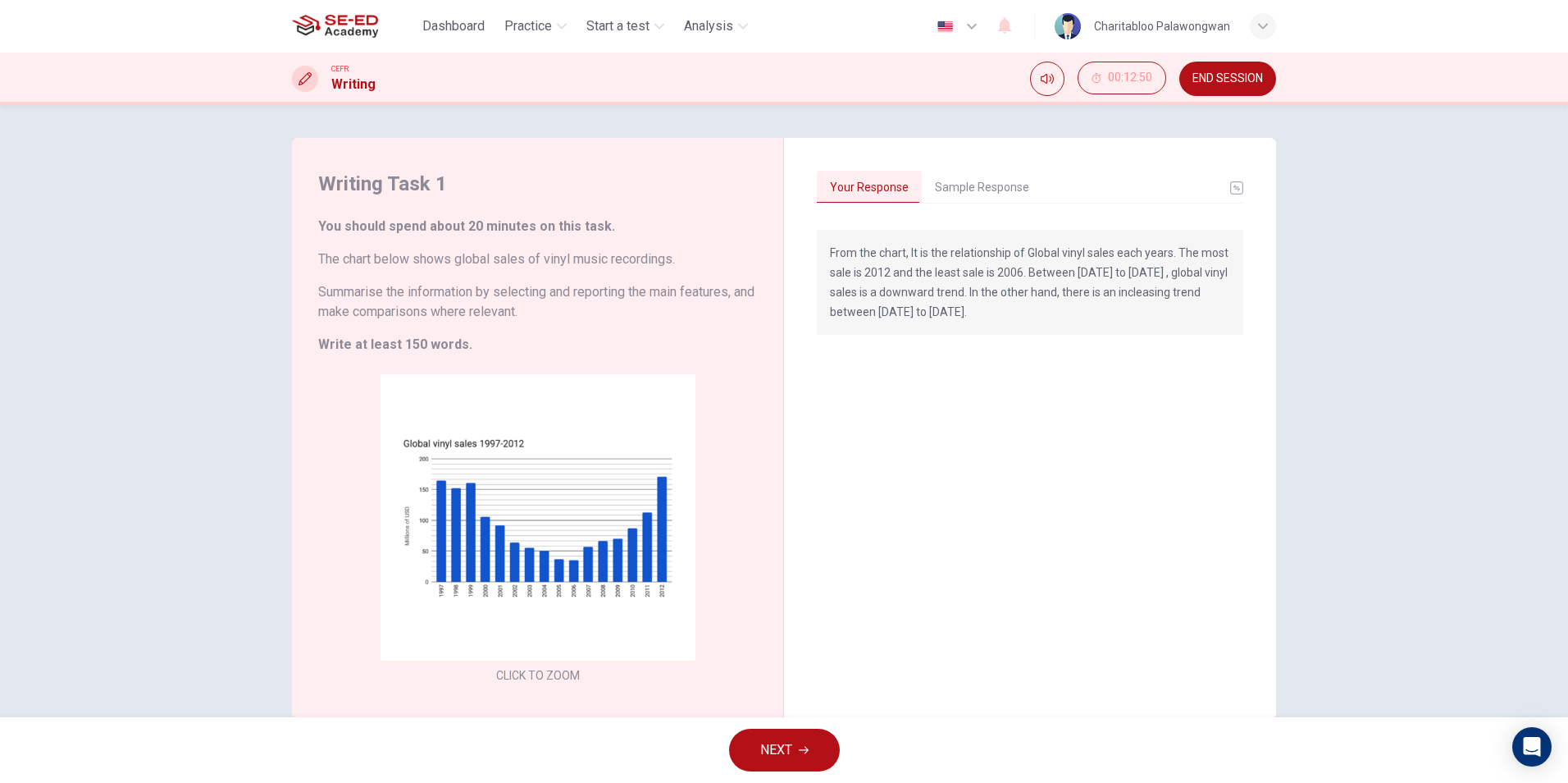
click at [971, 189] on button "Sample Response" at bounding box center [982, 187] width 121 height 35
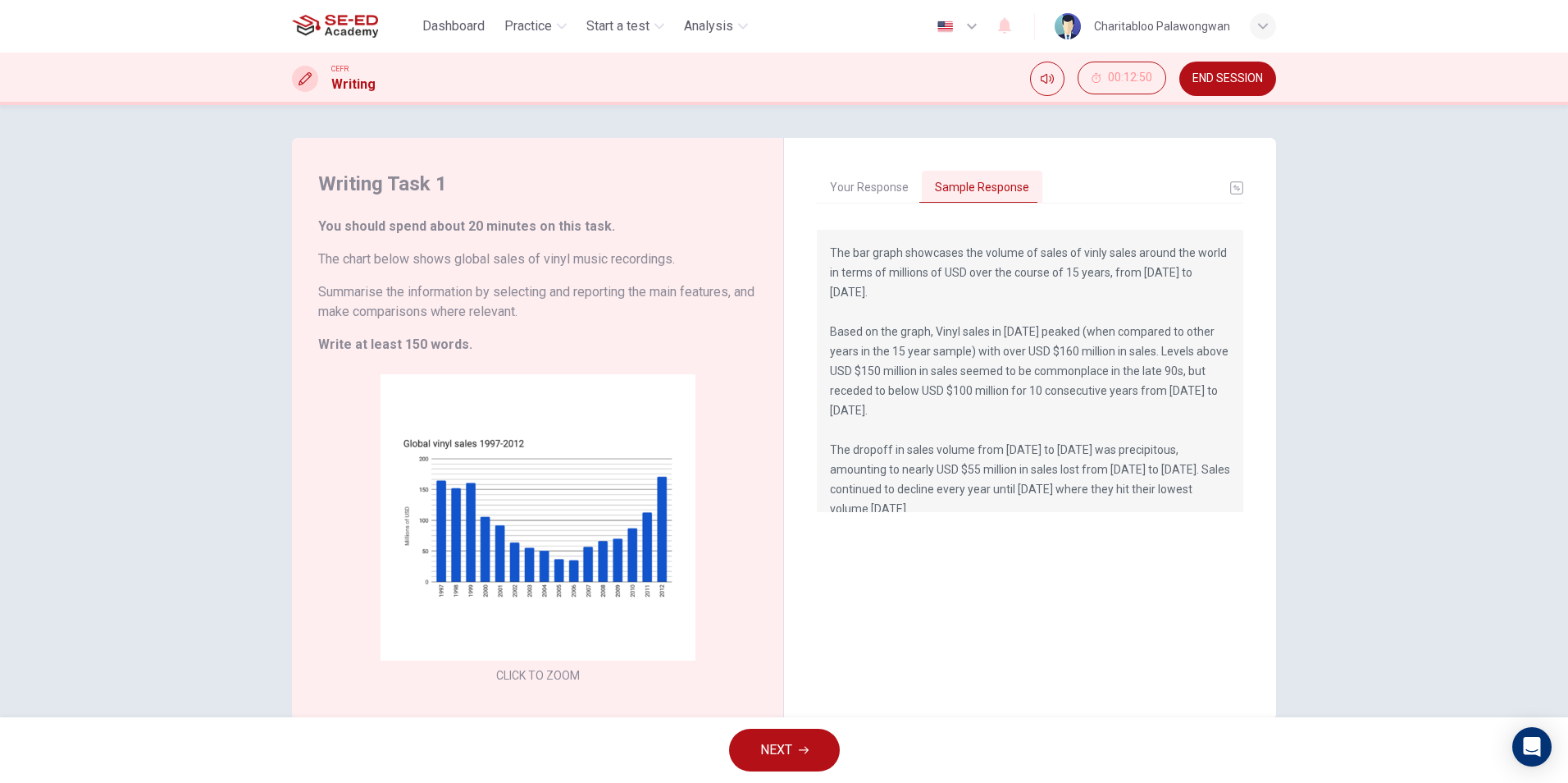
drag, startPoint x: 830, startPoint y: 251, endPoint x: 1100, endPoint y: 287, distance: 272.4
click at [1100, 287] on p "The bar graph showcases the volume of sales of vinly sales around the world in …" at bounding box center [1031, 420] width 401 height 354
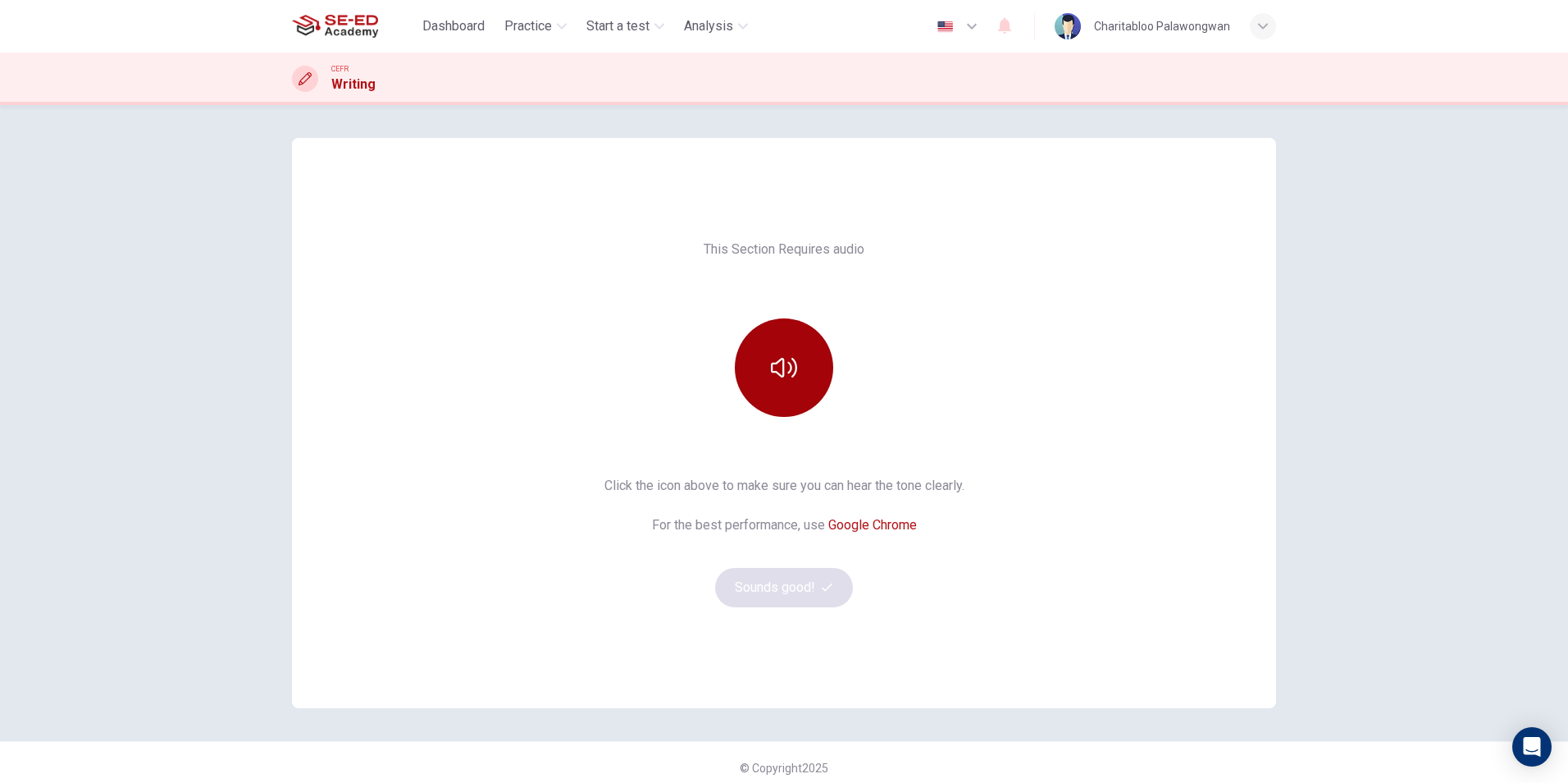
click at [785, 371] on icon "button" at bounding box center [784, 367] width 26 height 20
click at [805, 587] on button "Sounds good!" at bounding box center [784, 587] width 138 height 39
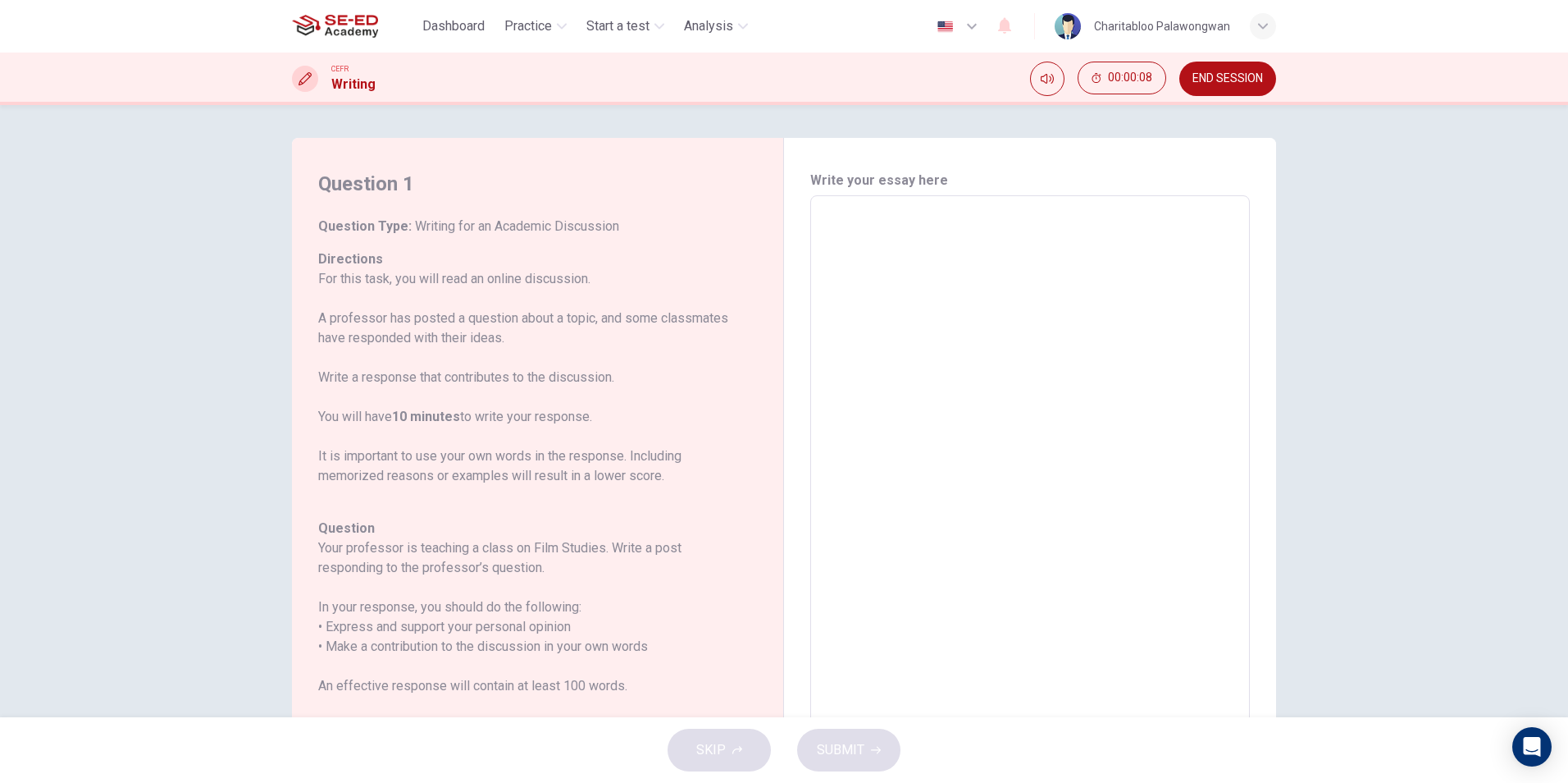
click at [853, 311] on textarea at bounding box center [1030, 469] width 417 height 521
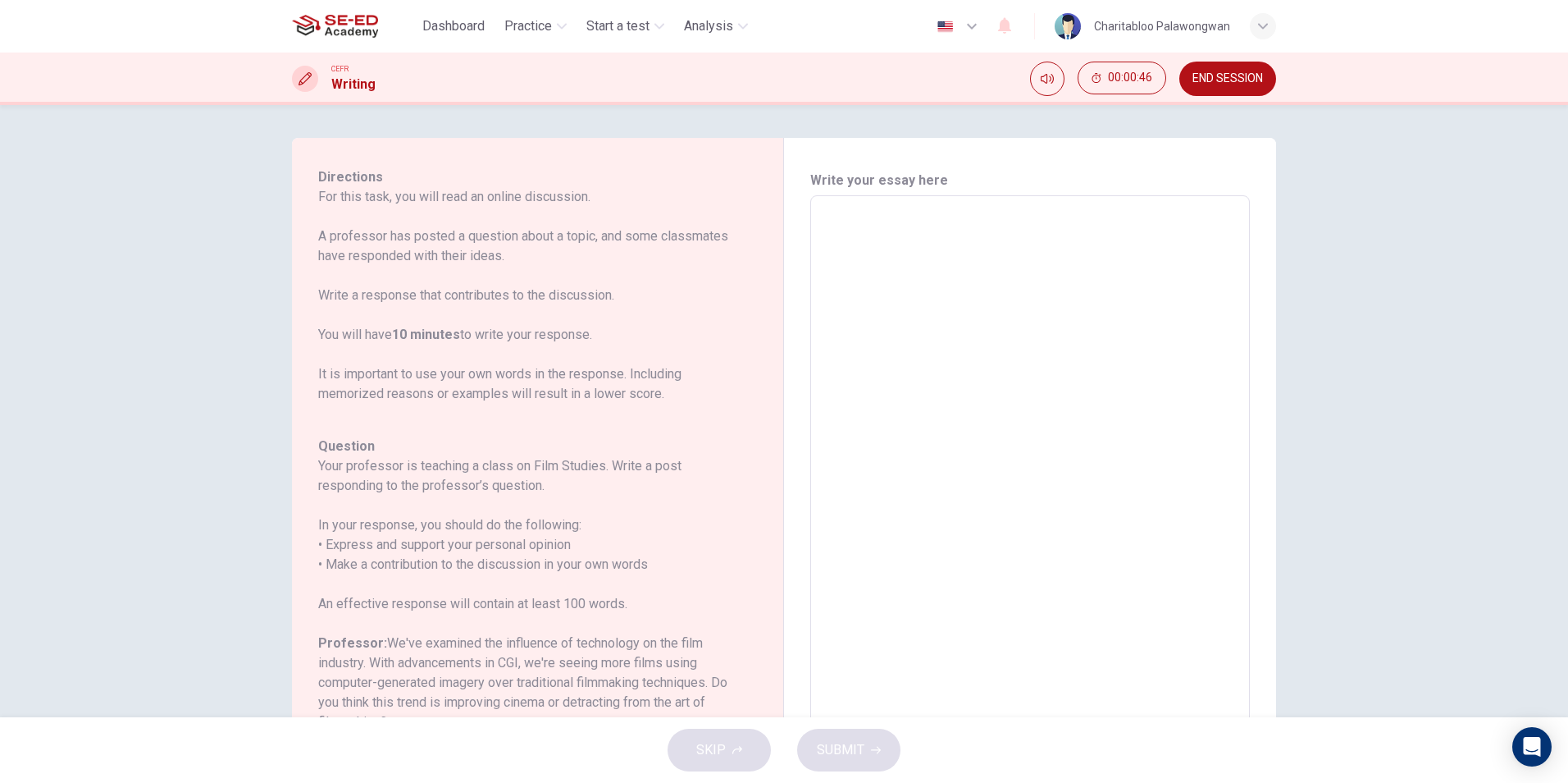
click at [873, 238] on textarea at bounding box center [1030, 469] width 417 height 521
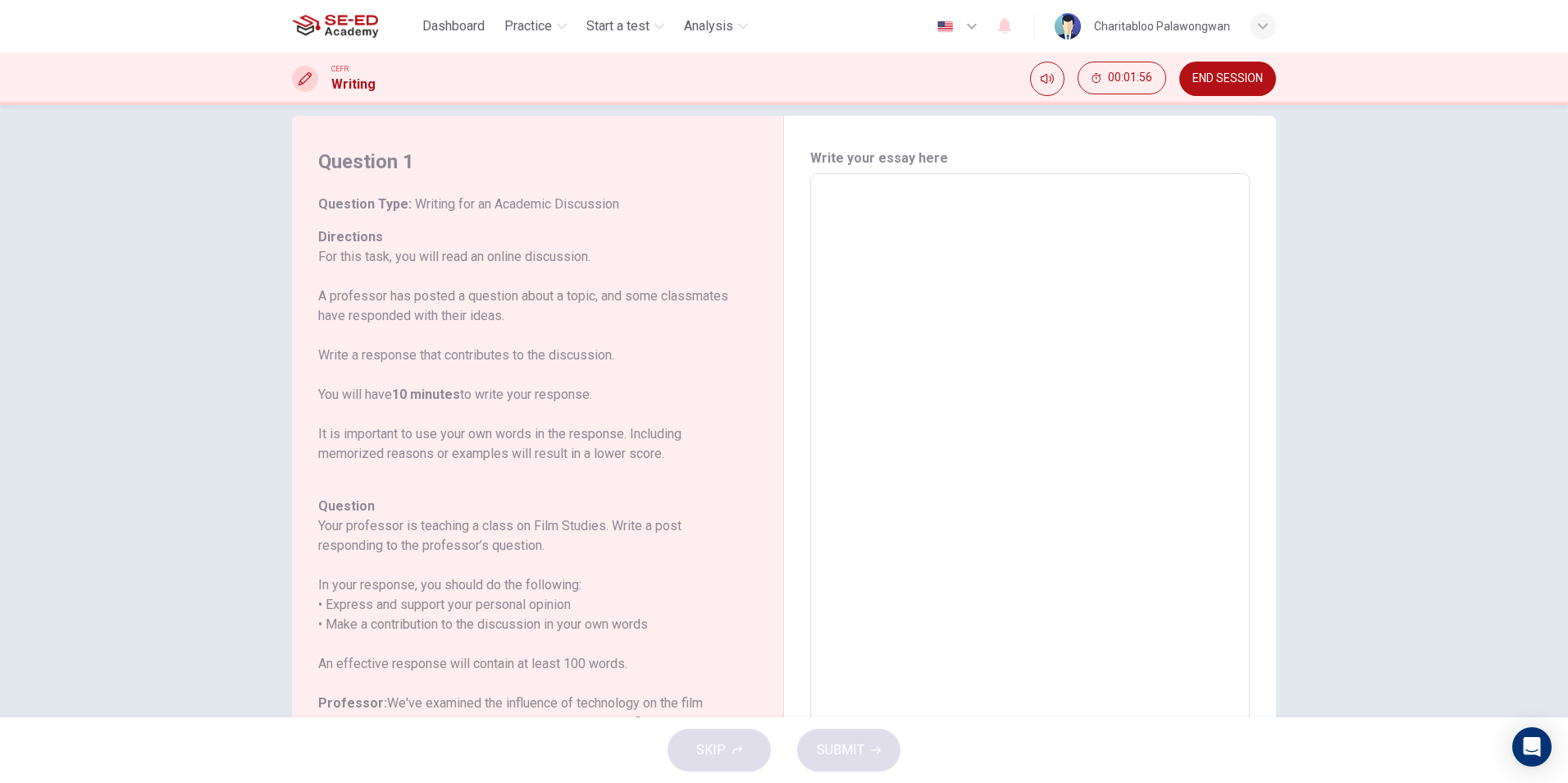
scroll to position [0, 0]
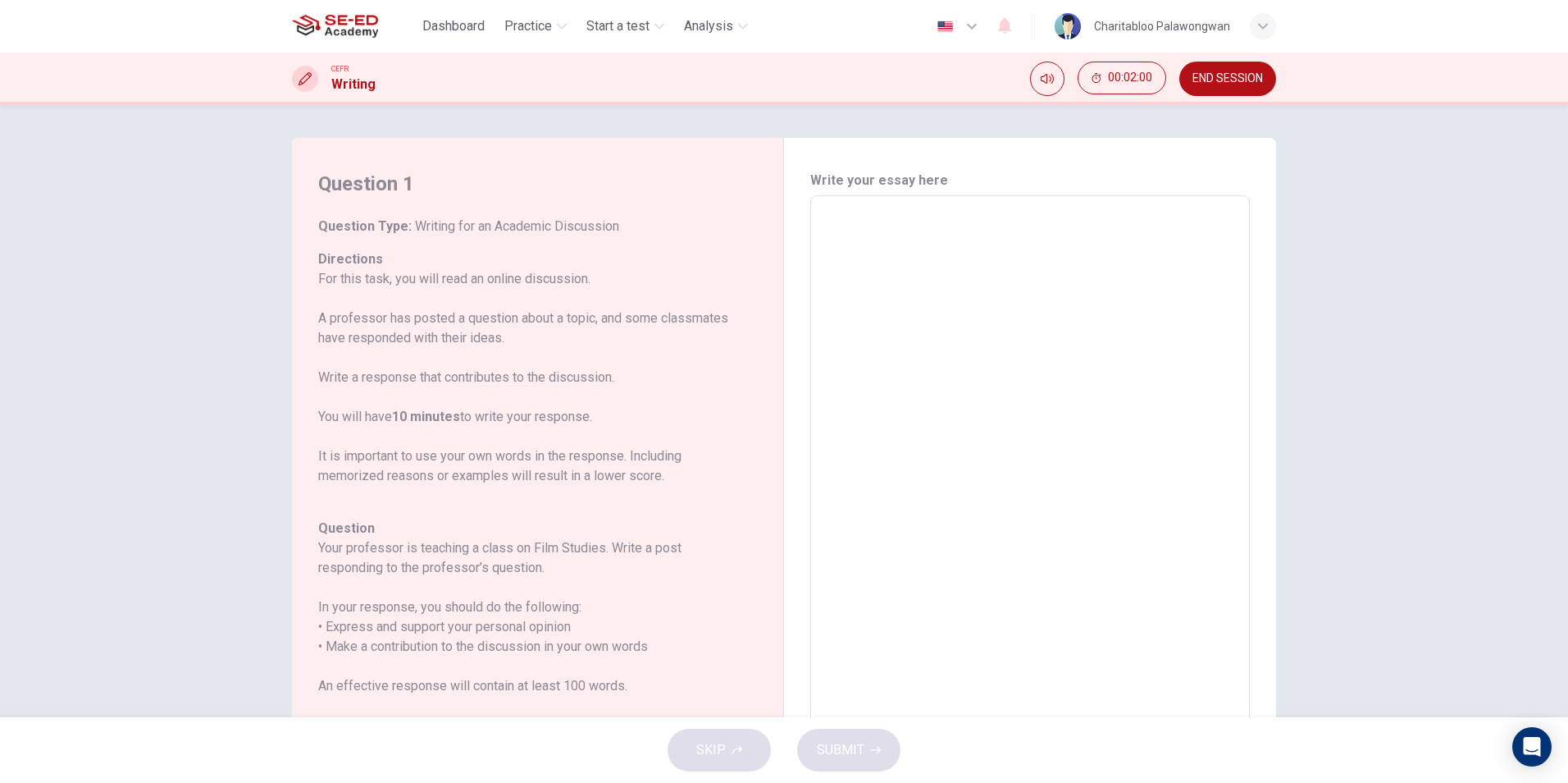
click at [936, 440] on textarea at bounding box center [1030, 469] width 417 height 521
click at [855, 239] on textarea at bounding box center [1030, 469] width 417 height 521
click at [1202, 72] on span "END SESSION" at bounding box center [1227, 79] width 70 height 13
